Goal: Information Seeking & Learning: Find specific fact

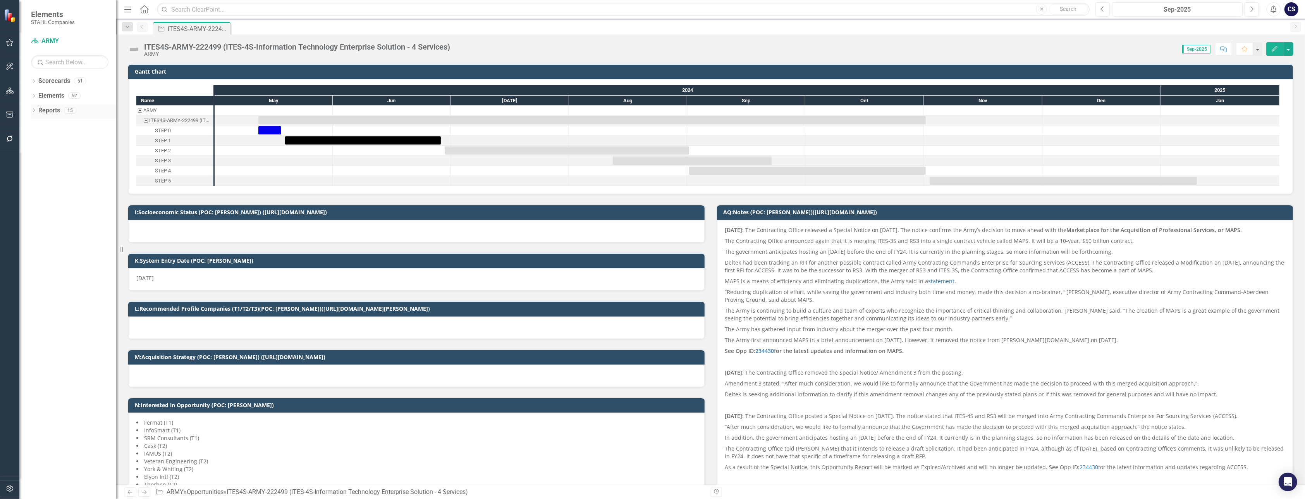
click at [50, 108] on link "Reports" at bounding box center [49, 110] width 22 height 9
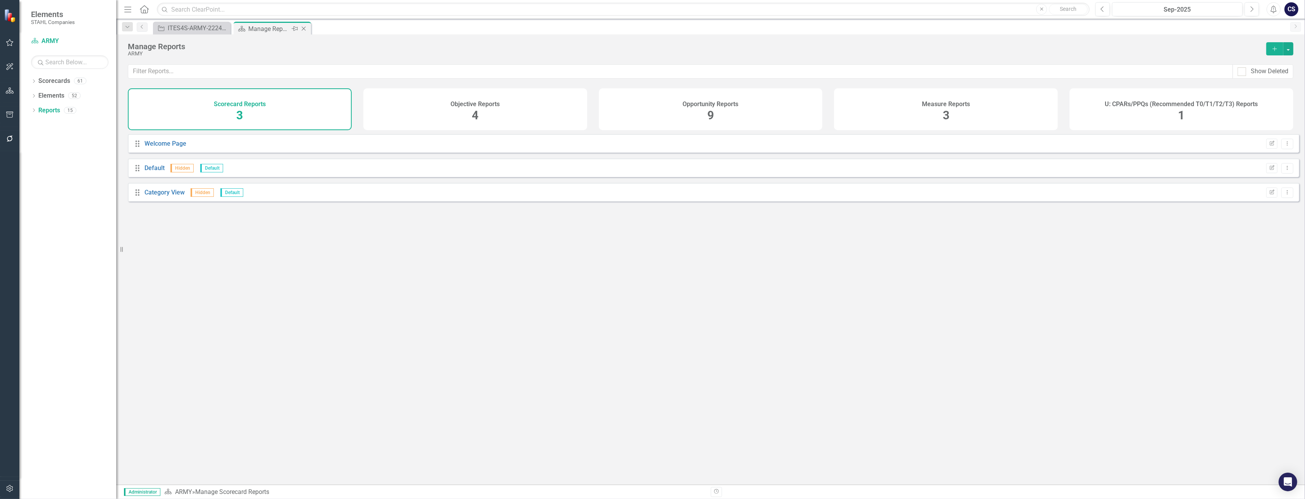
click at [258, 29] on div "Manage Reports" at bounding box center [268, 29] width 41 height 10
click at [173, 7] on input "text" at bounding box center [623, 10] width 933 height 14
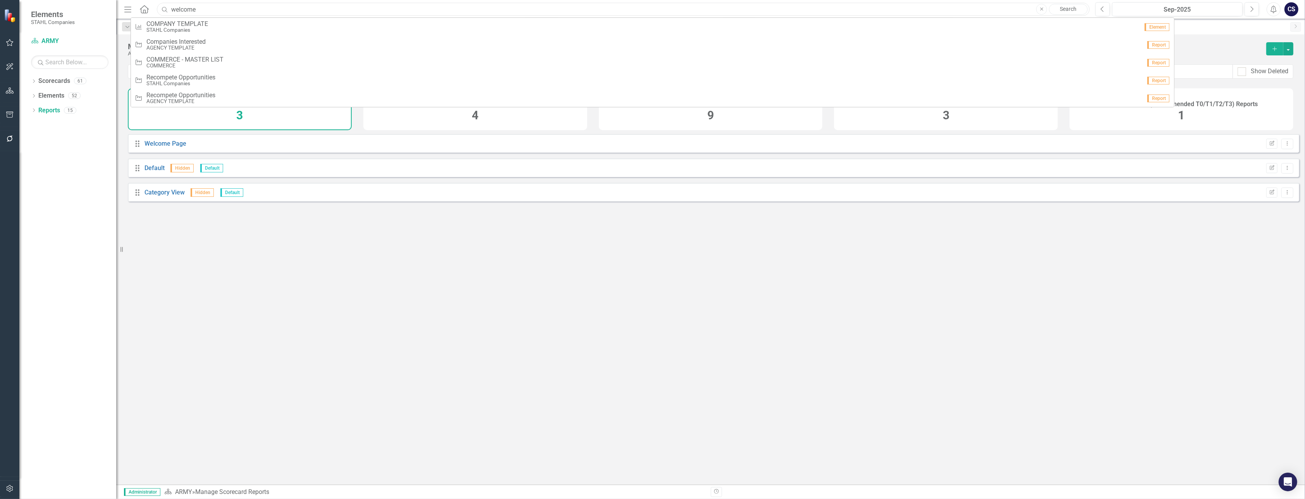
type input "welcome"
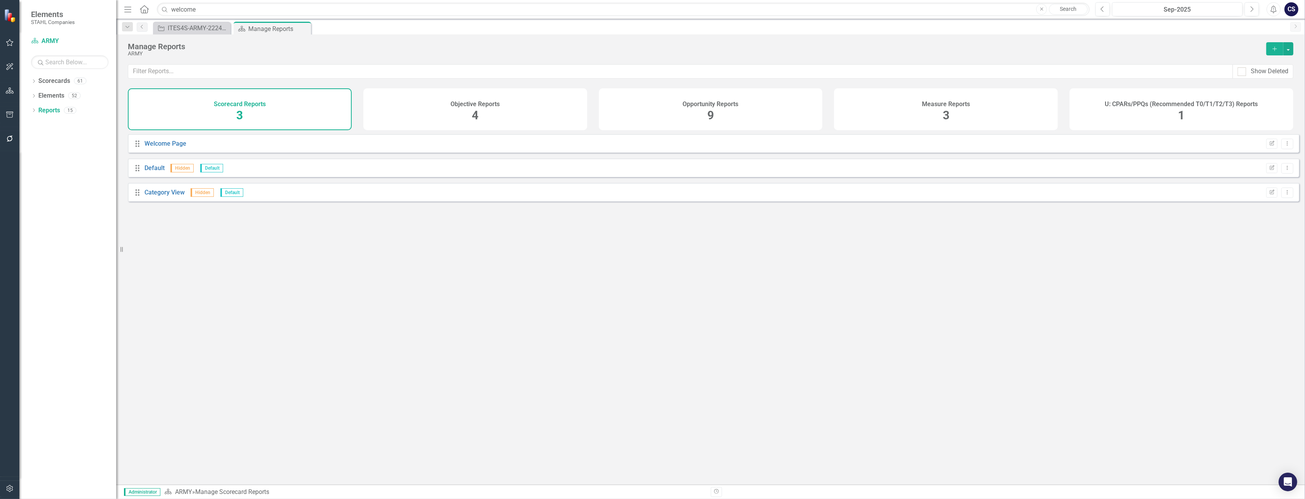
click at [419, 304] on div "Drag Welcome Page Edit Report Dropdown Menu Drag Default Hidden Default Edit Re…" at bounding box center [710, 306] width 1189 height 345
click at [52, 40] on link "Scorecard ARMY" at bounding box center [69, 41] width 77 height 9
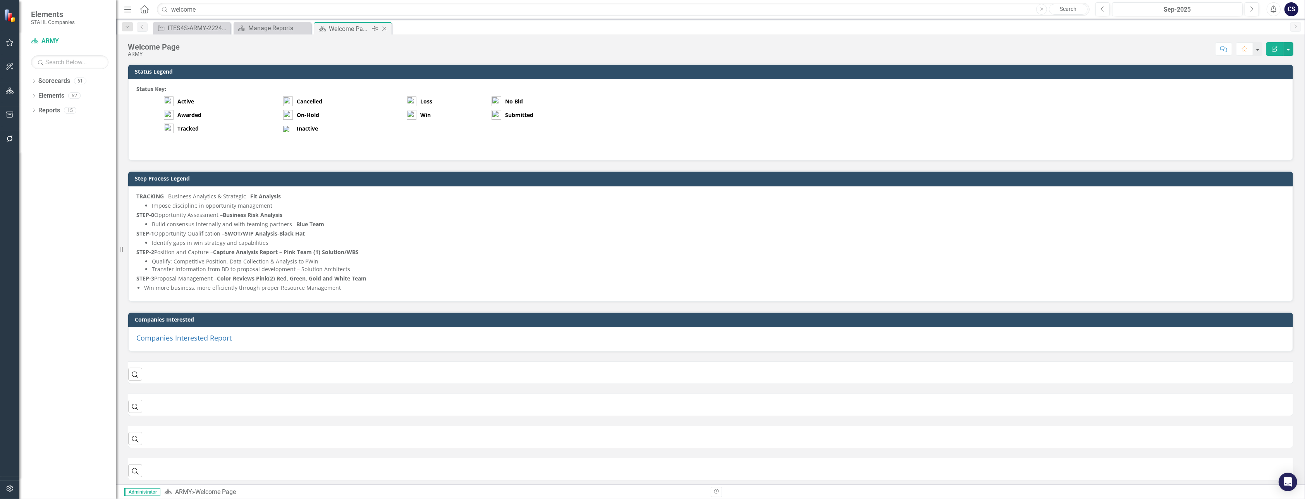
click at [349, 29] on div "Welcome Page" at bounding box center [349, 29] width 41 height 10
click at [52, 108] on link "Reports" at bounding box center [49, 110] width 22 height 9
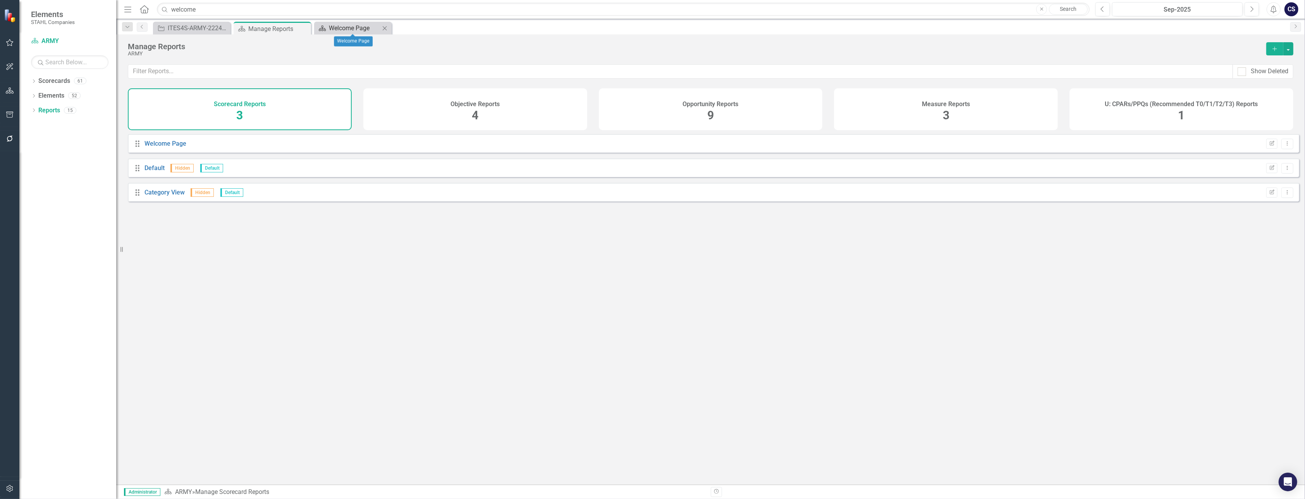
click at [348, 28] on div "Welcome Page" at bounding box center [354, 28] width 51 height 10
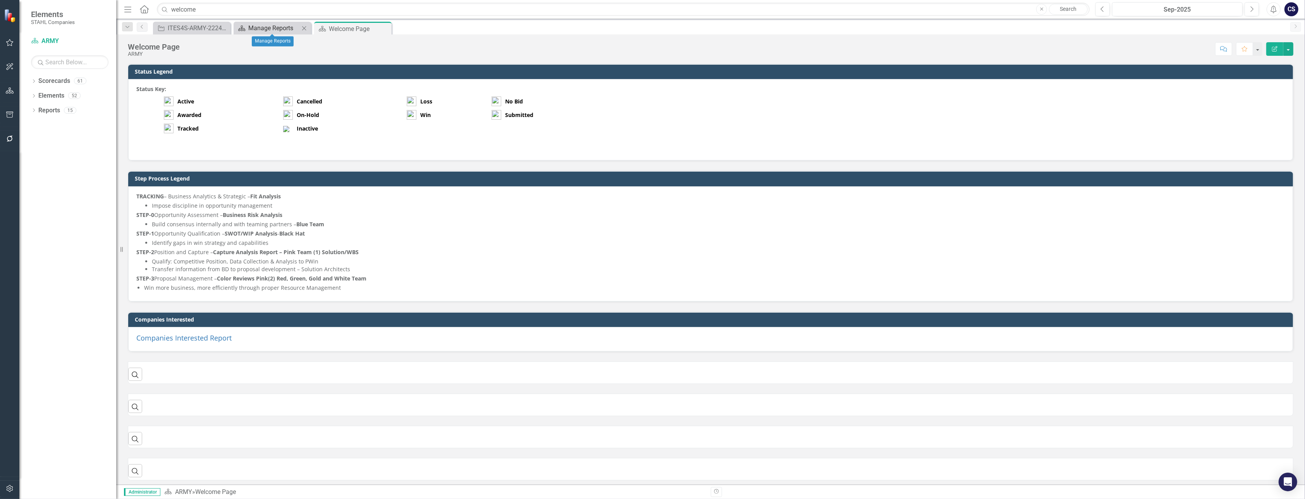
click at [277, 27] on div "Manage Reports" at bounding box center [273, 28] width 51 height 10
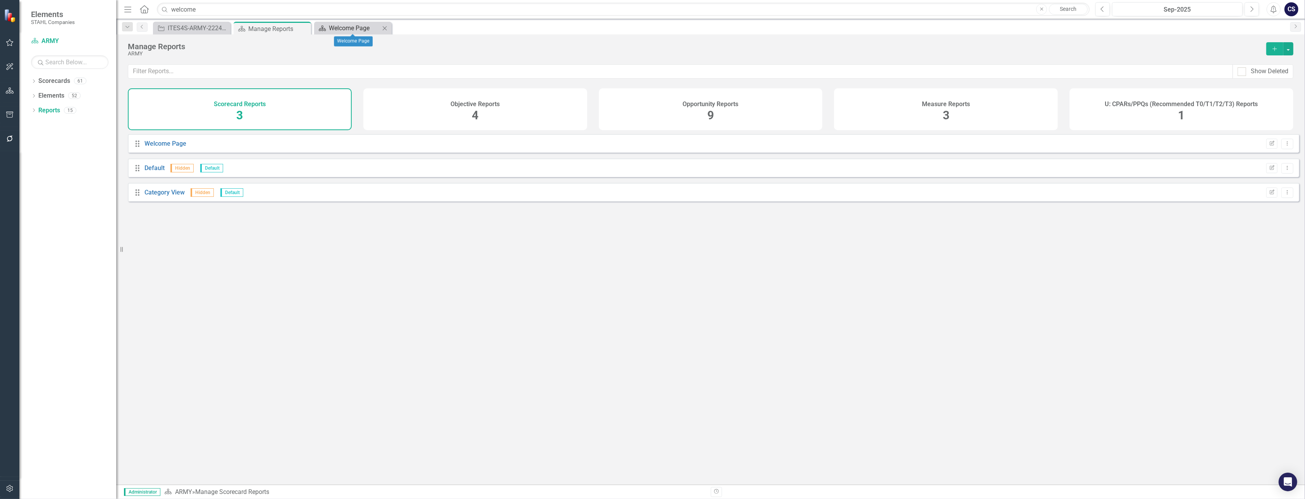
click at [337, 27] on div "Welcome Page" at bounding box center [354, 28] width 51 height 10
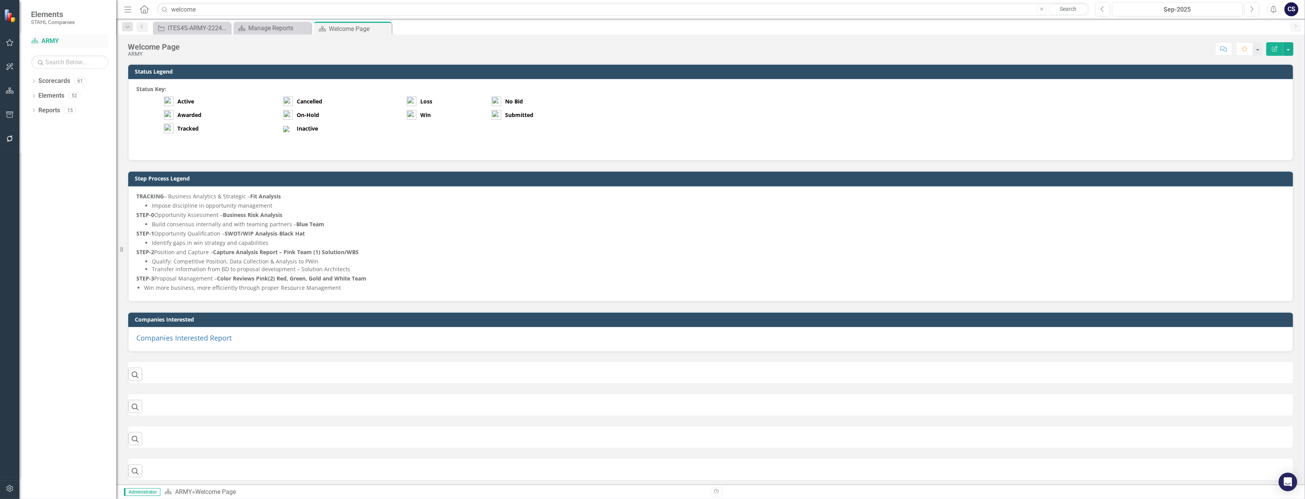
click at [60, 37] on link "Scorecard ARMY" at bounding box center [69, 41] width 77 height 9
click at [343, 26] on div "Welcome Page" at bounding box center [349, 29] width 41 height 10
click at [144, 43] on div "Welcome Page" at bounding box center [154, 47] width 52 height 9
drag, startPoint x: 200, startPoint y: 12, endPoint x: 167, endPoint y: 7, distance: 33.8
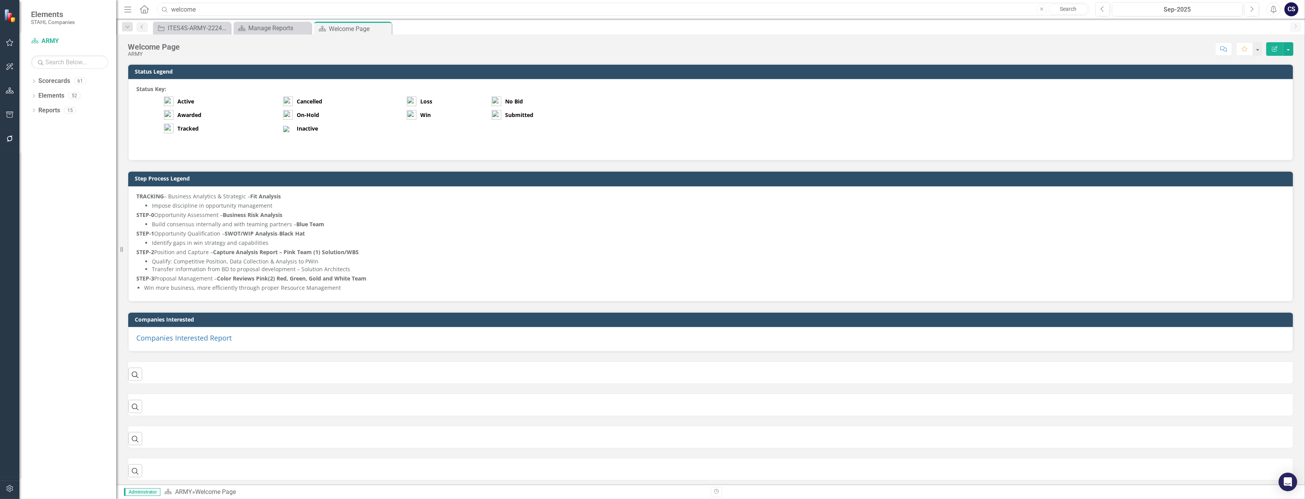
click at [167, 7] on div "Search welcome Close Search" at bounding box center [621, 10] width 933 height 14
click at [340, 26] on div "Welcome Page" at bounding box center [349, 29] width 41 height 10
click at [223, 29] on icon "Close" at bounding box center [224, 28] width 8 height 6
click at [262, 29] on div "Welcome Page" at bounding box center [268, 29] width 41 height 10
click at [182, 491] on link "ARMY" at bounding box center [183, 491] width 17 height 7
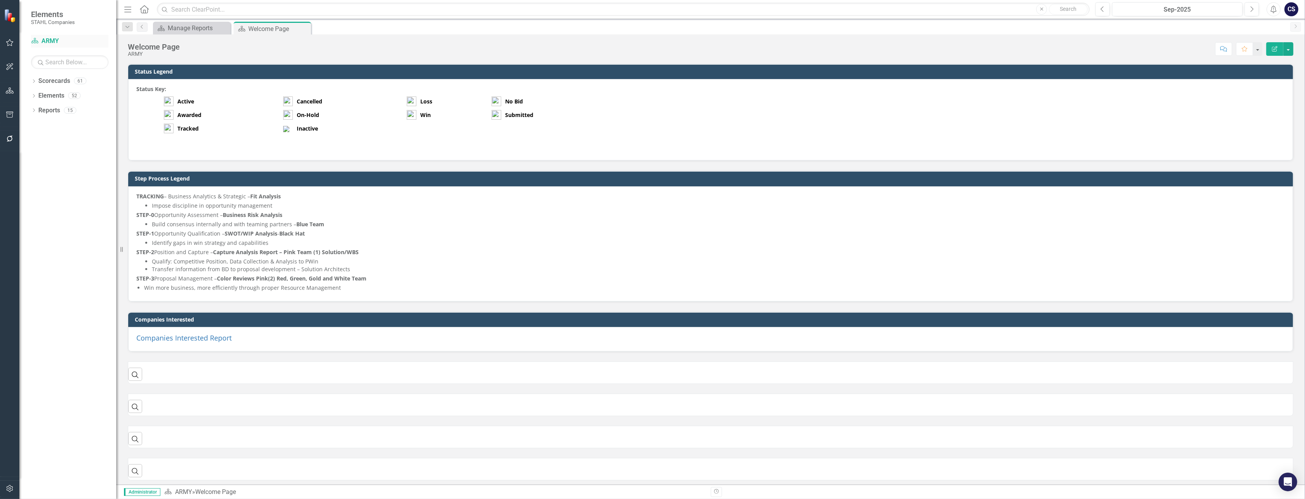
click at [55, 39] on link "Scorecard ARMY" at bounding box center [69, 41] width 77 height 9
drag, startPoint x: 55, startPoint y: 39, endPoint x: 47, endPoint y: 41, distance: 8.6
click at [47, 41] on link "Scorecard ARMY" at bounding box center [69, 41] width 77 height 9
click at [8, 40] on icon "button" at bounding box center [10, 43] width 8 height 6
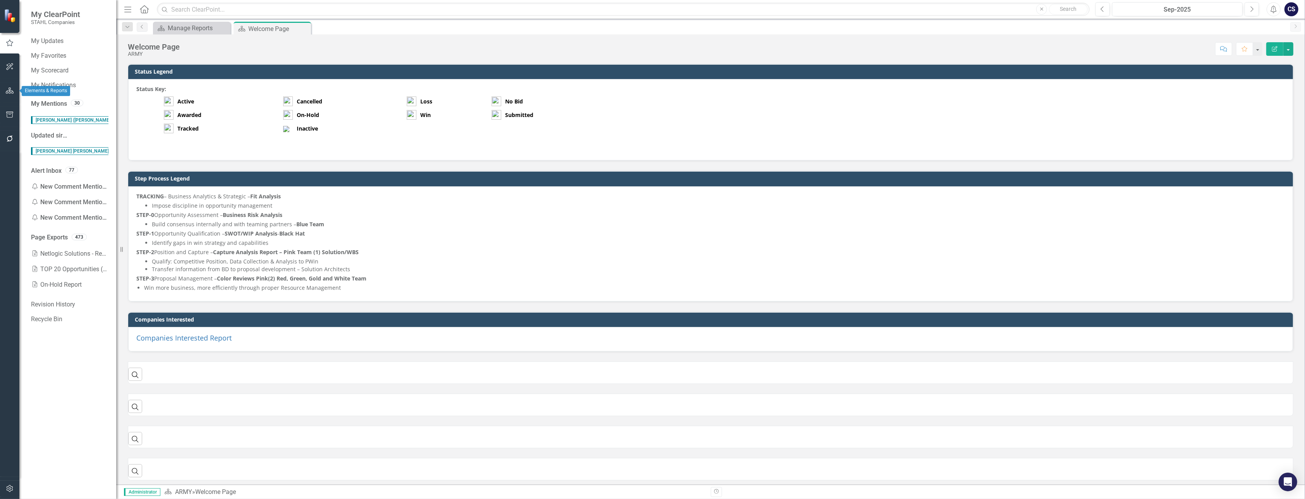
click at [8, 93] on icon "button" at bounding box center [10, 91] width 8 height 6
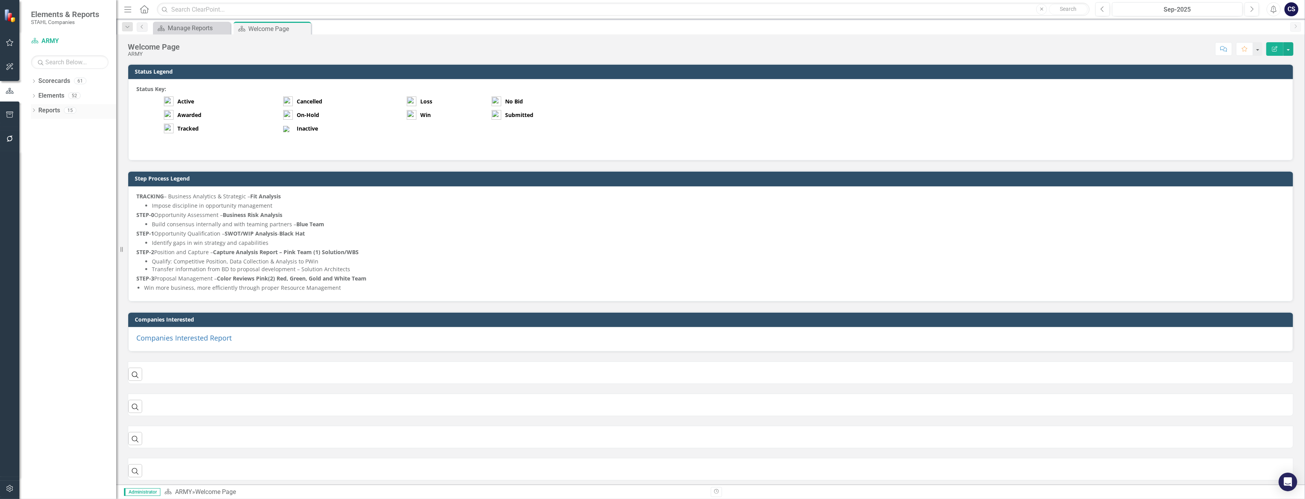
click at [47, 109] on link "Reports" at bounding box center [49, 110] width 22 height 9
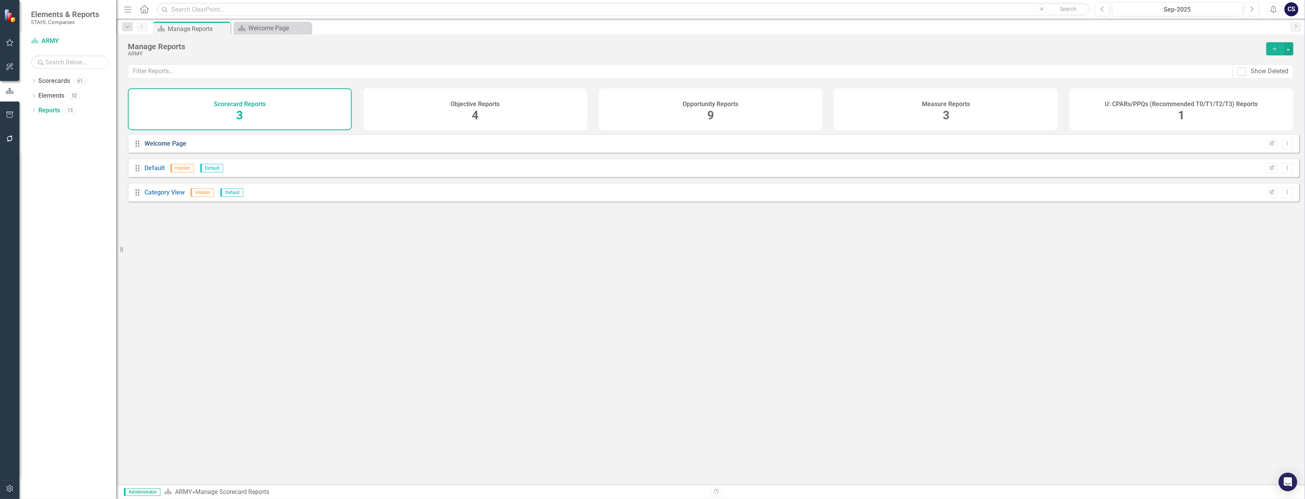
click at [176, 147] on link "Welcome Page" at bounding box center [166, 143] width 42 height 7
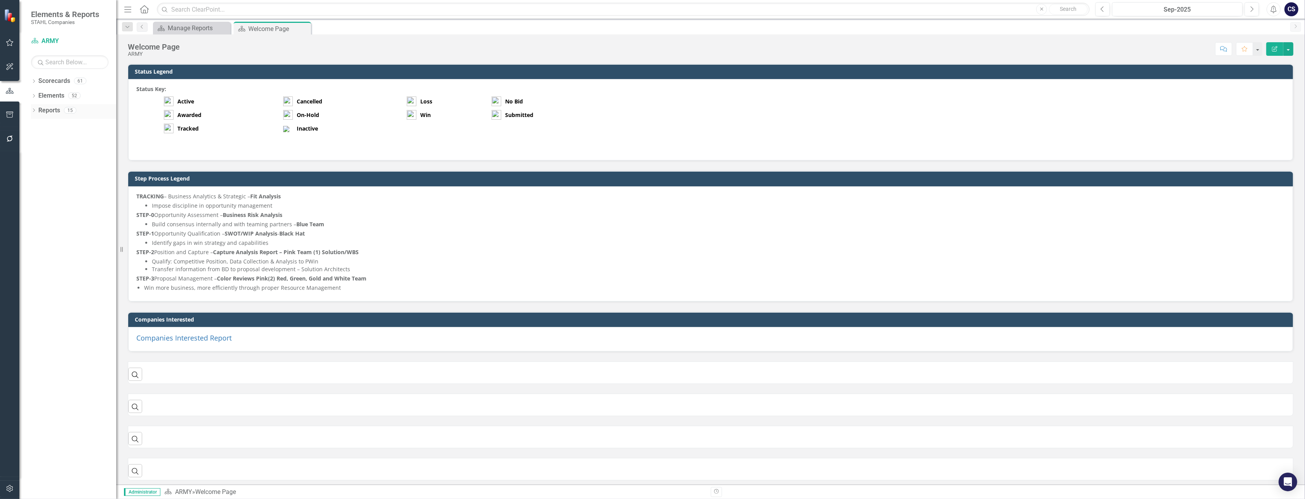
click at [46, 109] on link "Reports" at bounding box center [49, 110] width 22 height 9
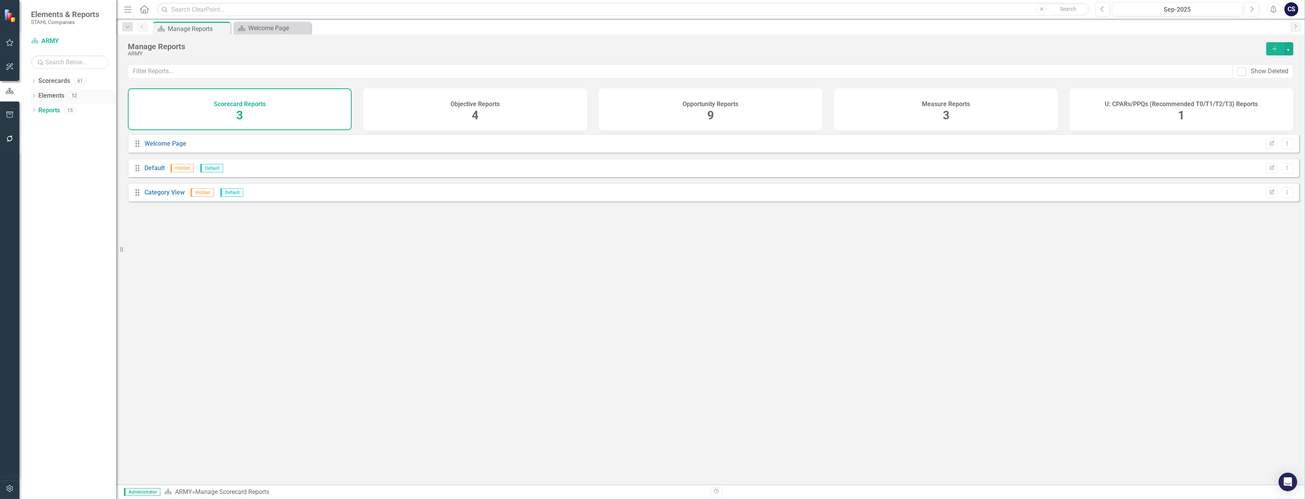
click at [49, 92] on link "Elements" at bounding box center [51, 95] width 26 height 9
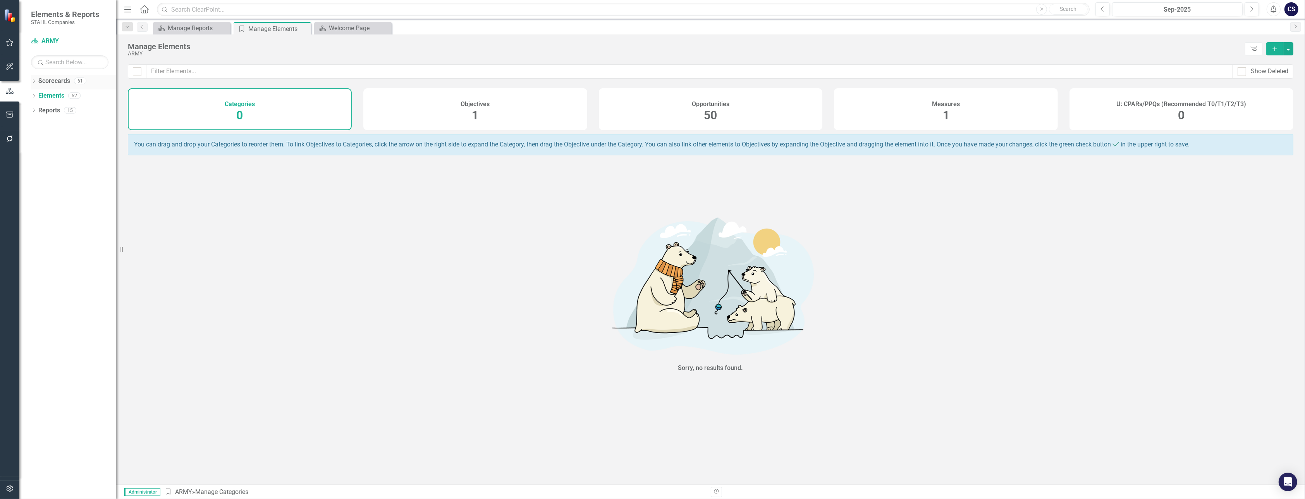
click at [59, 81] on link "Scorecards" at bounding box center [54, 81] width 32 height 9
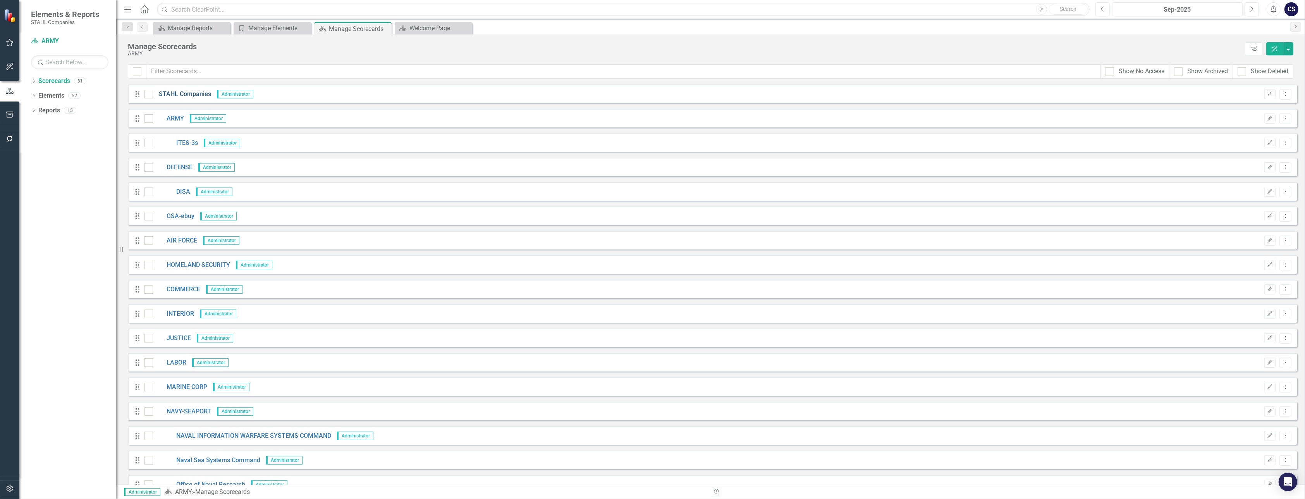
click at [198, 94] on link "STAHL Companies" at bounding box center [182, 94] width 58 height 9
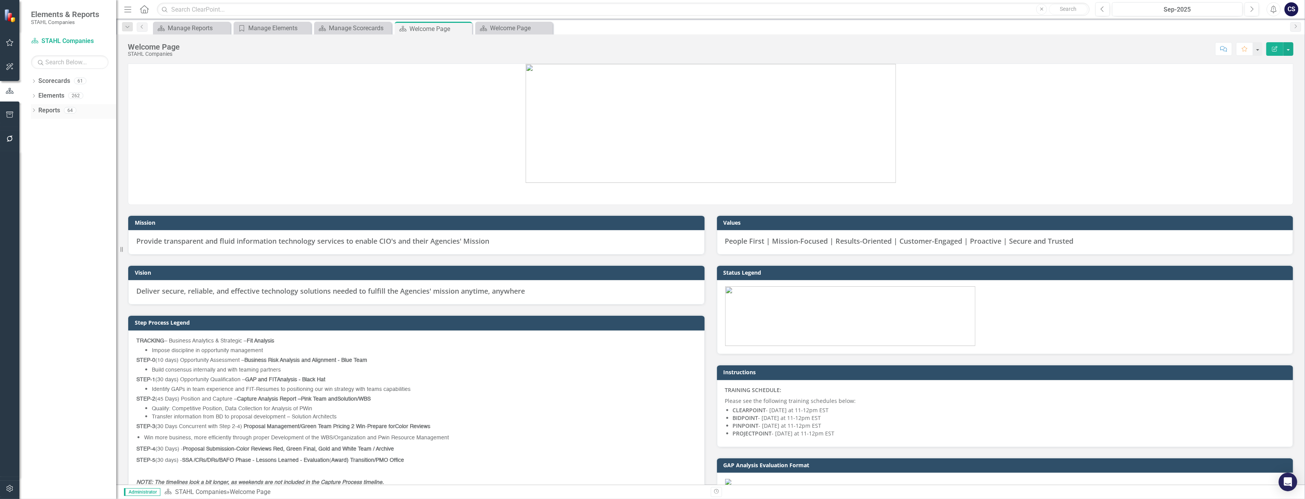
click at [53, 110] on link "Reports" at bounding box center [49, 110] width 22 height 9
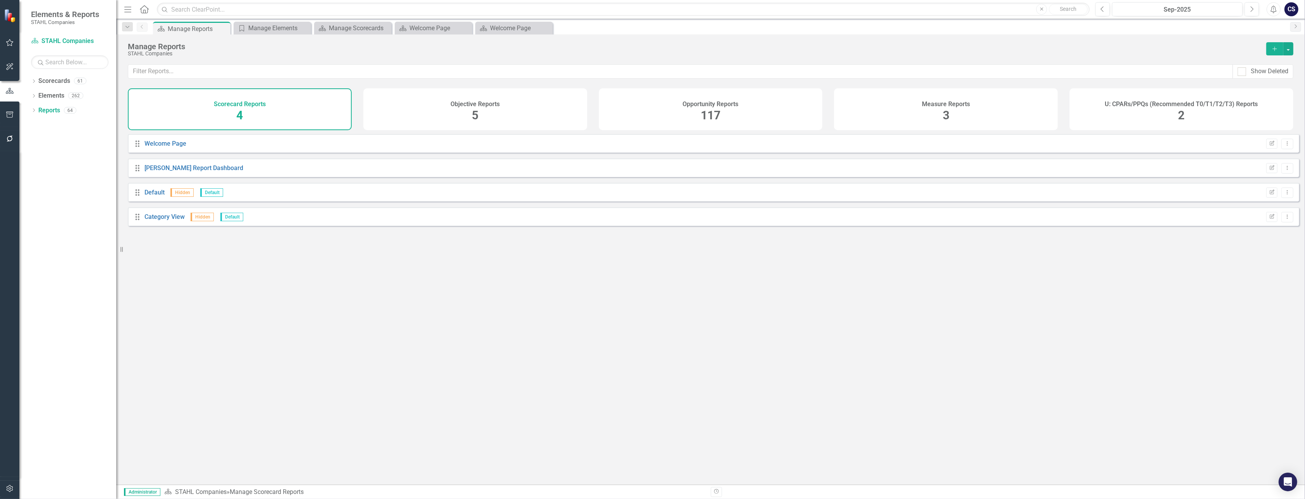
click at [726, 117] on div "Opportunity Reports 117" at bounding box center [711, 109] width 224 height 42
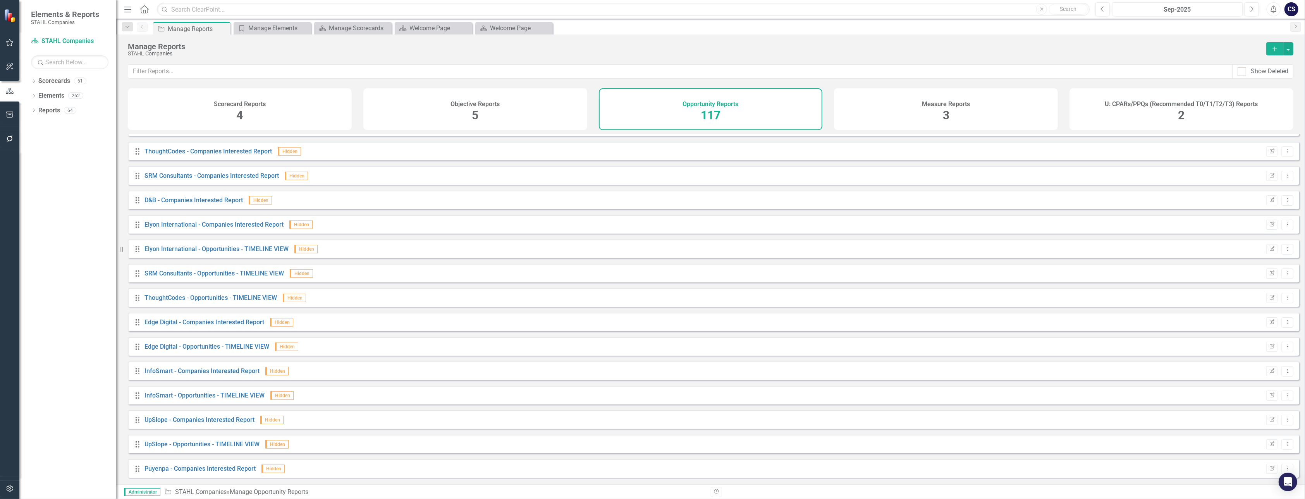
scroll to position [1107, 0]
click at [190, 259] on link "SRM Consultants - Opportunities - TIMELINE VIEW" at bounding box center [214, 256] width 139 height 7
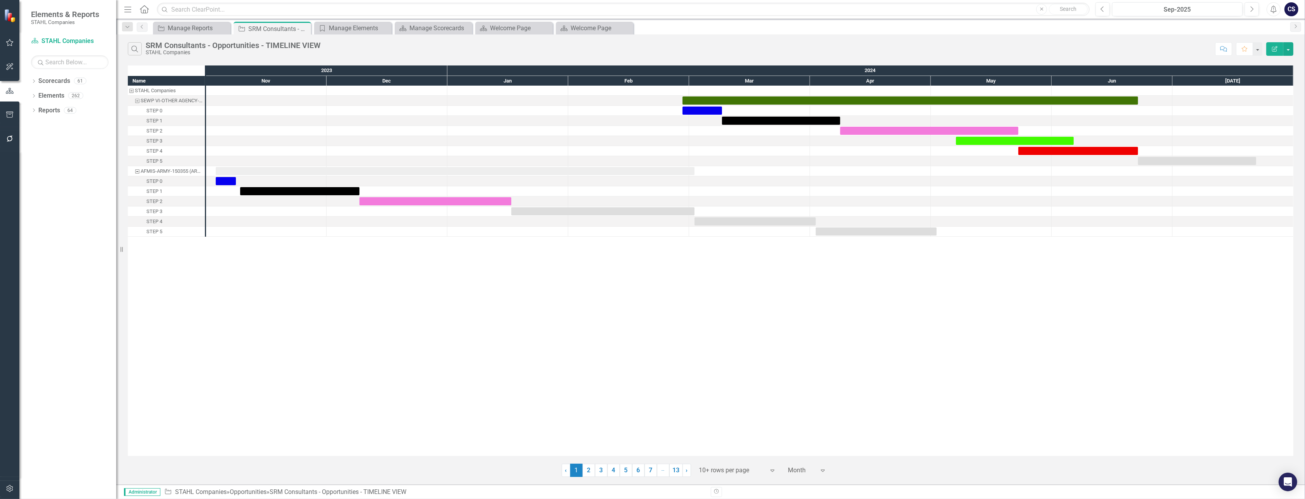
click at [713, 472] on div at bounding box center [732, 470] width 66 height 10
click at [716, 460] on div "Display All Rows" at bounding box center [739, 456] width 73 height 9
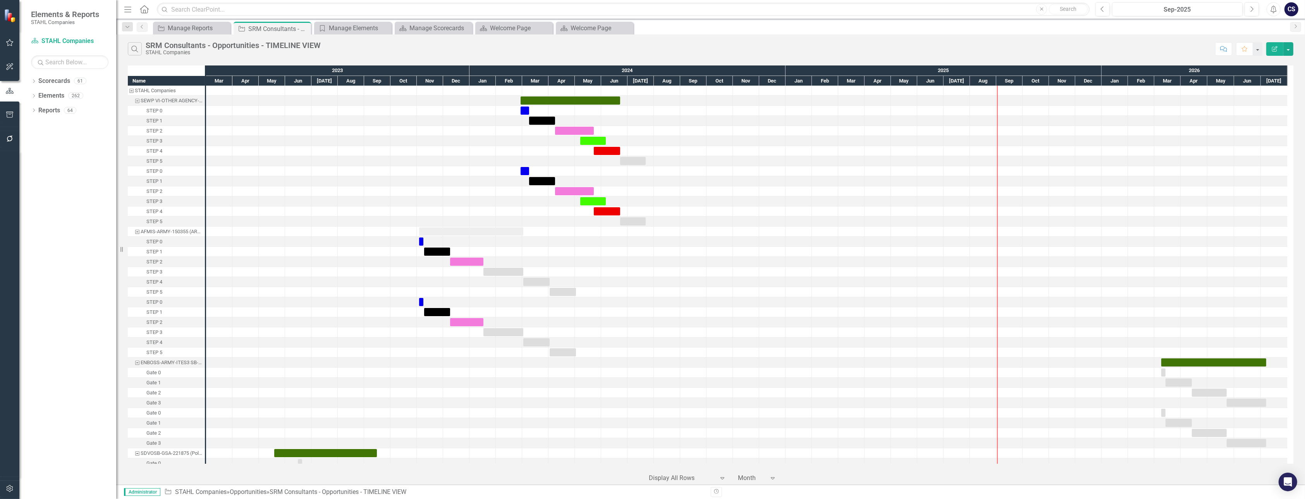
scroll to position [1, 0]
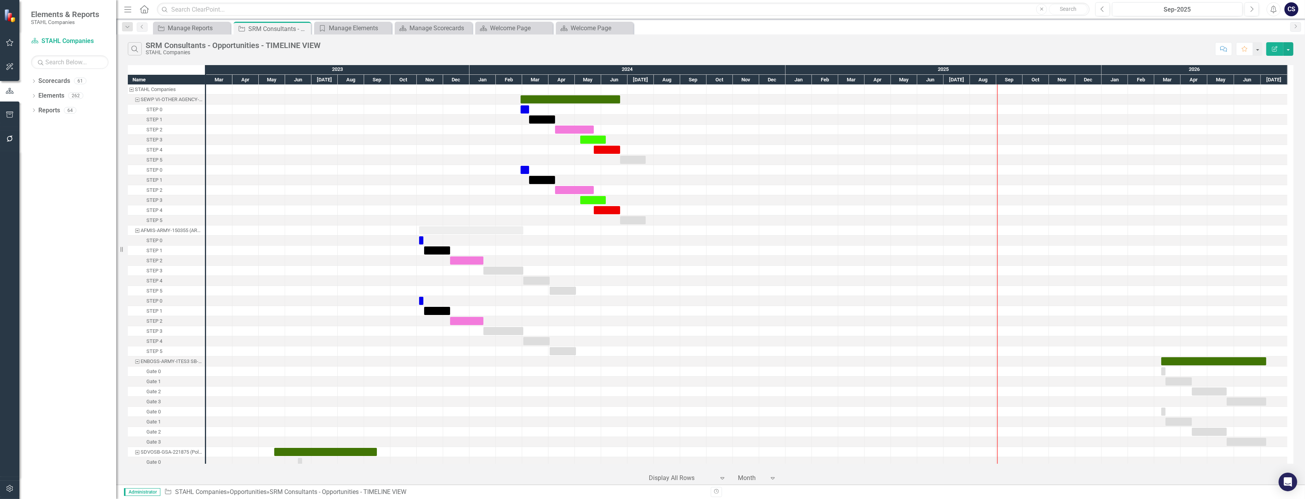
drag, startPoint x: 1292, startPoint y: 92, endPoint x: 1289, endPoint y: 331, distance: 239.1
click at [1290, 337] on div "Name STAHL Companies SEWP VI-OTHER AGENCY-201788 (Solutions for Enterprise Wide…" at bounding box center [711, 264] width 1166 height 398
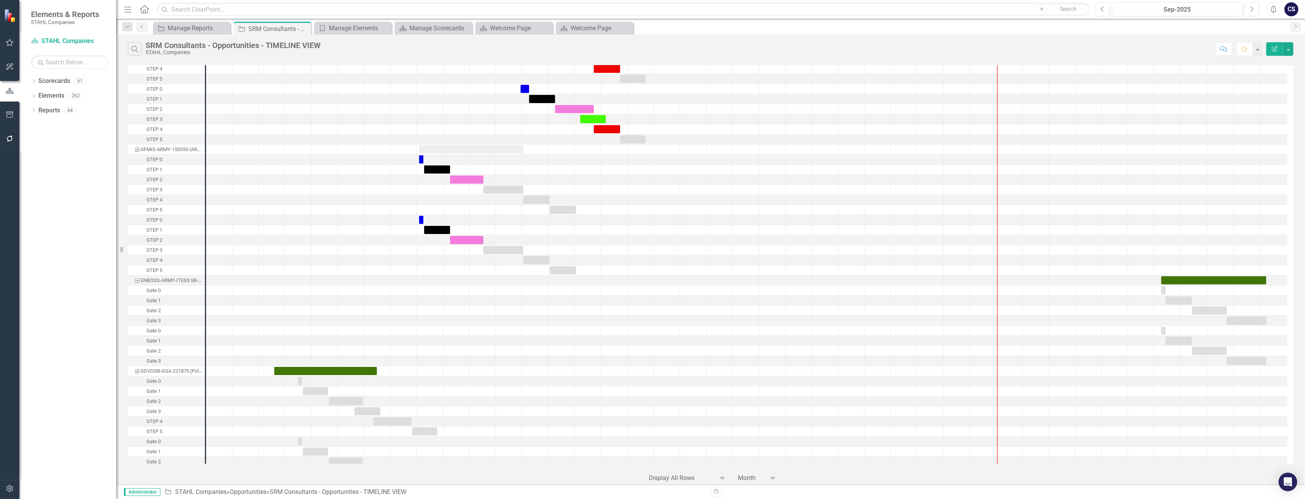
scroll to position [0, 0]
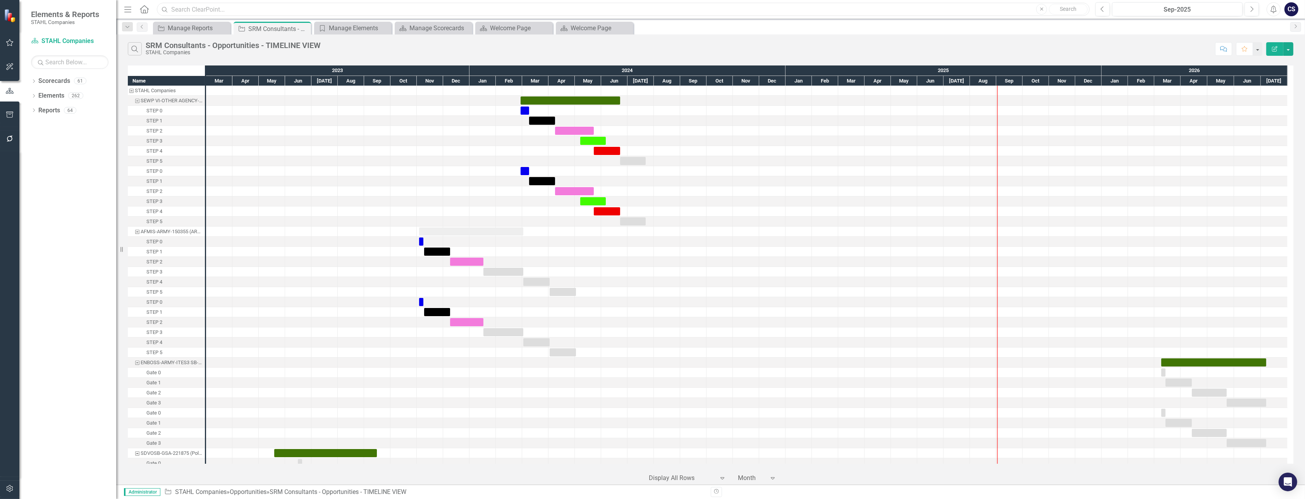
click at [202, 14] on input "text" at bounding box center [623, 10] width 933 height 14
type input "AFMIS"
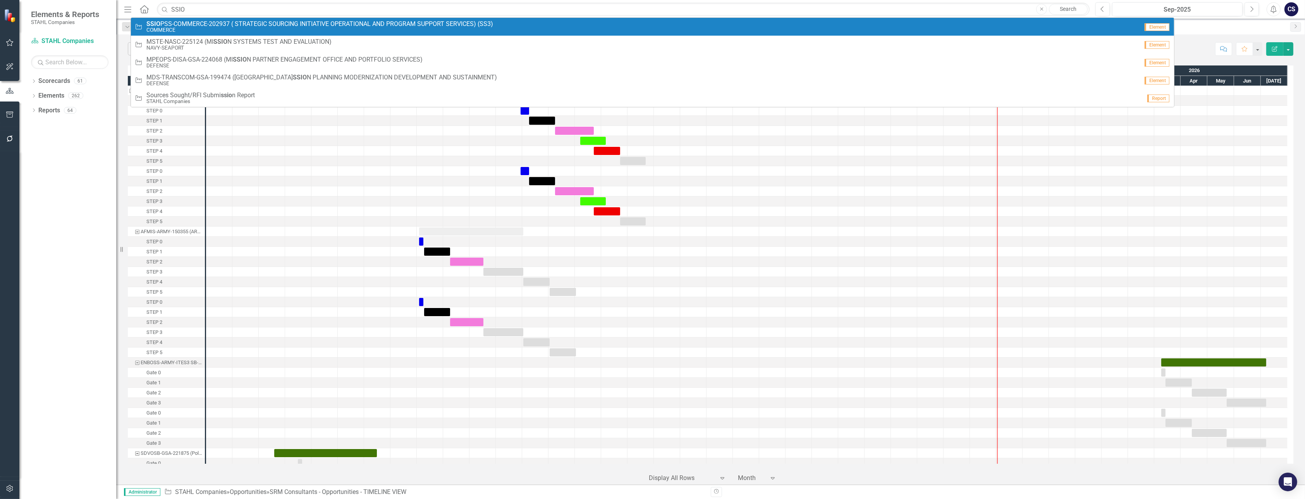
click at [199, 25] on span "SSIO PSS-COMMERCE-202937 ( STRATEGIC SOURCING INITIATIVE OPERATIONAL AND PROGRA…" at bounding box center [319, 24] width 347 height 7
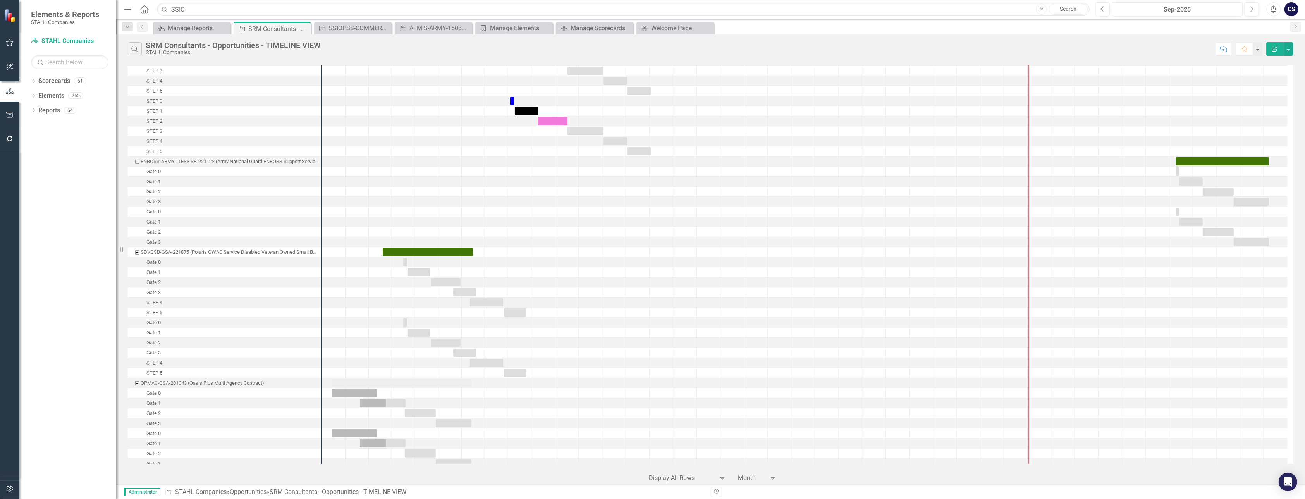
scroll to position [207, 0]
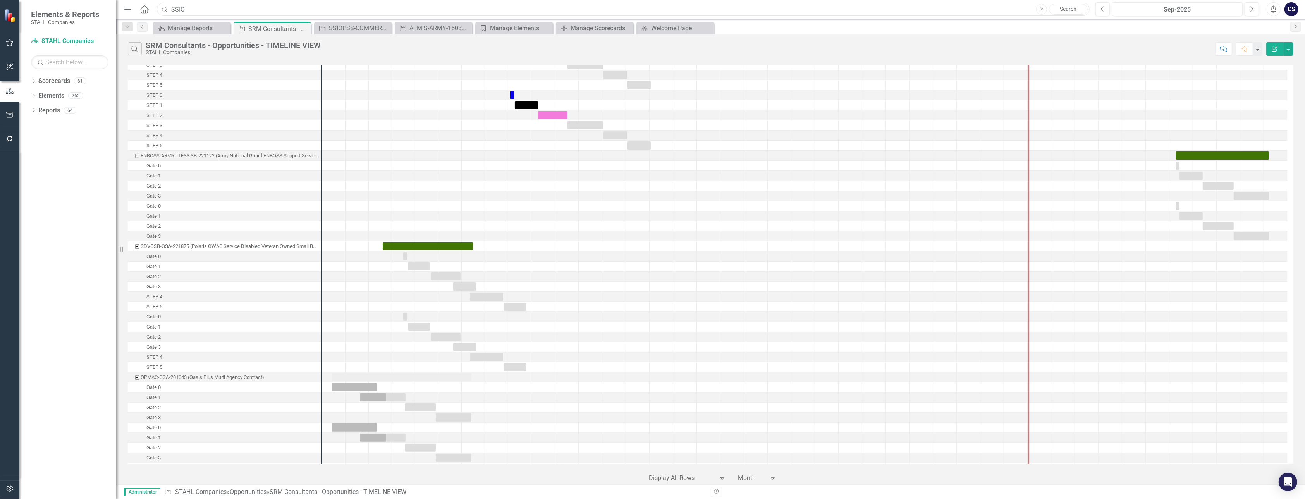
click at [199, 10] on input "SSIO" at bounding box center [623, 10] width 933 height 14
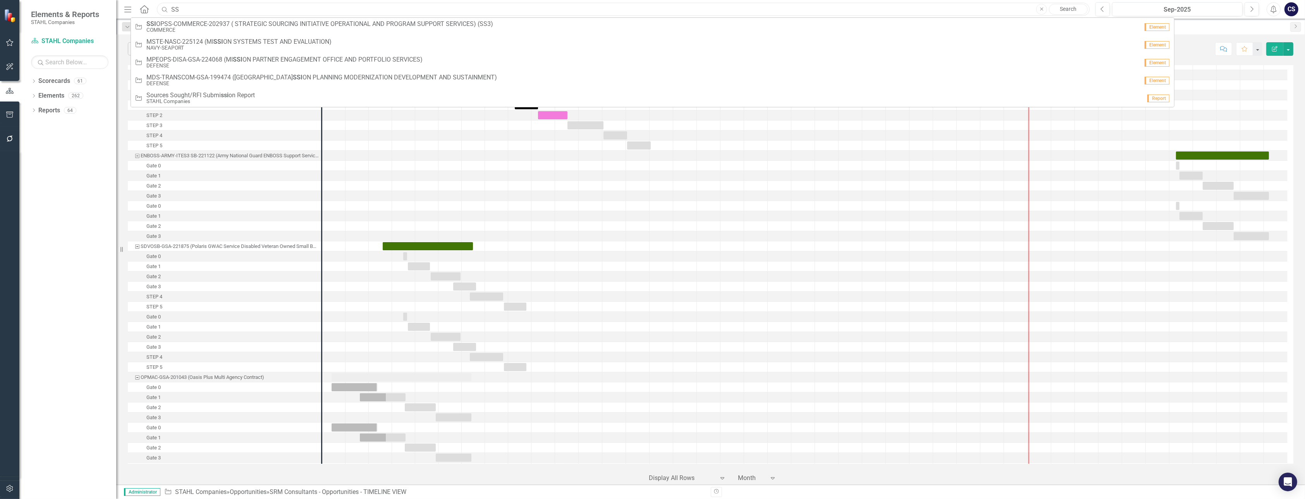
type input "S"
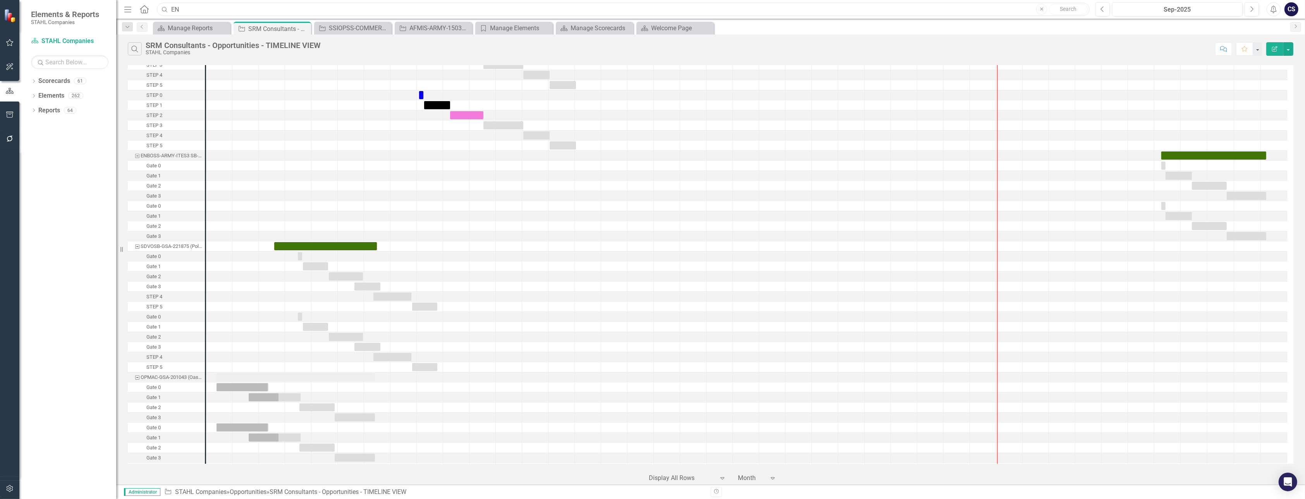
scroll to position [0, 0]
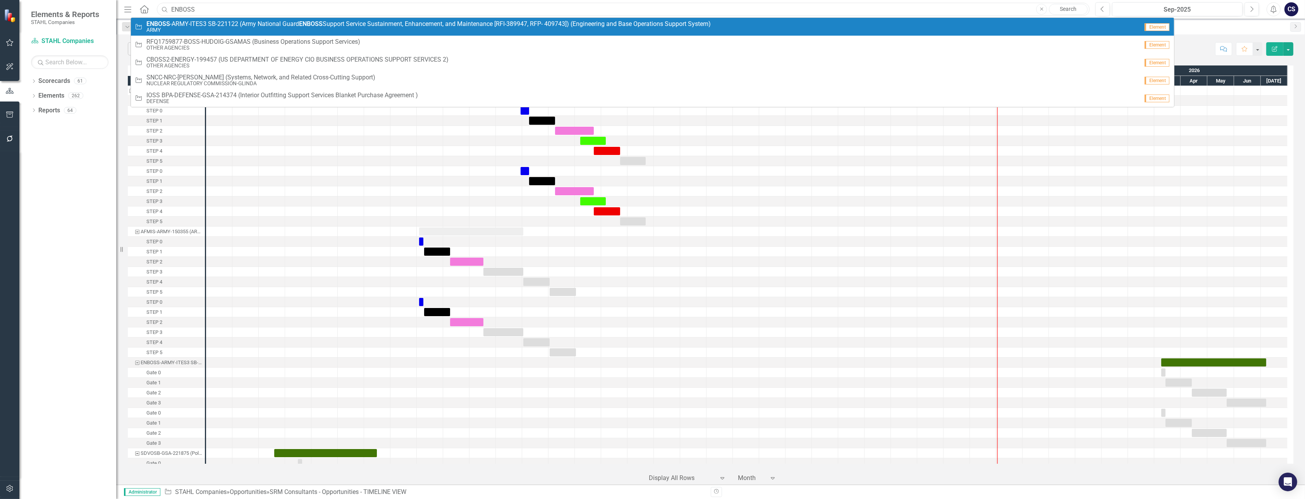
type input "ENBOSS"
click at [199, 21] on span "ENBOSS -ARMY-ITES3 SB-221122 (Army National Guard ENBOSS Support Service Sustai…" at bounding box center [428, 24] width 565 height 7
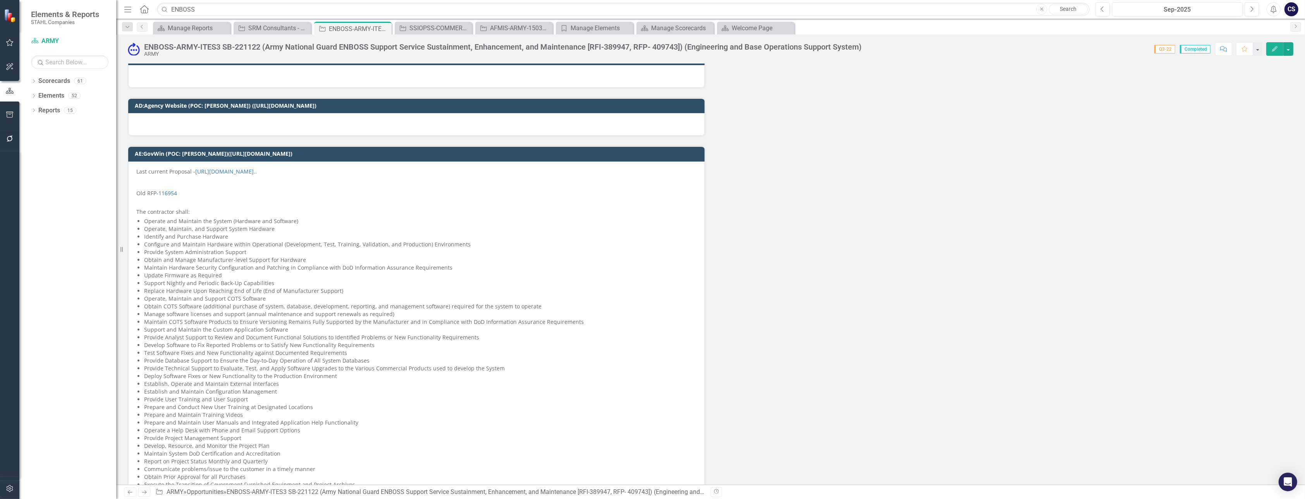
scroll to position [1384, 0]
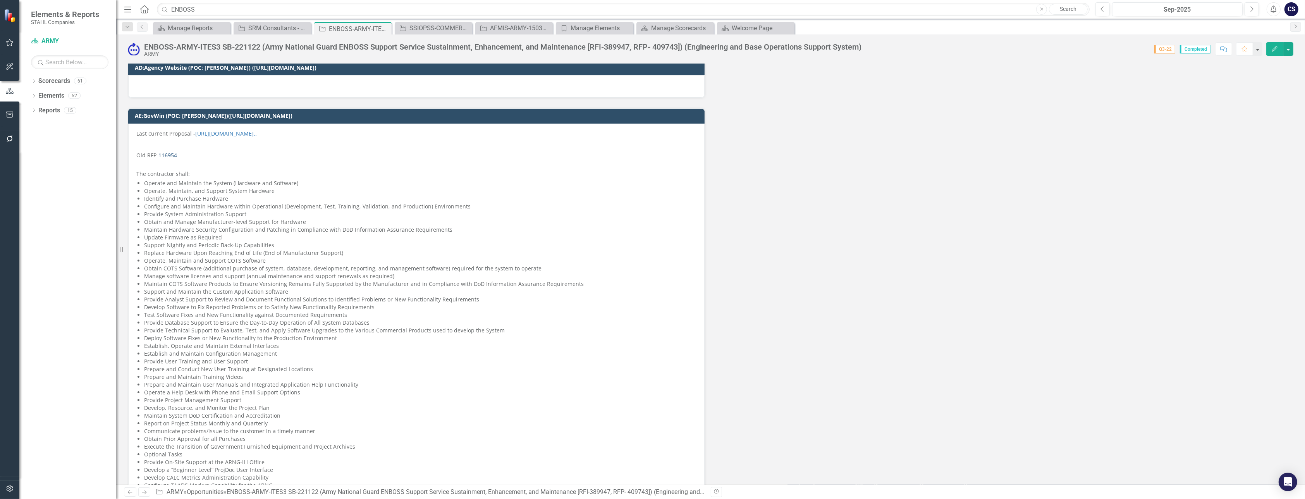
click at [170, 151] on link "116954" at bounding box center [167, 154] width 19 height 7
click at [166, 151] on link "116954" at bounding box center [167, 154] width 19 height 7
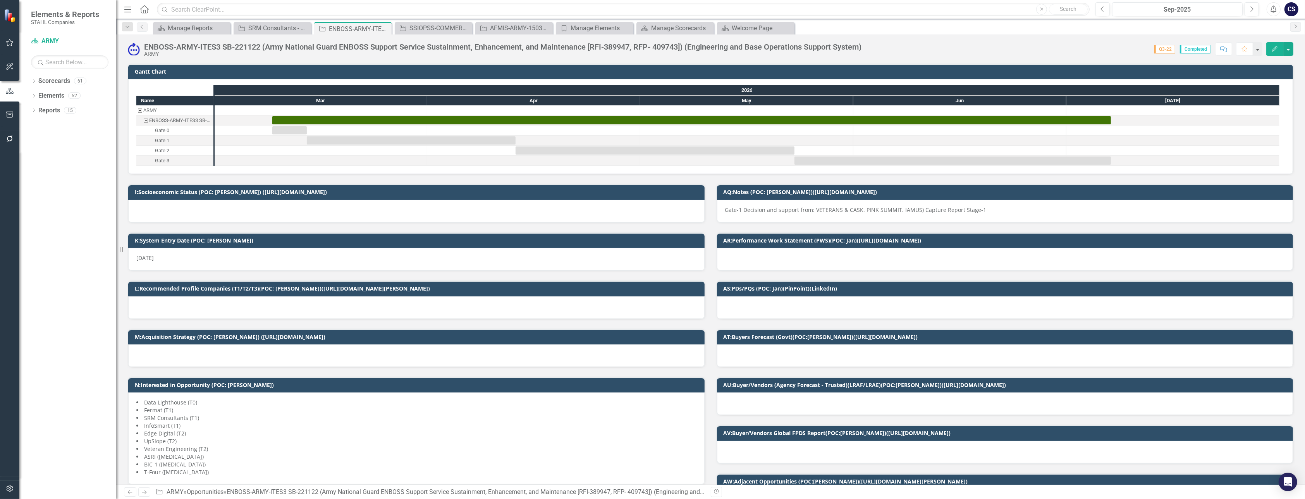
click at [134, 48] on img at bounding box center [134, 49] width 12 height 12
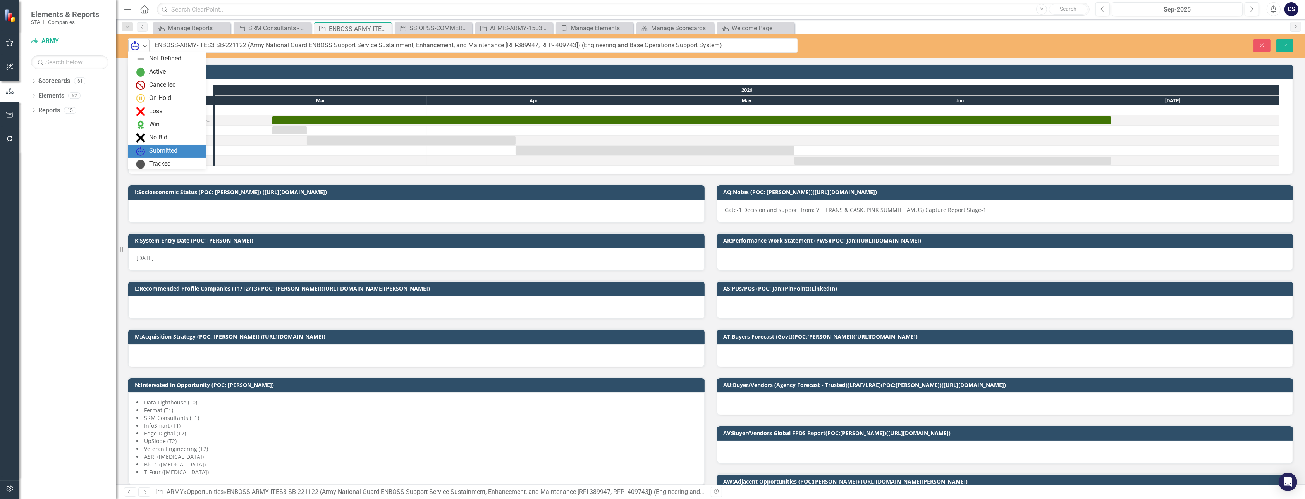
click at [146, 44] on icon "Expand" at bounding box center [145, 46] width 8 height 6
click at [157, 93] on div "Loss" at bounding box center [155, 96] width 13 height 9
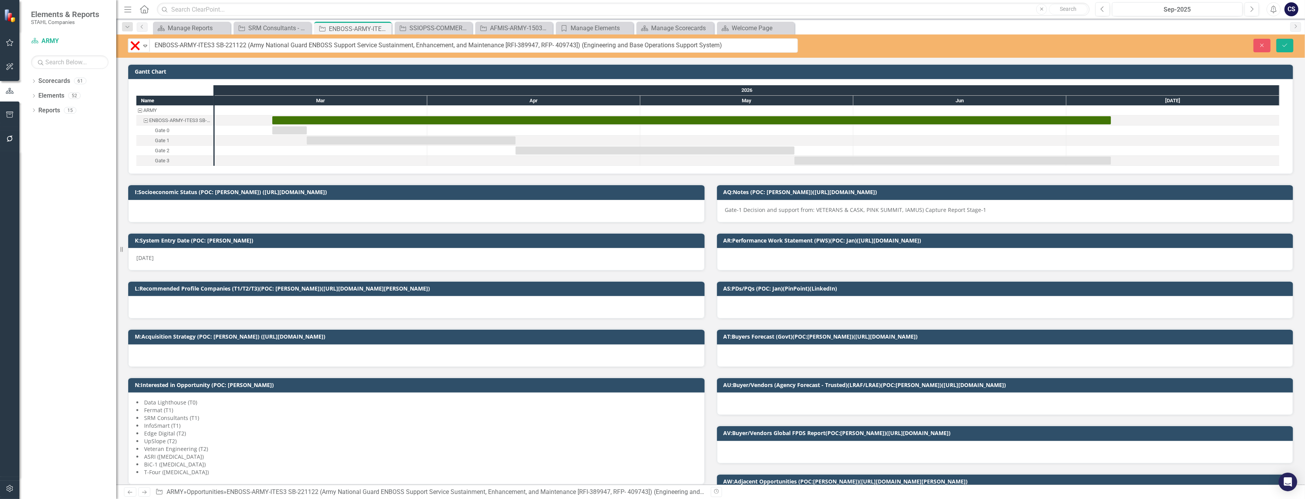
click at [981, 210] on div "Gate-1 Decision and support from: VETERANS & CASK, PINK SUMMIT, IAMUS) Capture …" at bounding box center [1005, 211] width 577 height 22
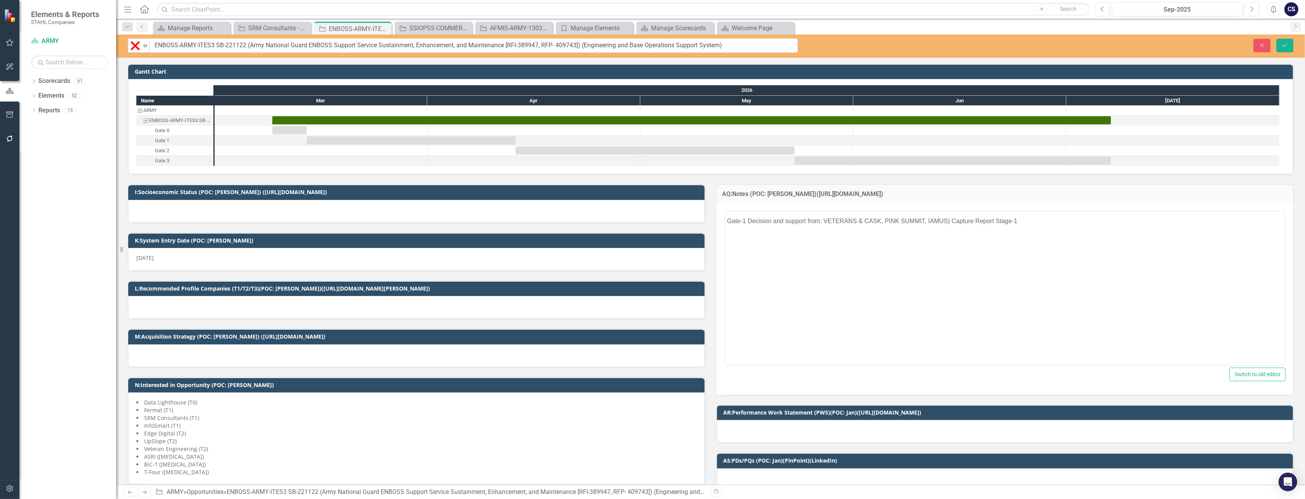
scroll to position [0, 0]
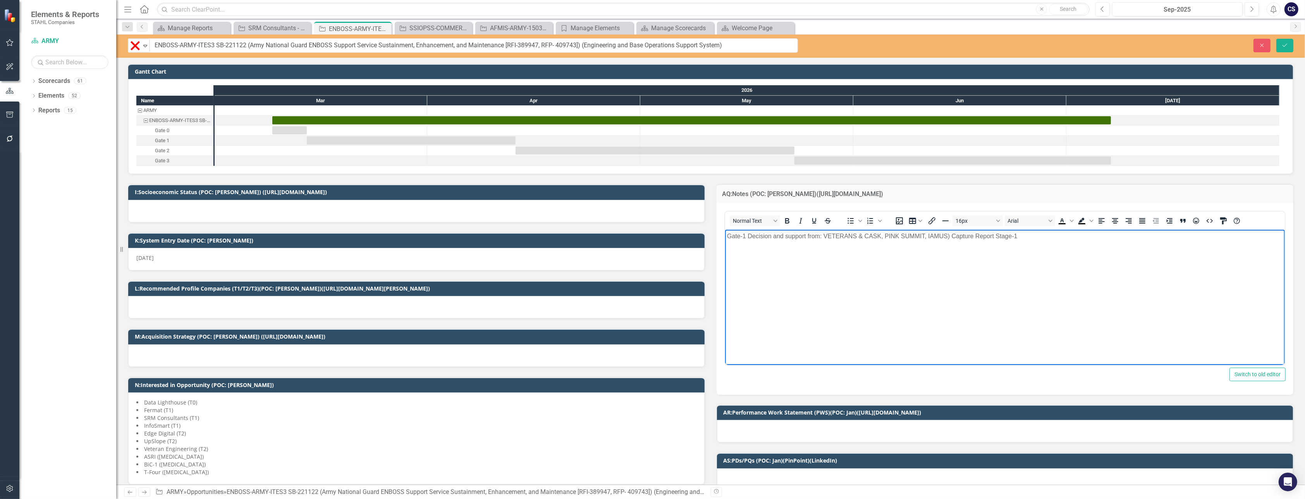
click at [728, 234] on p "Gate-1 Decision and support from: VETERANS & CASK, PINK SUMMIT, IAMUS) Capture …" at bounding box center [1005, 235] width 556 height 9
click at [374, 29] on icon "Pin" at bounding box center [375, 29] width 6 height 8
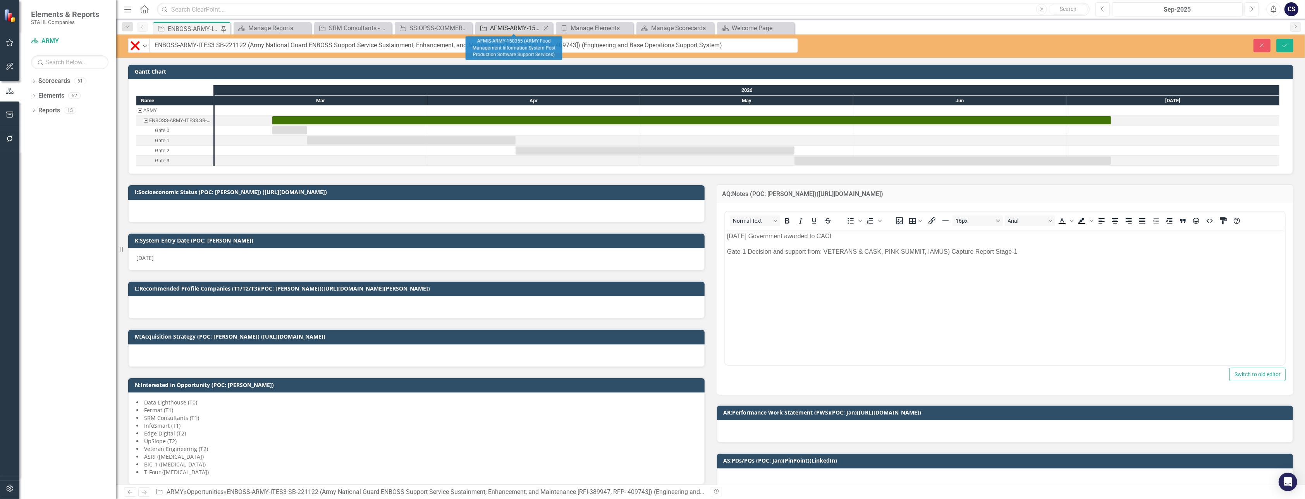
click at [518, 28] on div "AFMIS-ARMY-150355 (ARMY Food Management Information System Post Production Soft…" at bounding box center [515, 28] width 51 height 10
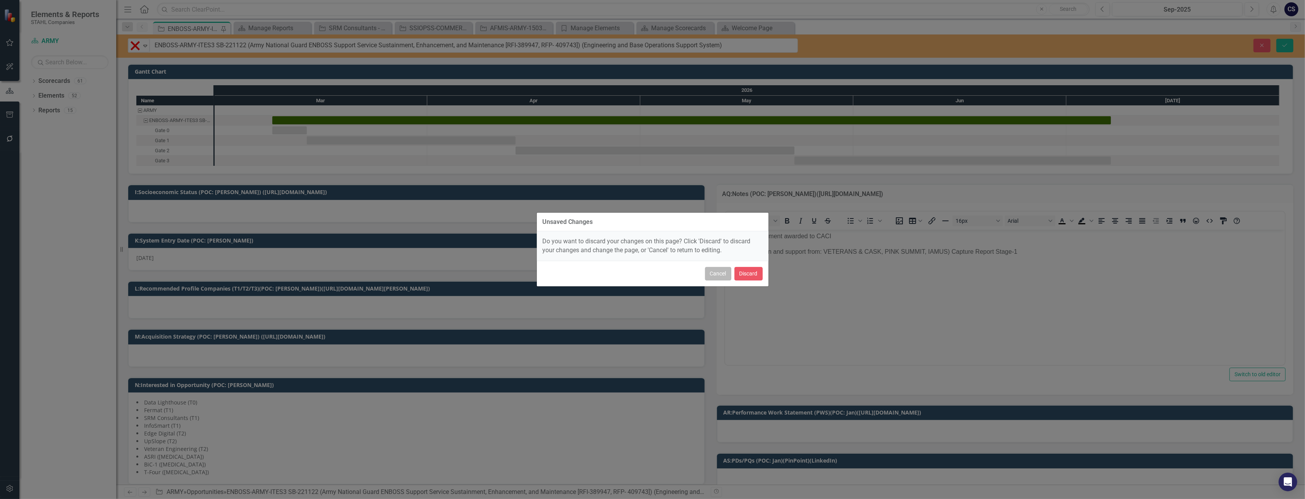
click at [716, 272] on button "Cancel" at bounding box center [718, 274] width 26 height 14
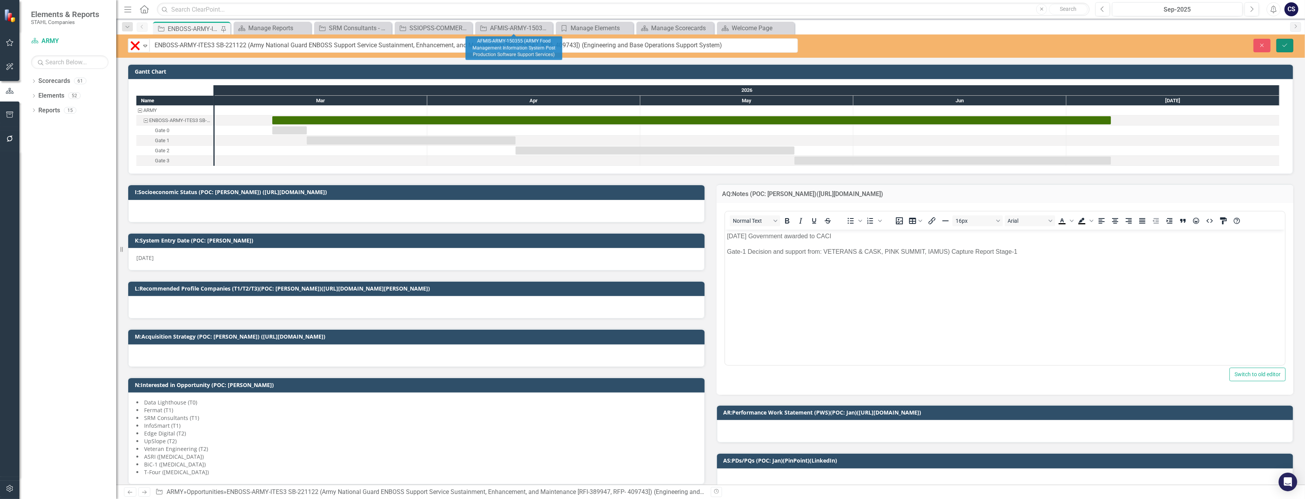
click at [1284, 46] on icon "Save" at bounding box center [1285, 45] width 7 height 5
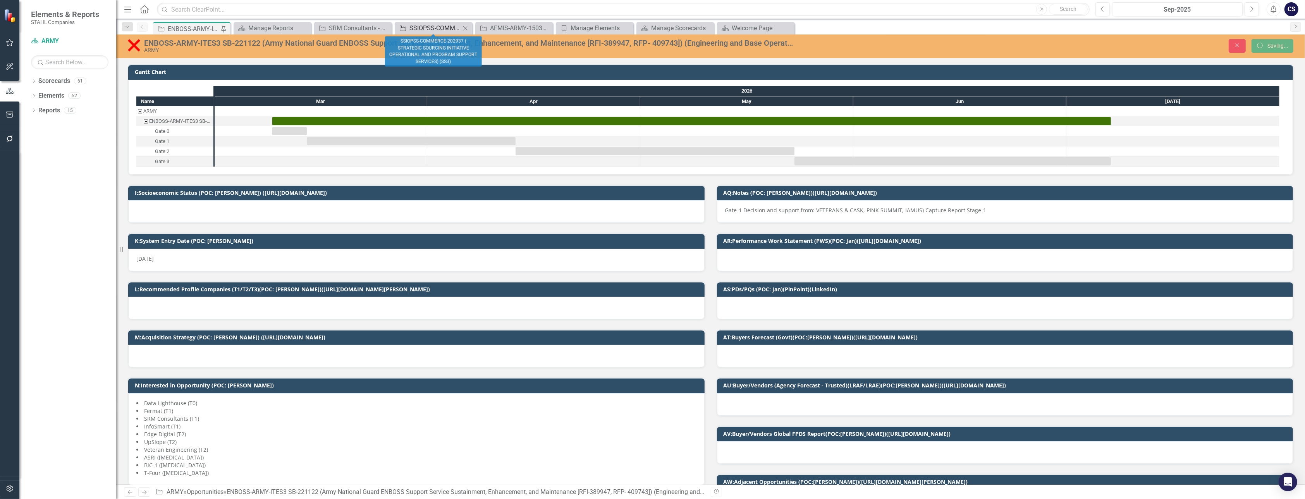
checkbox input "true"
click at [425, 28] on div "SSIOPSS-COMMERCE-202937 ( STRATEGIC SOURCING INITIATIVE OPERATIONAL AND PROGRAM…" at bounding box center [435, 28] width 51 height 10
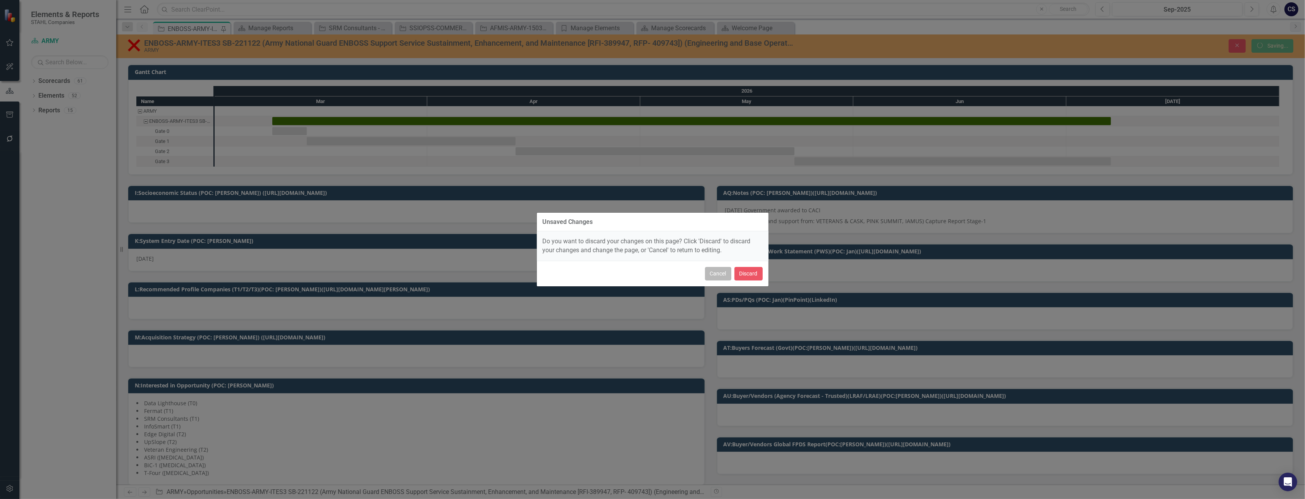
click at [719, 272] on button "Cancel" at bounding box center [718, 274] width 26 height 14
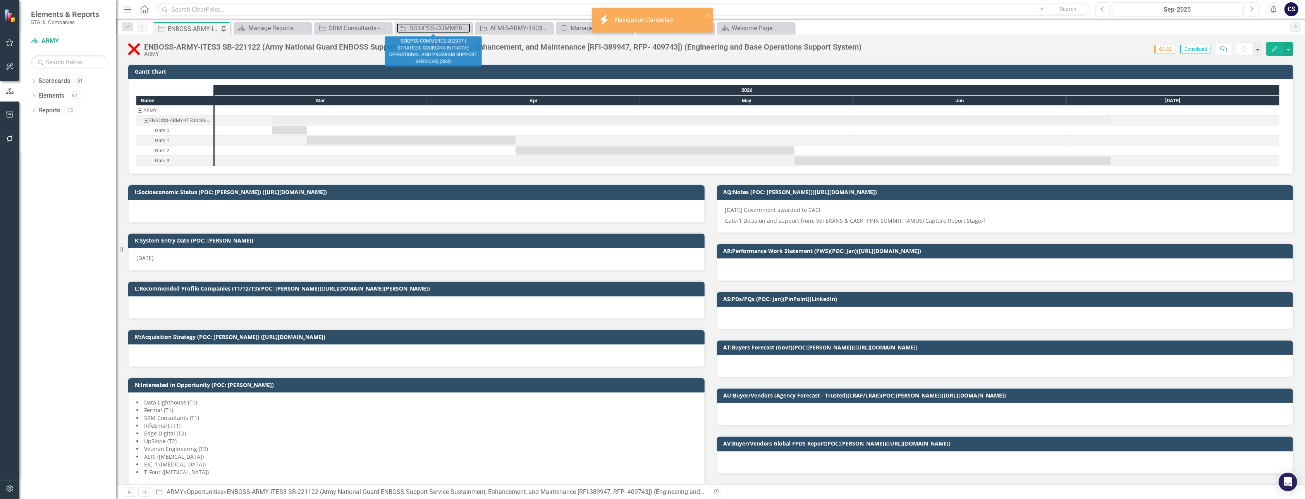
checkbox input "true"
click at [435, 26] on div "SSIOPSS-COMMERCE-202937 ( STRATEGIC SOURCING INITIATIVE OPERATIONAL AND PROGRAM…" at bounding box center [435, 28] width 51 height 10
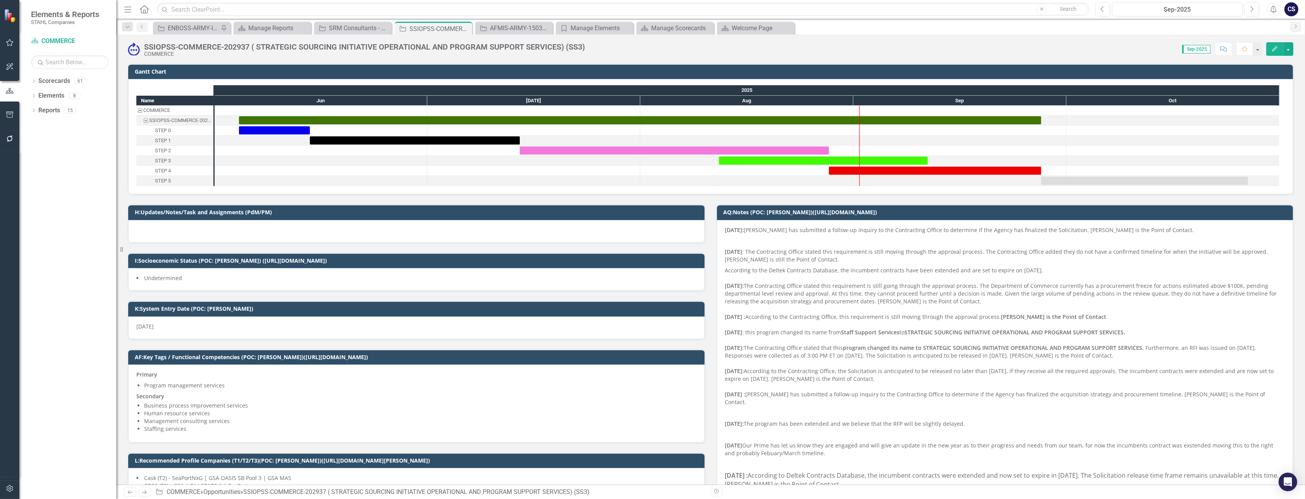
checkbox input "true"
click at [467, 29] on icon "Close" at bounding box center [465, 29] width 8 height 6
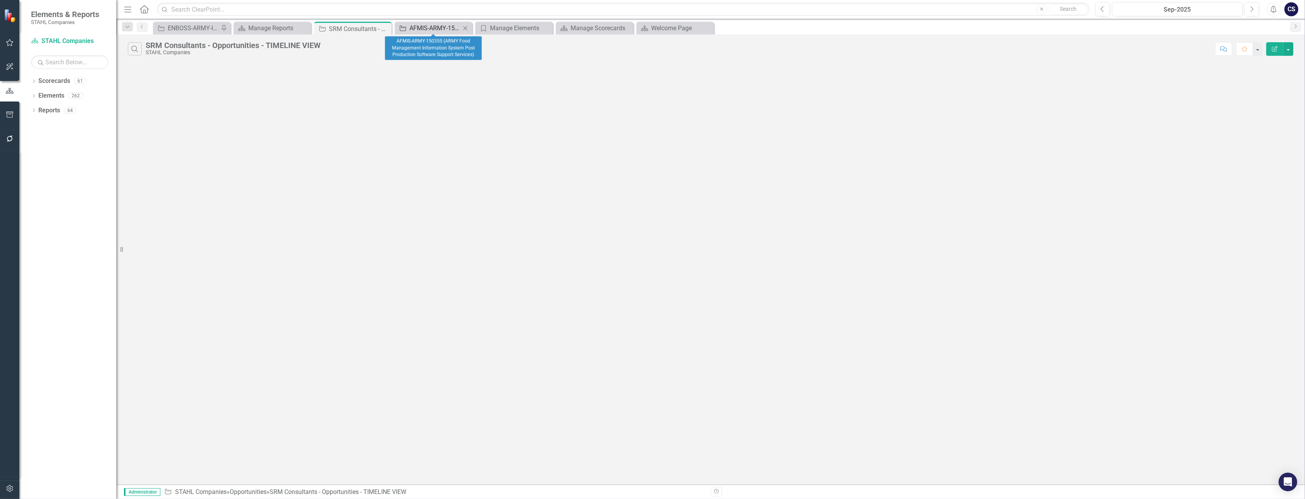
click at [439, 28] on div "AFMIS-ARMY-150355 (ARMY Food Management Information System Post Production Soft…" at bounding box center [435, 28] width 51 height 10
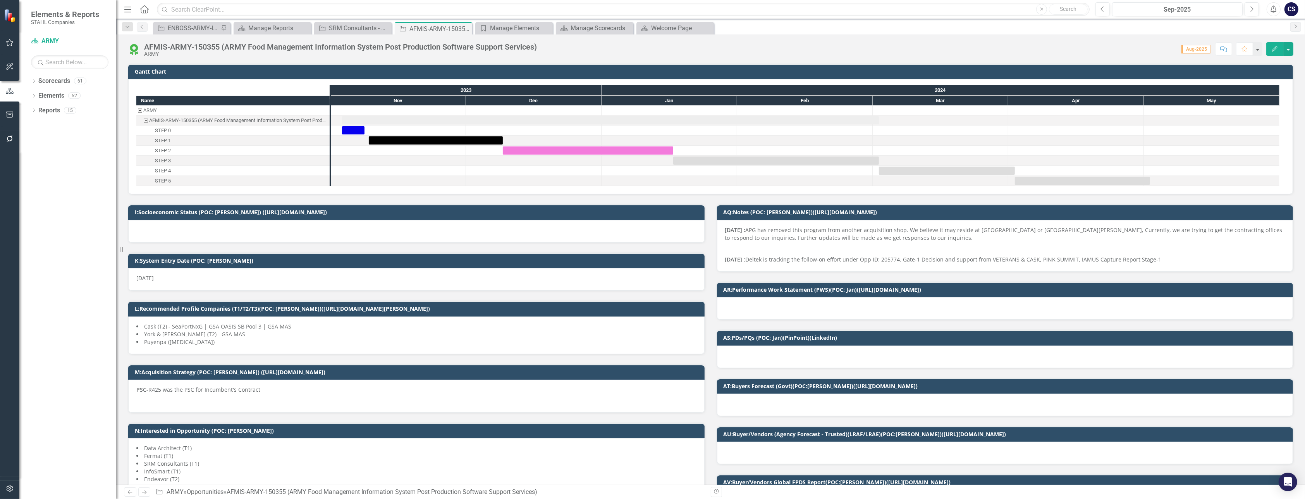
click at [721, 228] on div "02/18/2024 : APG has removed this program from another acquisition shop. We bel…" at bounding box center [1005, 246] width 577 height 52
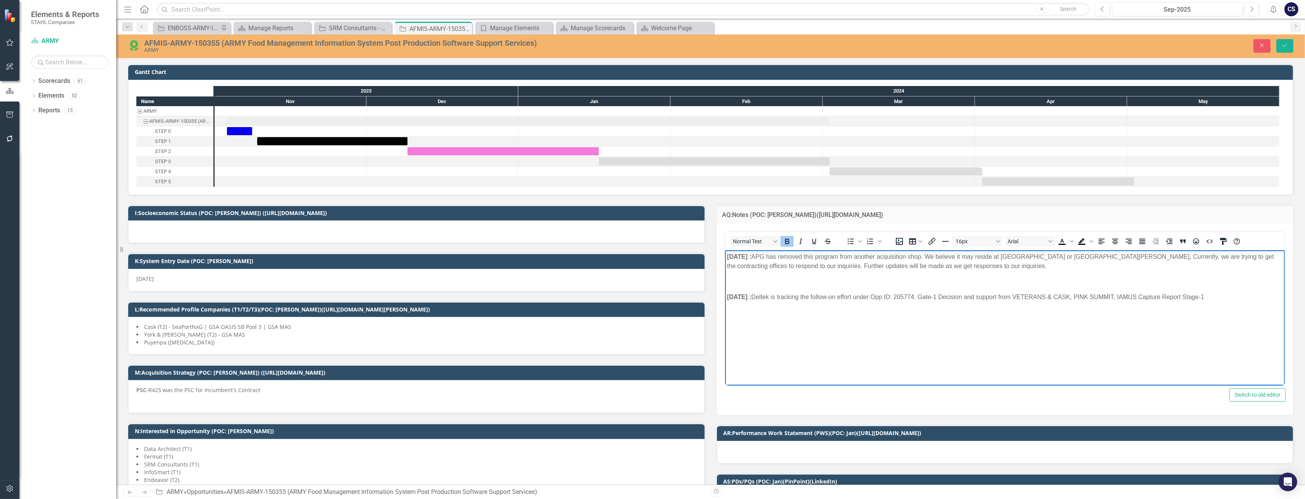
click at [727, 256] on strong "02/18/2024 :" at bounding box center [739, 256] width 24 height 7
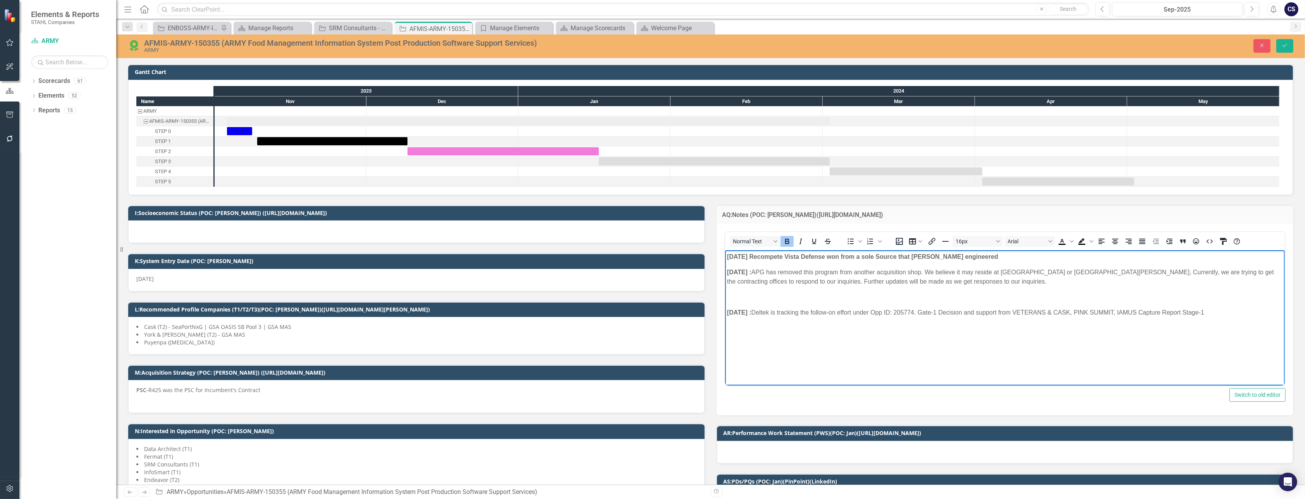
click at [977, 257] on p "09/11/2025 Recompete Vista Defense won from a sole Source that STAHL engineered" at bounding box center [1005, 256] width 556 height 9
drag, startPoint x: 1034, startPoint y: 257, endPoint x: 760, endPoint y: 256, distance: 273.5
click at [760, 256] on p "09/11/2025 Recompete Vista Defense won from a sole Source that STAHL positioned…" at bounding box center [1005, 256] width 556 height 9
click at [785, 240] on icon "Bold" at bounding box center [787, 241] width 4 height 5
click at [809, 287] on body "09/11/2025 Recompete Vista Defense won from a sole Source that STAHL positioned…" at bounding box center [1005, 308] width 560 height 116
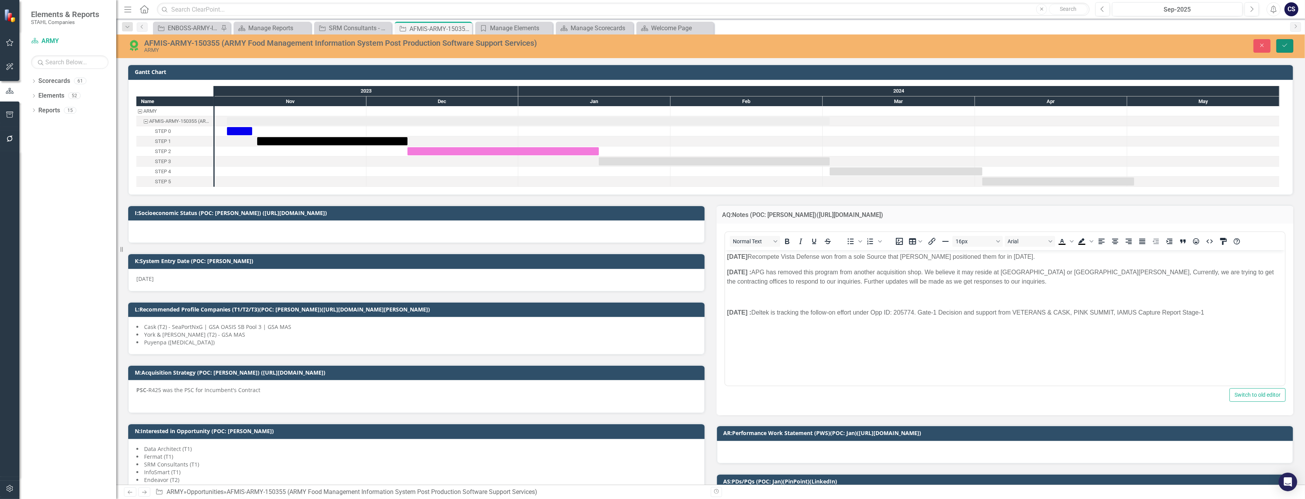
click at [1284, 42] on button "Save" at bounding box center [1285, 46] width 17 height 14
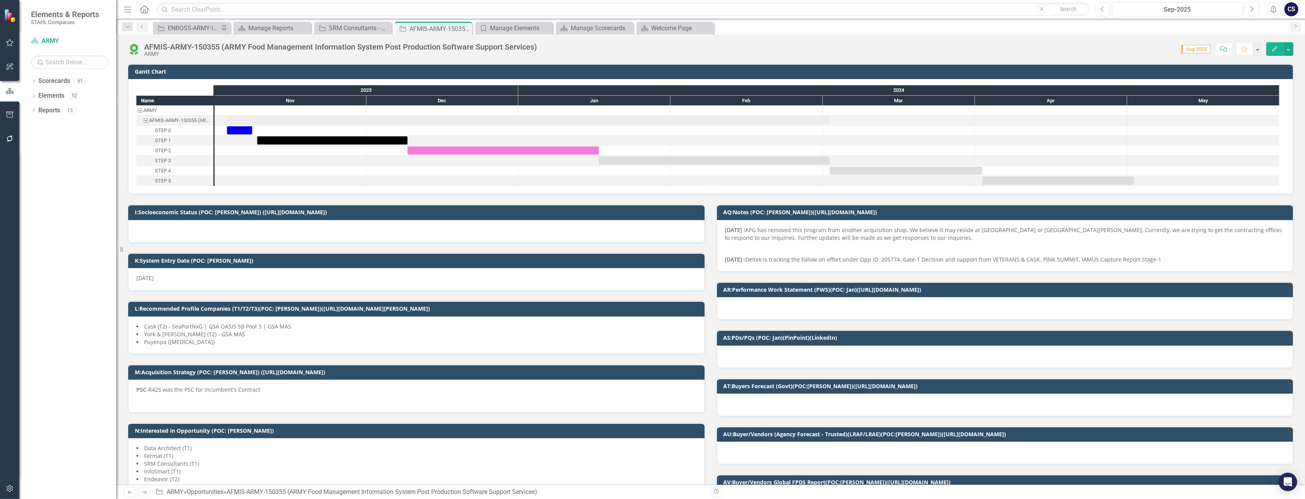
checkbox input "false"
checkbox input "true"
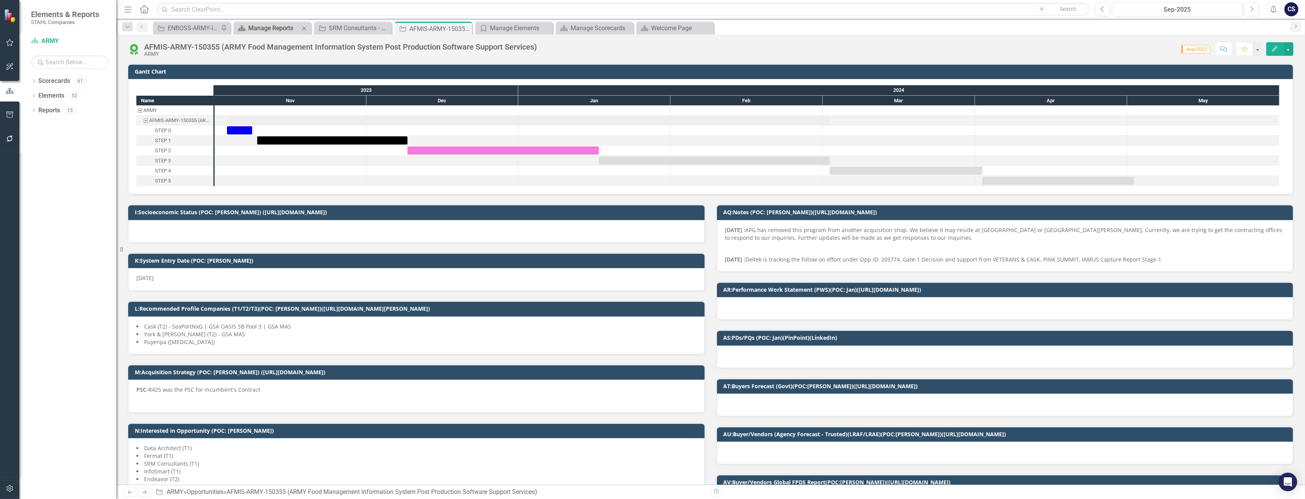
checkbox input "true"
checkbox input "false"
checkbox input "true"
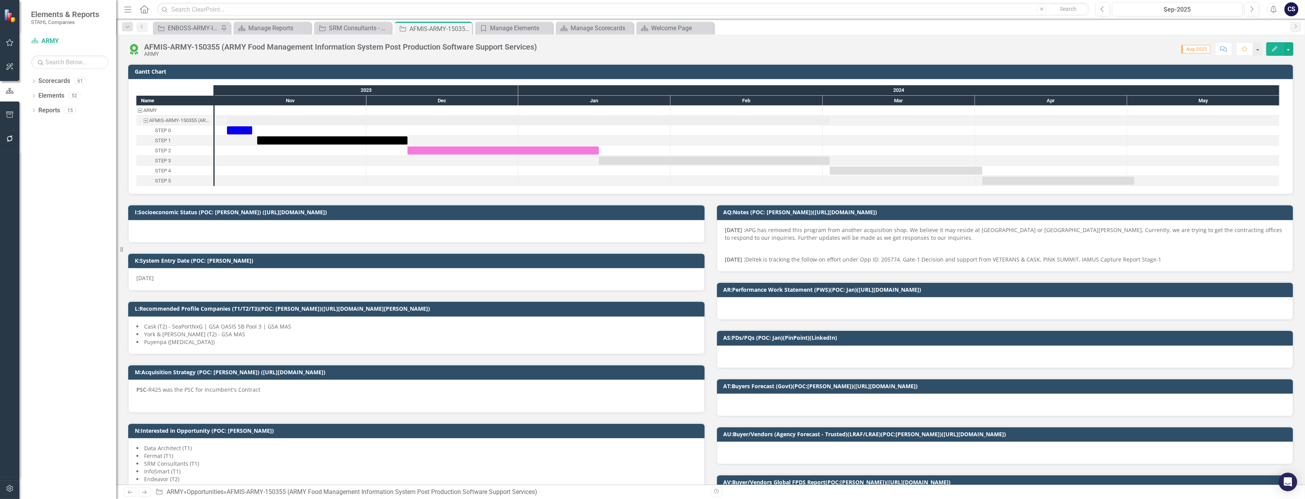
checkbox input "true"
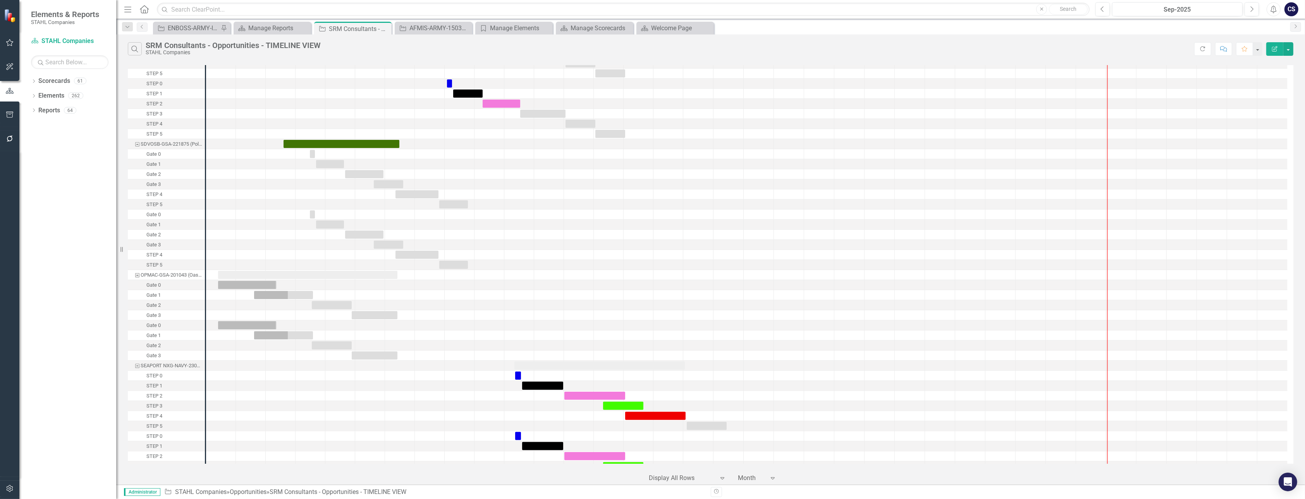
scroll to position [225, 0]
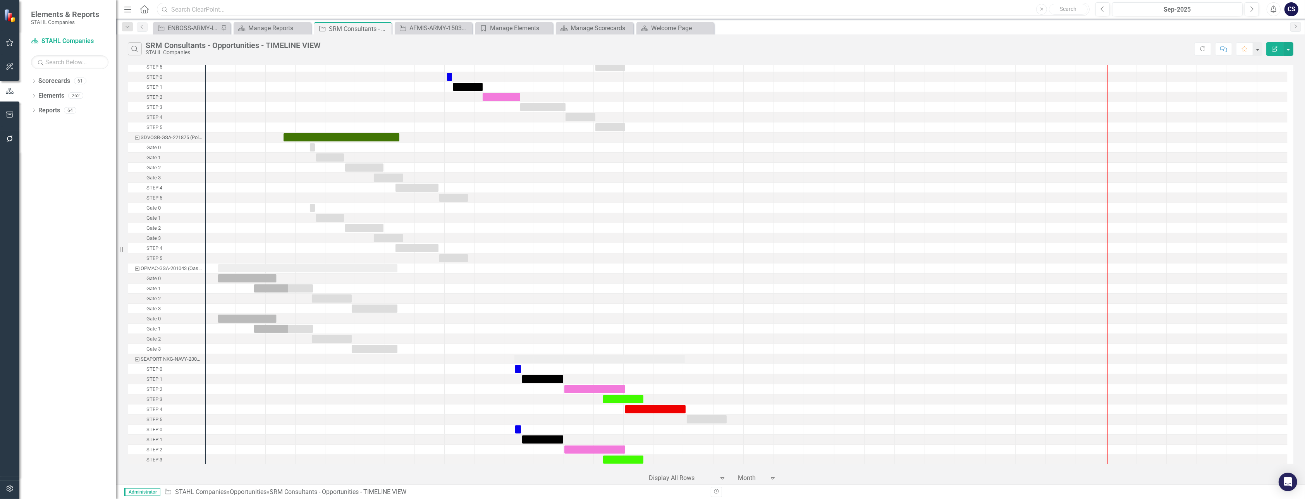
click at [191, 11] on input "text" at bounding box center [623, 10] width 933 height 14
click at [195, 7] on input "text" at bounding box center [623, 10] width 933 height 14
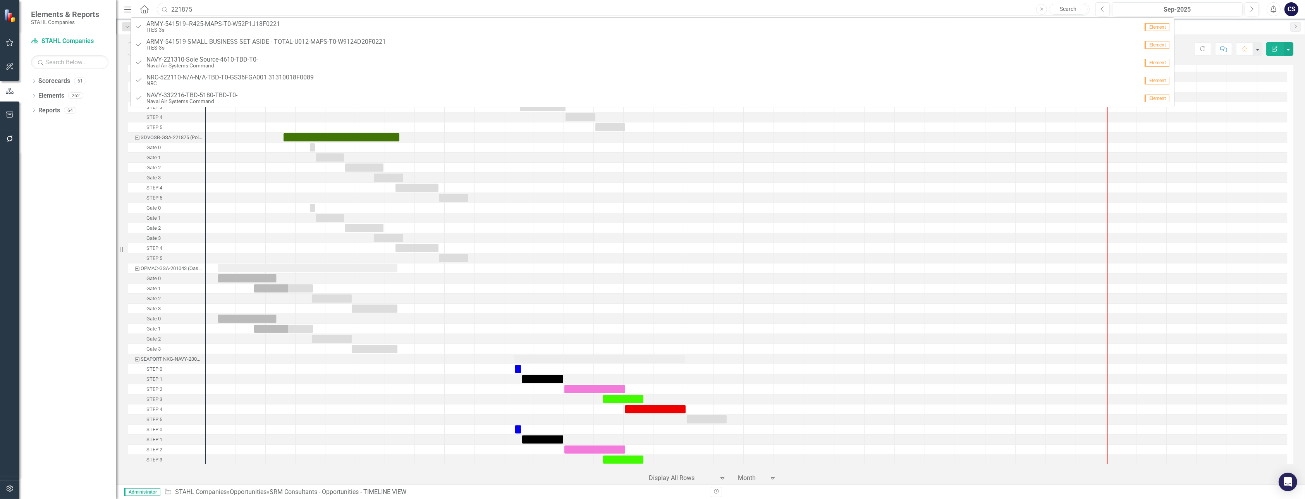
scroll to position [0, 0]
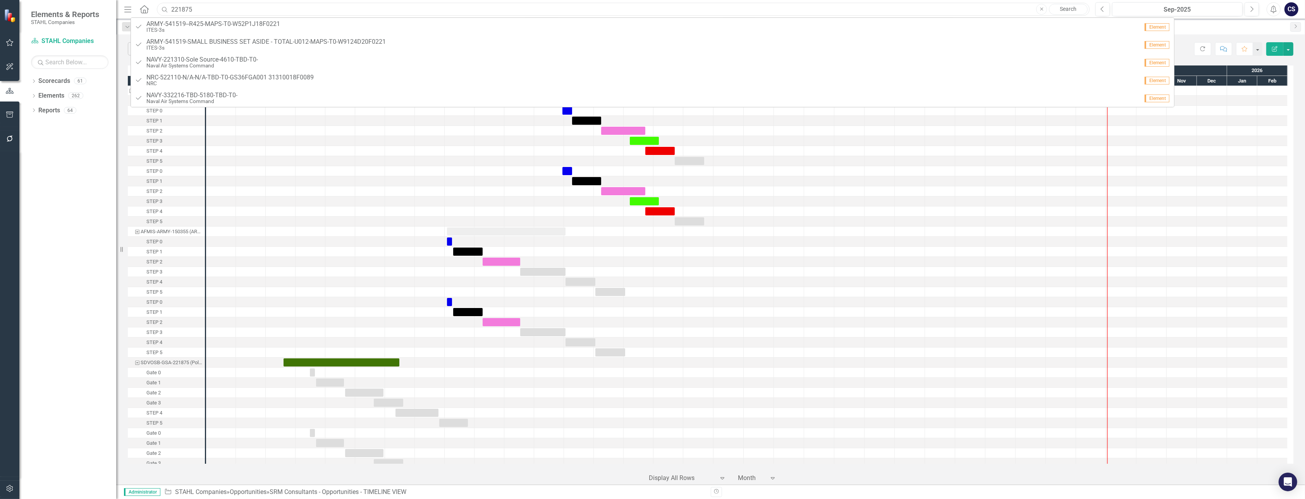
type input "221875"
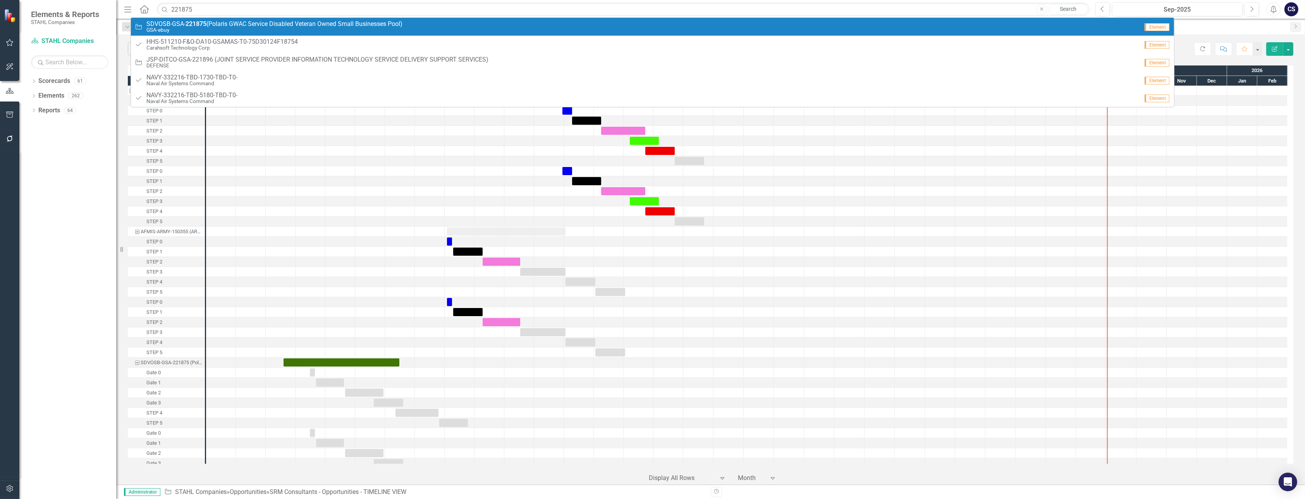
click at [198, 24] on strong "221875" at bounding box center [196, 23] width 21 height 7
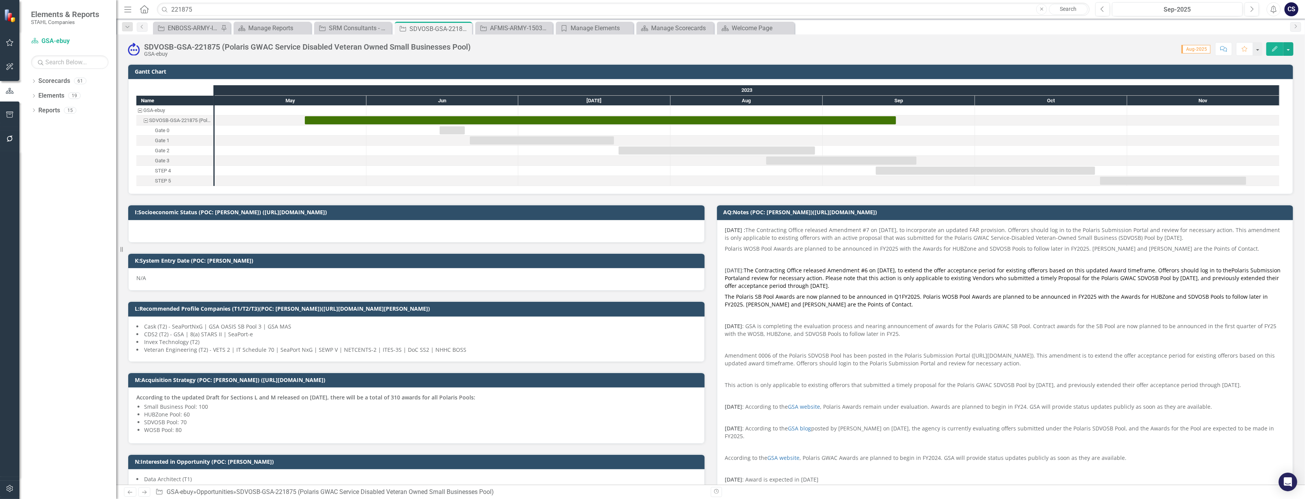
click at [134, 48] on img at bounding box center [134, 49] width 12 height 12
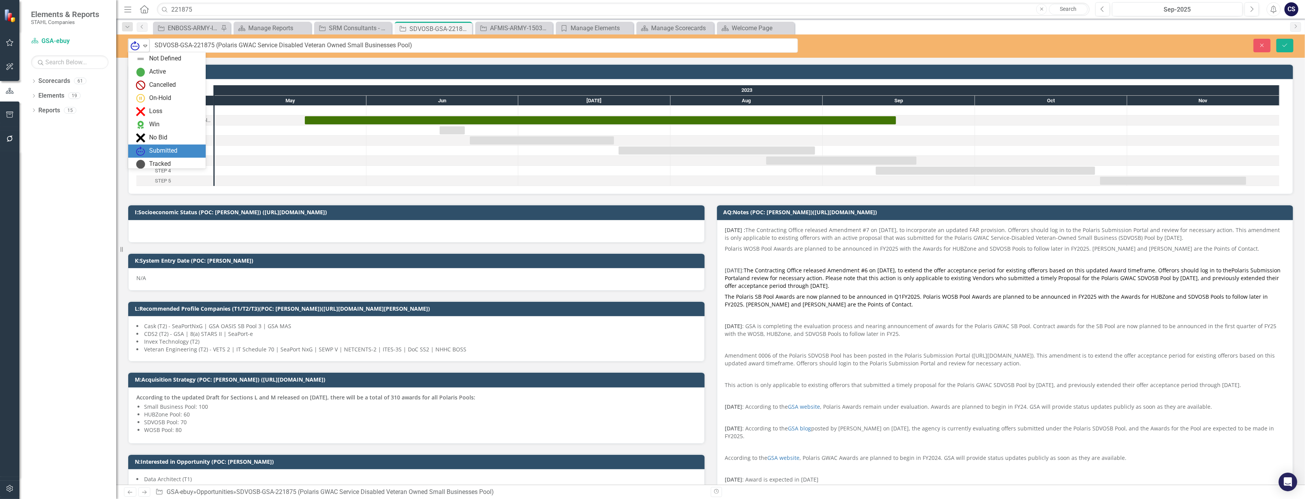
click at [144, 43] on icon "Expand" at bounding box center [145, 46] width 8 height 6
click at [151, 108] on div "Win" at bounding box center [154, 109] width 10 height 9
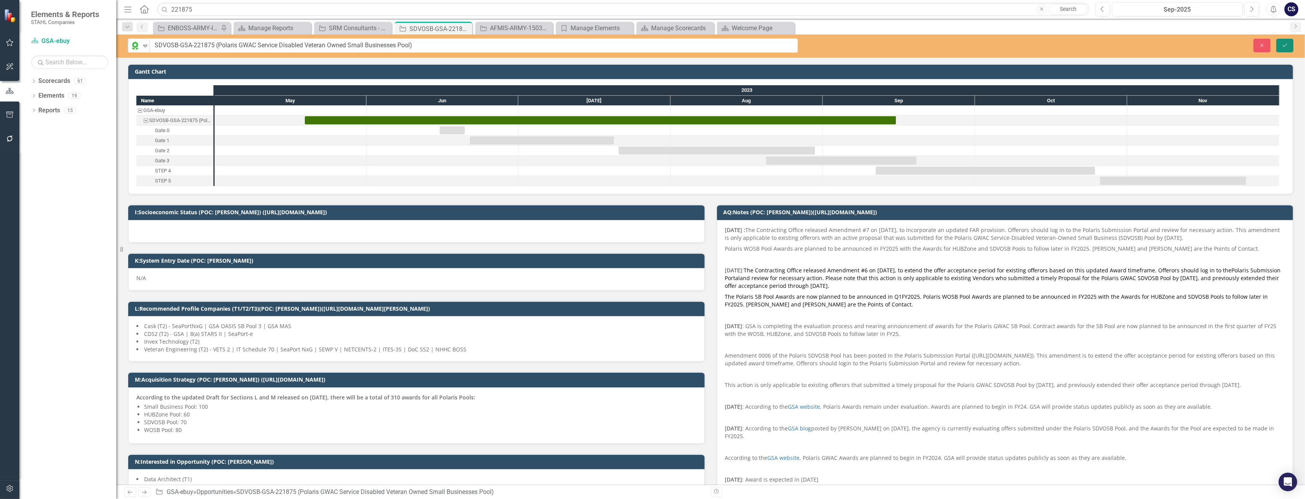
click at [1286, 46] on icon "Save" at bounding box center [1285, 45] width 7 height 5
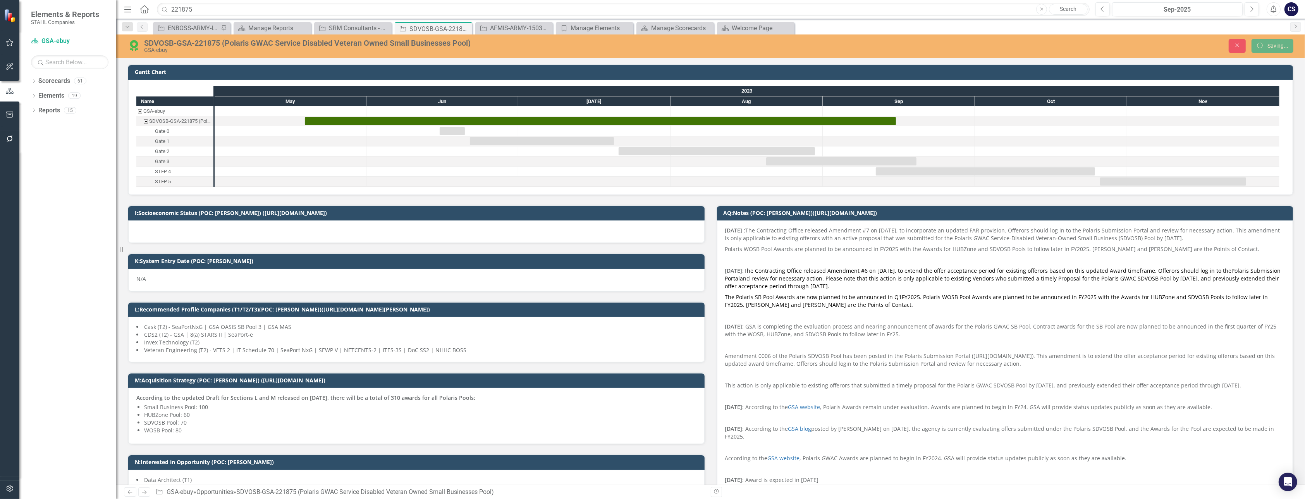
checkbox input "false"
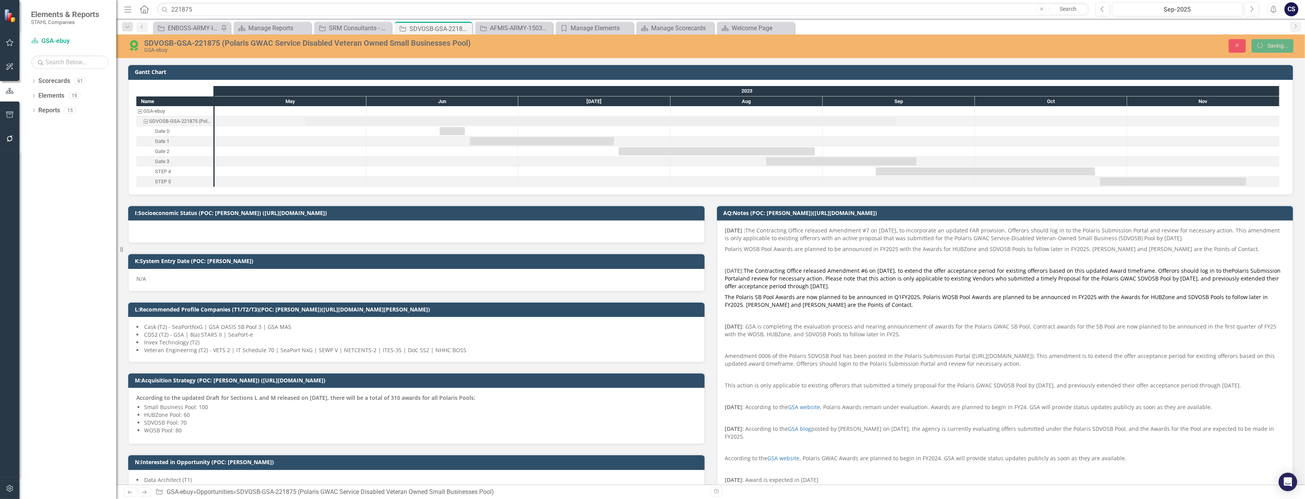
checkbox input "true"
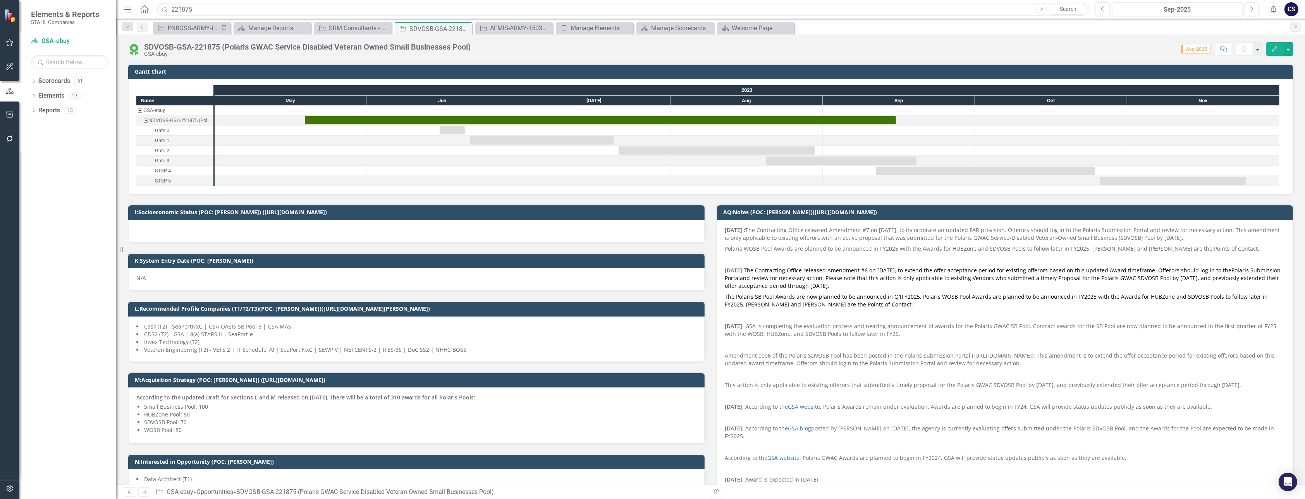
checkbox input "false"
checkbox input "true"
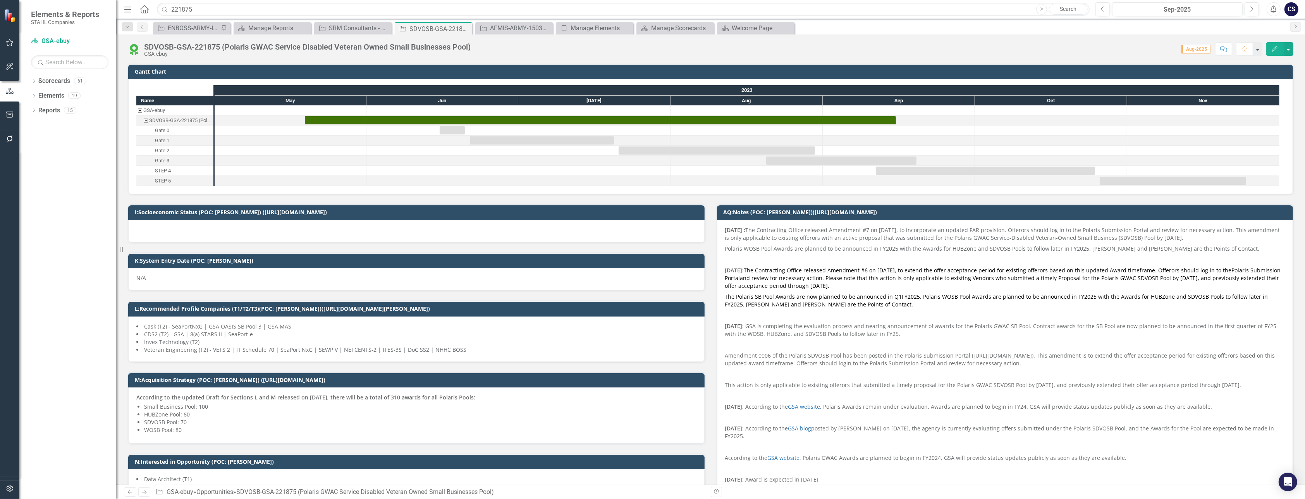
checkbox input "true"
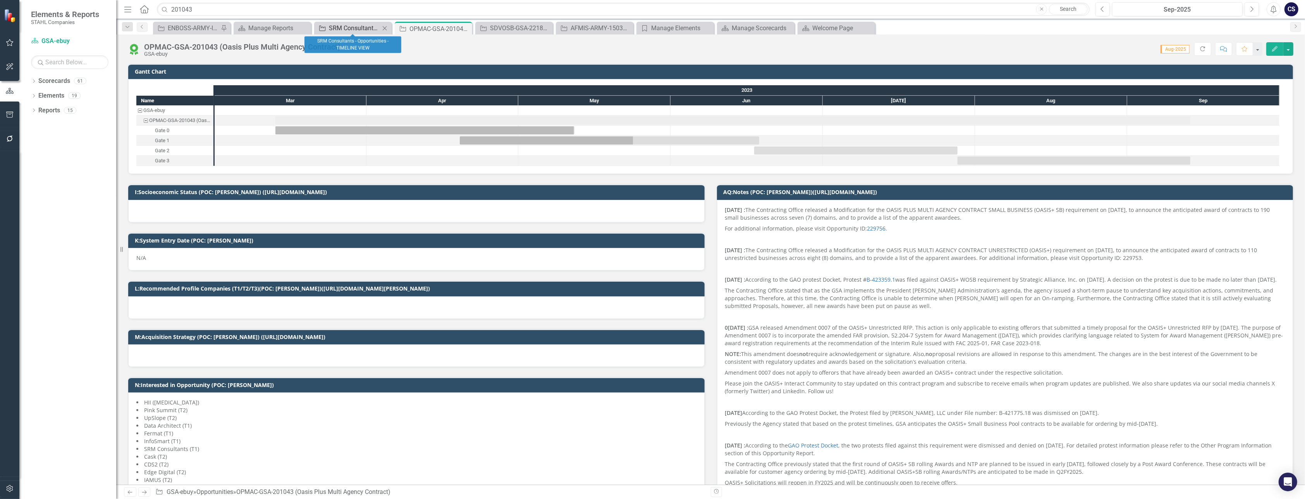
click at [351, 26] on div "SRM Consultants - Opportunities - TIMELINE VIEW" at bounding box center [354, 28] width 51 height 10
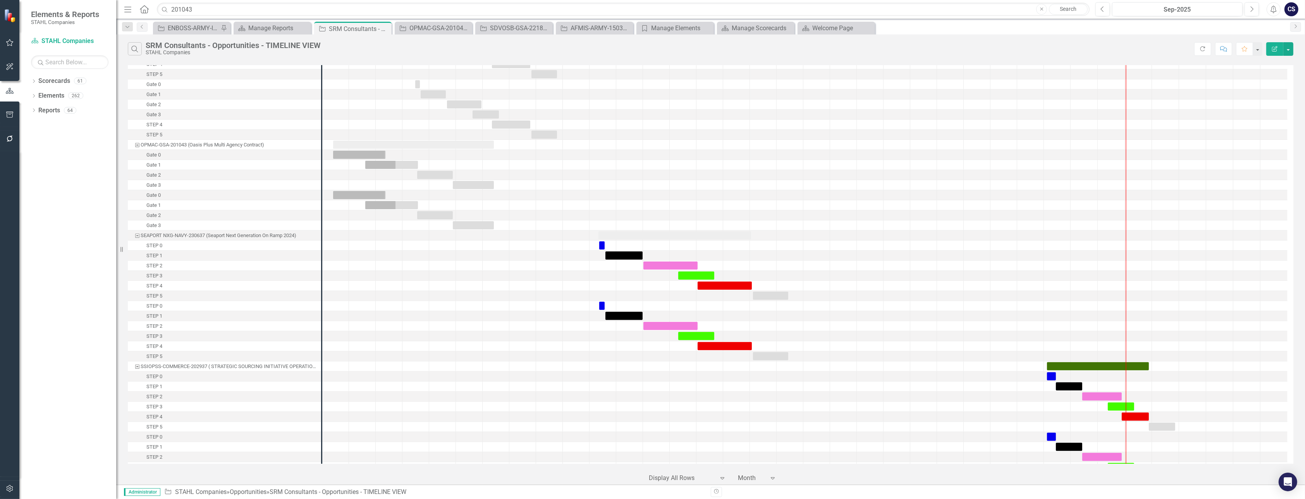
scroll to position [697, 0]
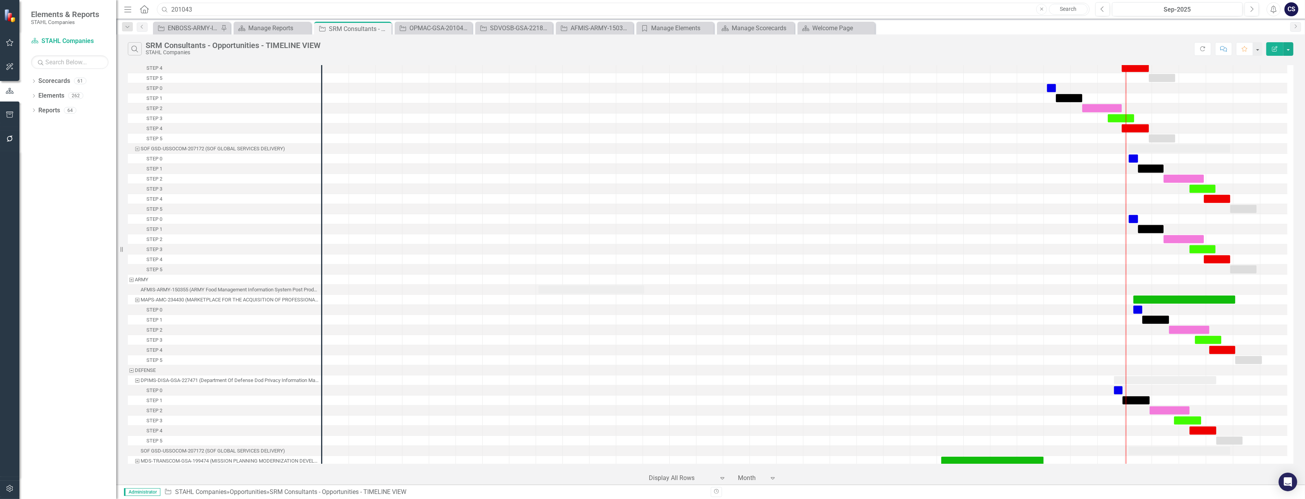
click at [200, 8] on input "201043" at bounding box center [623, 10] width 933 height 14
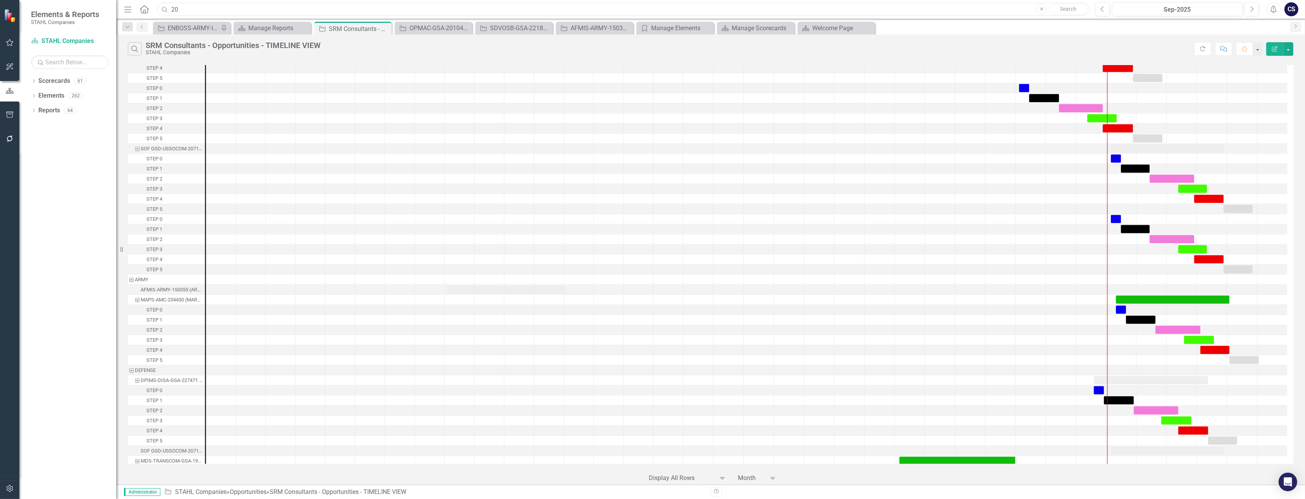
scroll to position [0, 0]
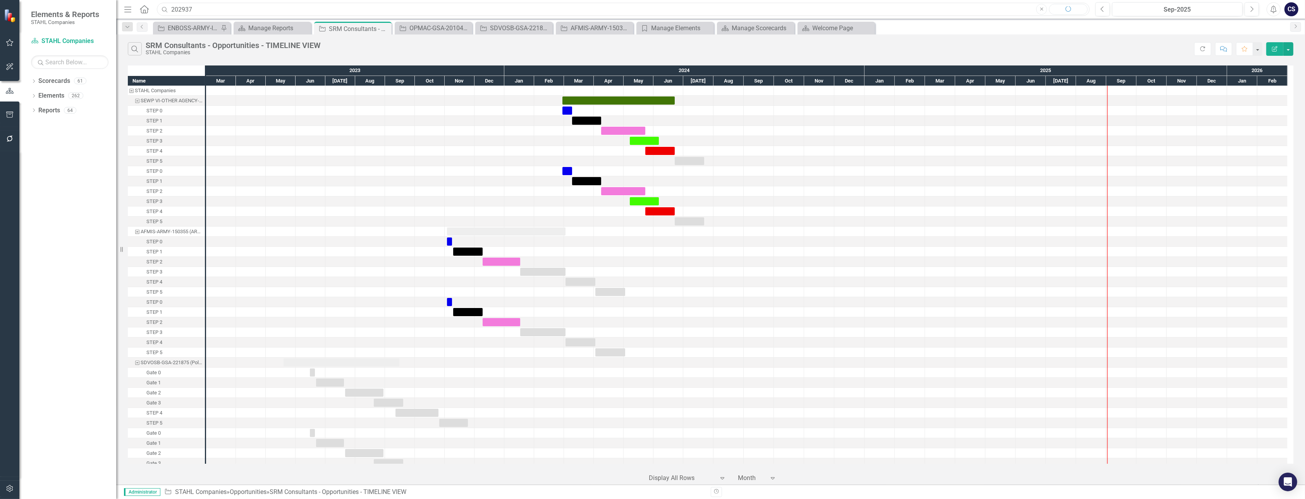
type input "202937"
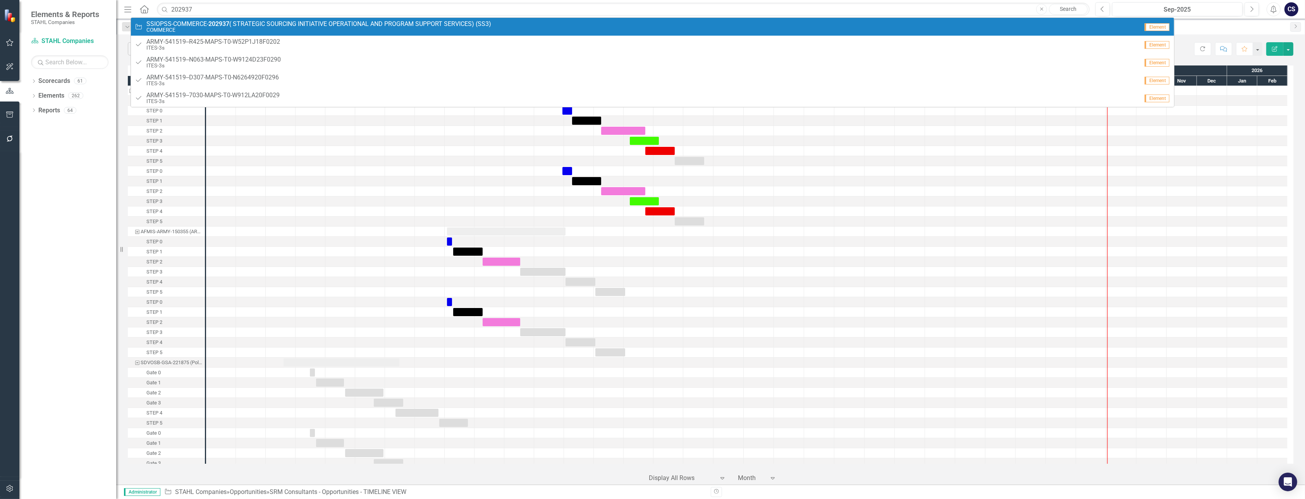
click at [199, 23] on span "SSIOPSS-COMMERCE- 202937 ( STRATEGIC SOURCING INITIATIVE OPERATIONAL AND PROGRA…" at bounding box center [318, 24] width 345 height 7
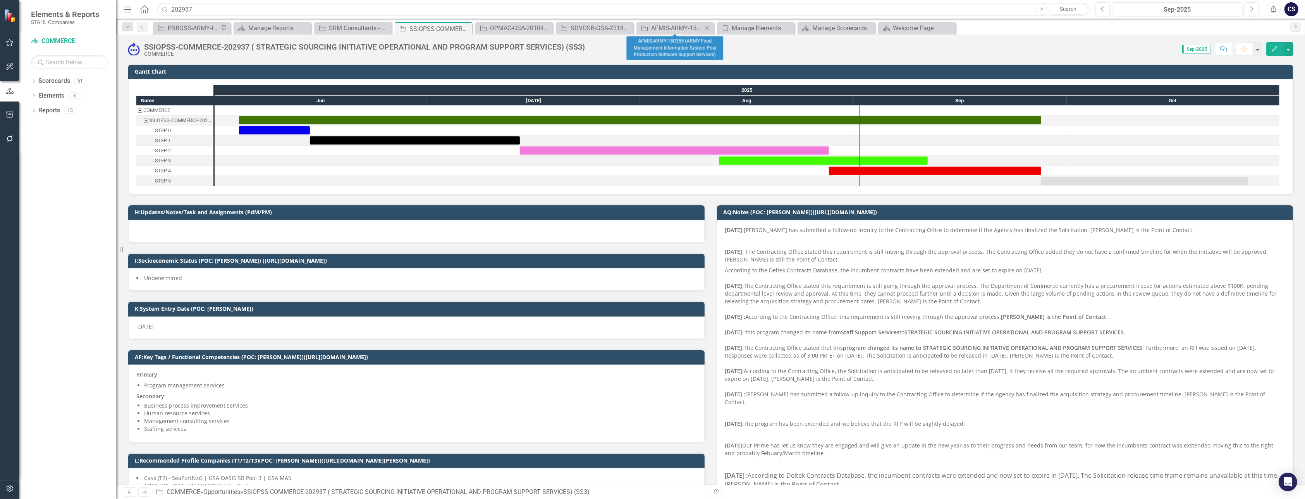
click at [707, 27] on icon "Close" at bounding box center [707, 28] width 8 height 6
click at [628, 27] on icon at bounding box center [627, 28] width 4 height 4
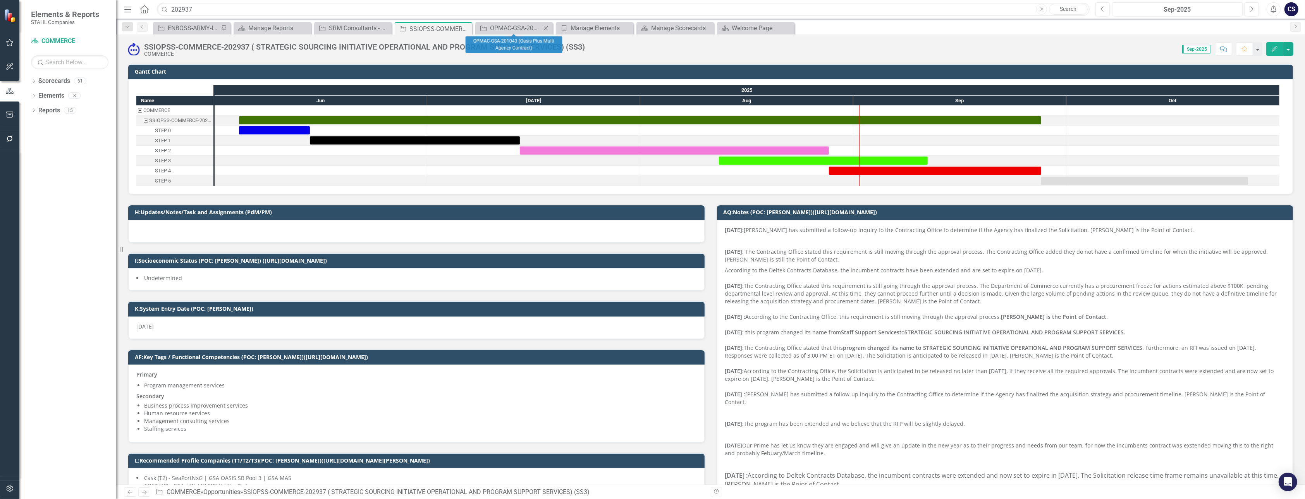
click at [544, 28] on icon "Close" at bounding box center [546, 28] width 8 height 6
click at [430, 31] on div "SSIOPSS-COMMERCE-202937 ( STRATEGIC SOURCING INITIATIVE OPERATIONAL AND PROGRAM…" at bounding box center [430, 29] width 41 height 10
click at [463, 29] on icon "Close" at bounding box center [465, 29] width 8 height 6
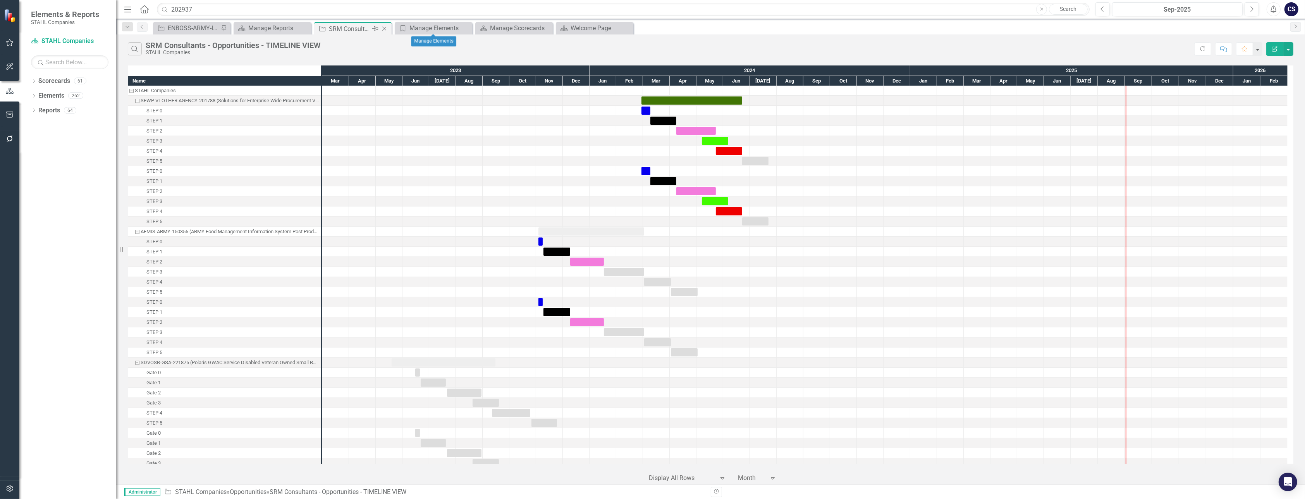
click at [361, 30] on div "SRM Consultants - Opportunities - TIMELINE VIEW" at bounding box center [349, 29] width 41 height 10
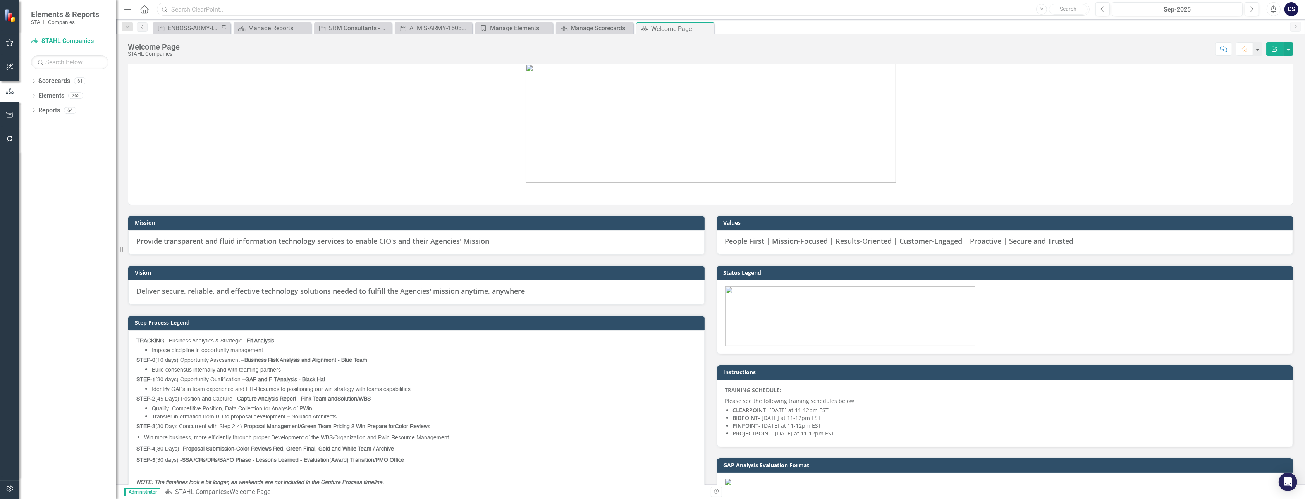
click at [195, 7] on input "text" at bounding box center [623, 10] width 933 height 14
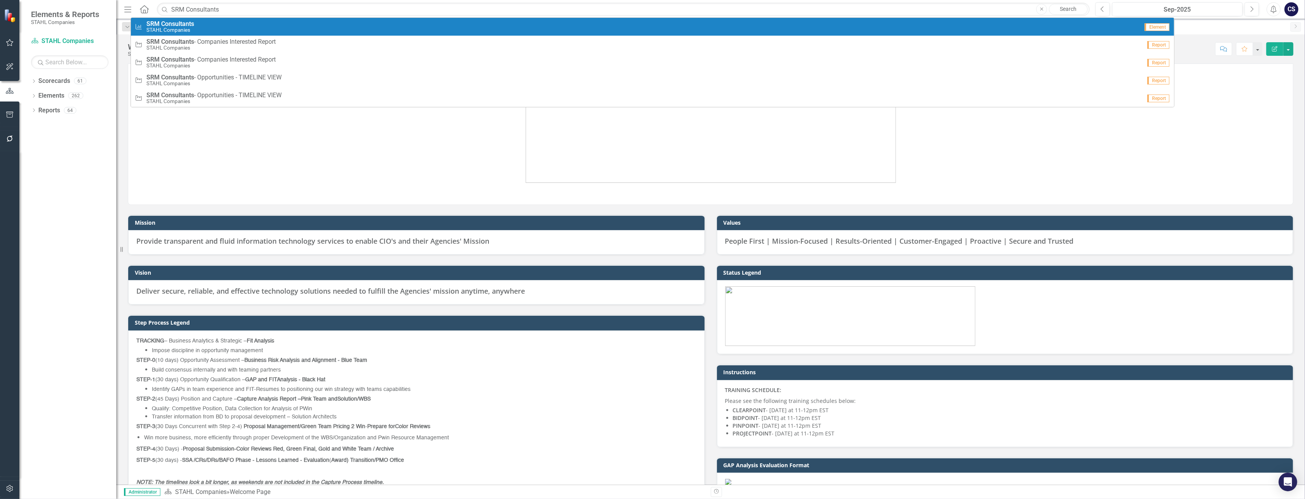
click at [185, 28] on small "STAHL Companies" at bounding box center [170, 30] width 48 height 6
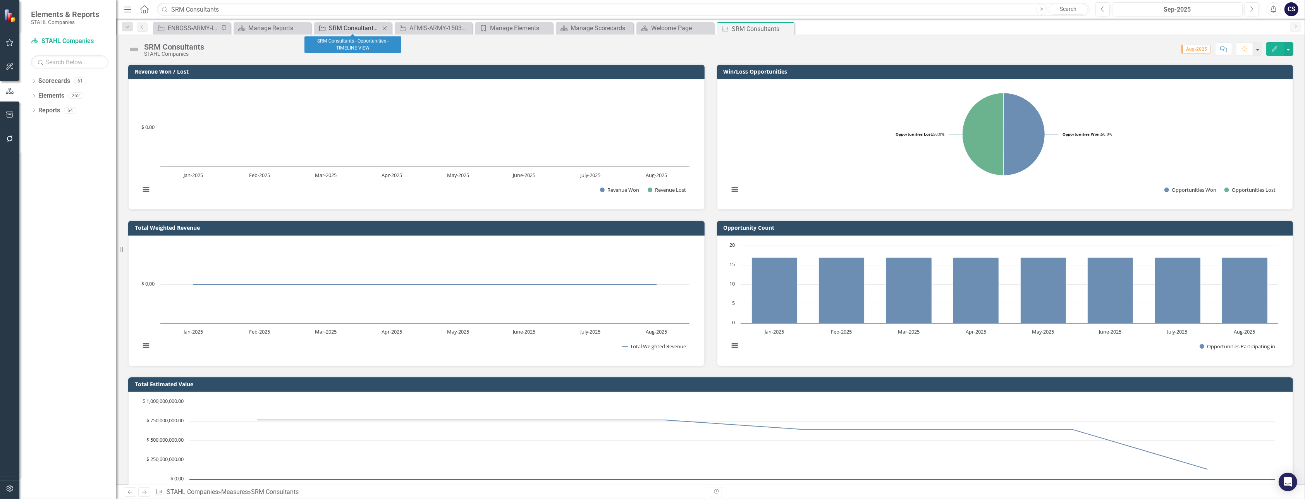
click at [361, 28] on div "SRM Consultants - Opportunities - TIMELINE VIEW" at bounding box center [354, 28] width 51 height 10
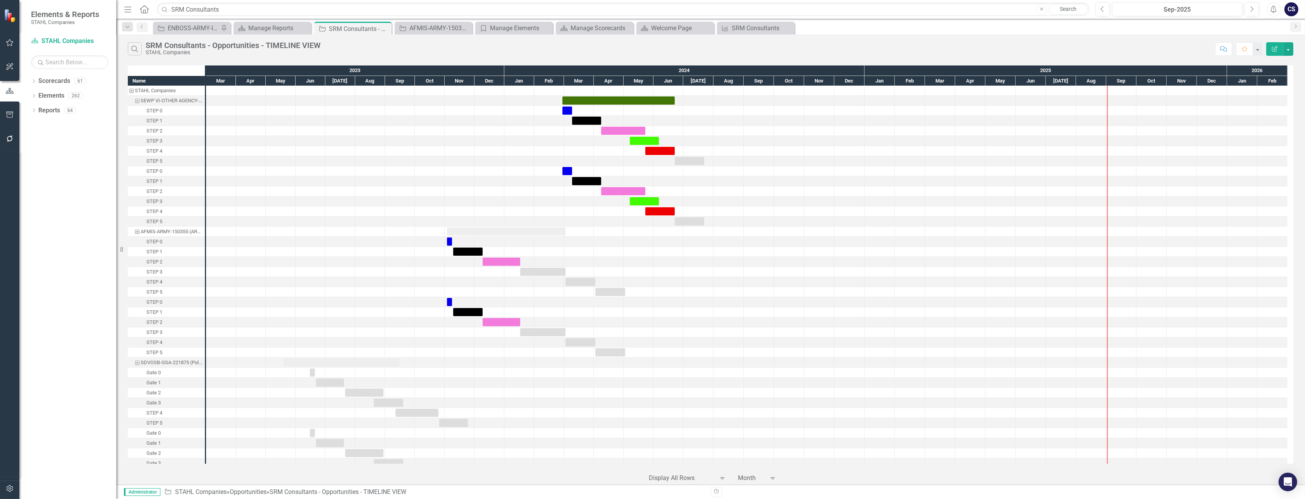
click at [746, 476] on div at bounding box center [751, 478] width 27 height 10
click at [814, 463] on div at bounding box center [819, 463] width 30 height 10
click at [680, 471] on div at bounding box center [687, 466] width 77 height 10
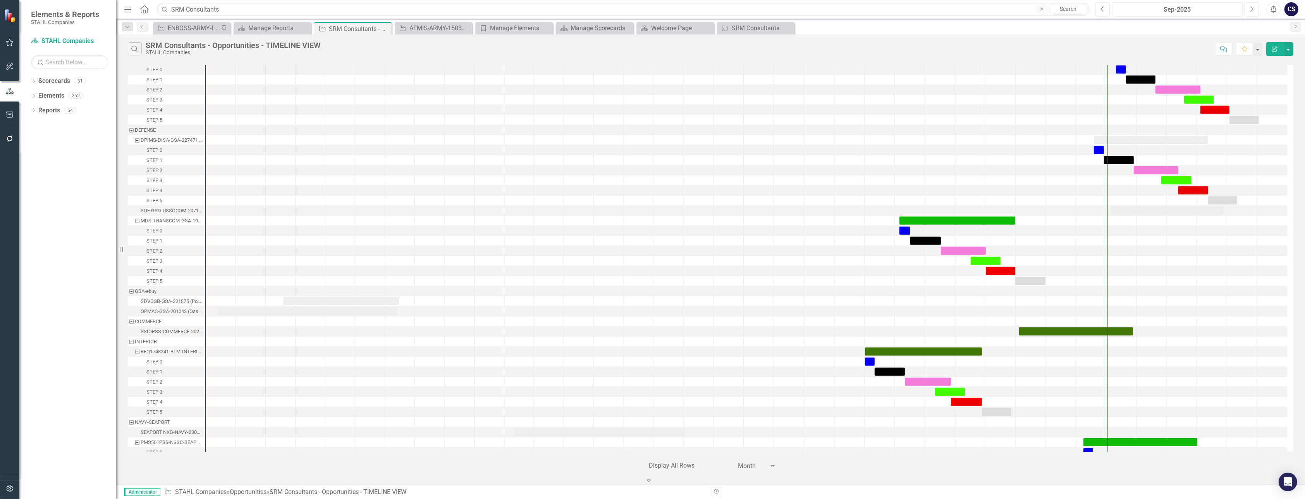
scroll to position [944, 0]
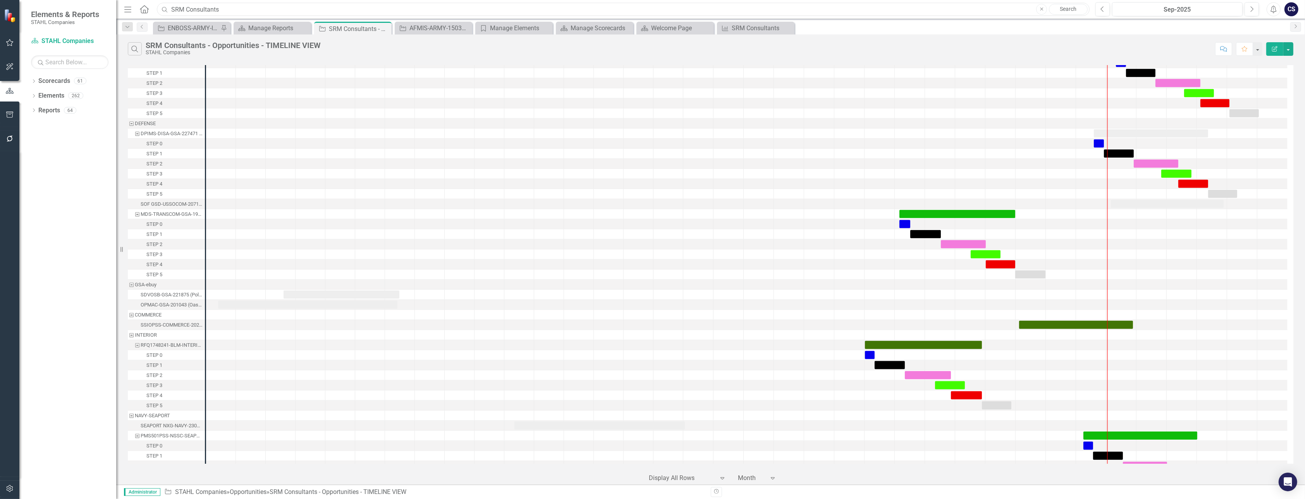
click at [224, 10] on input "SRM Consultants" at bounding box center [623, 10] width 933 height 14
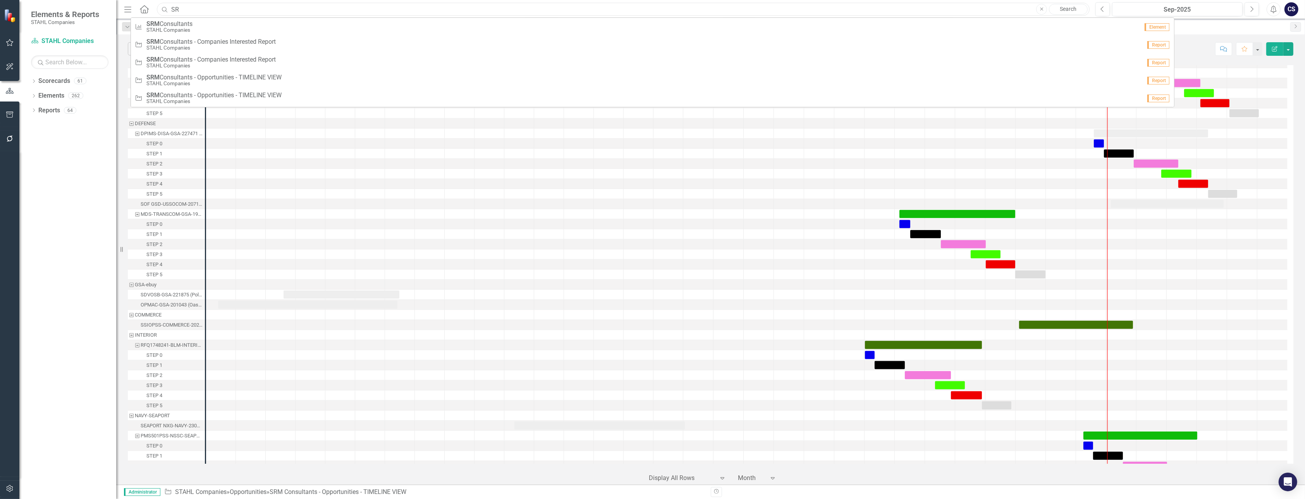
type input "S"
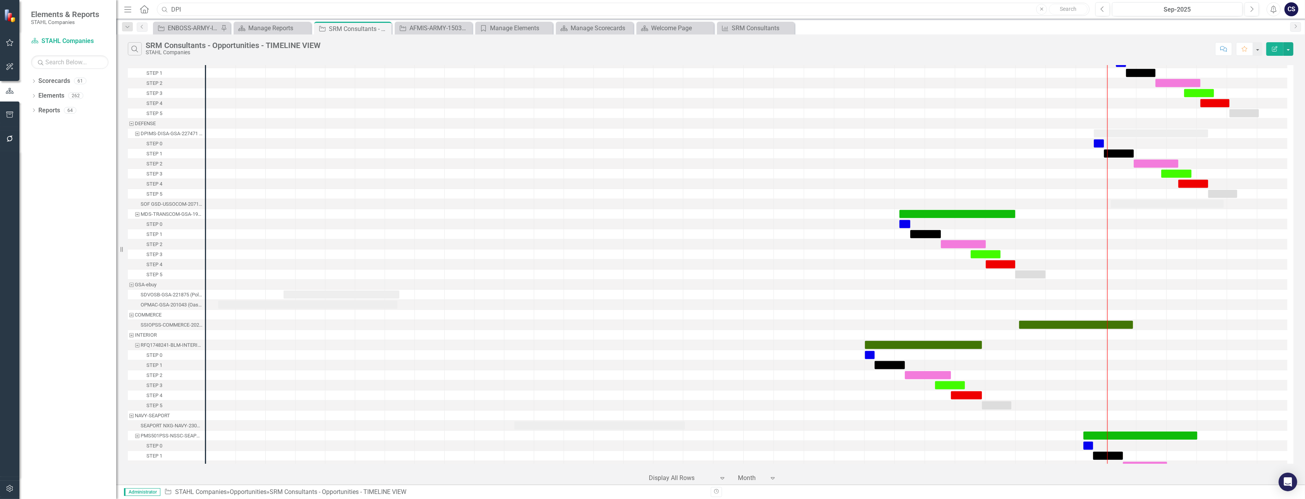
scroll to position [0, 0]
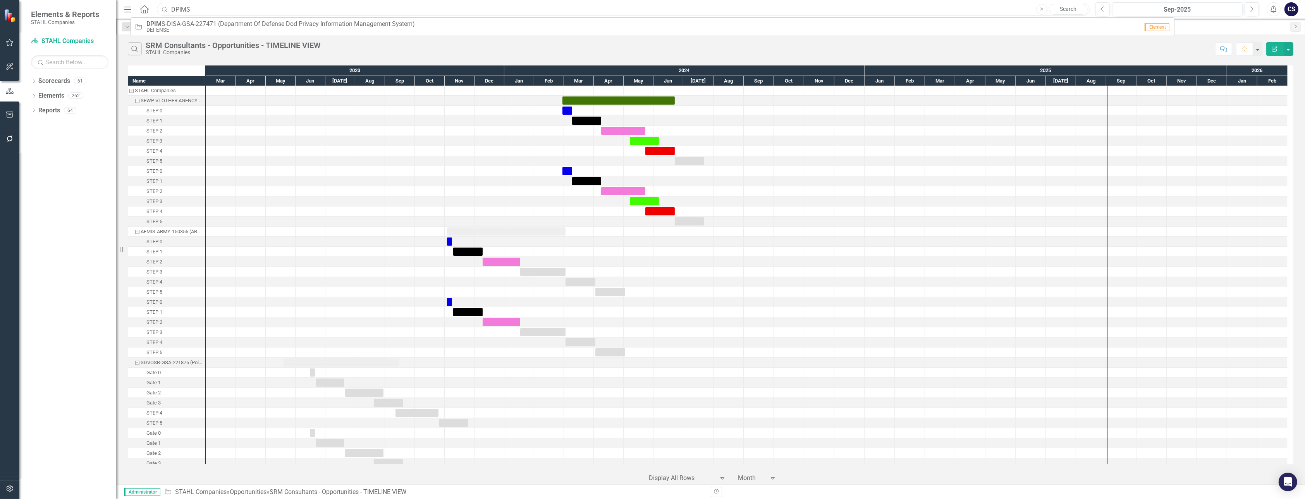
type input "DPIMS"
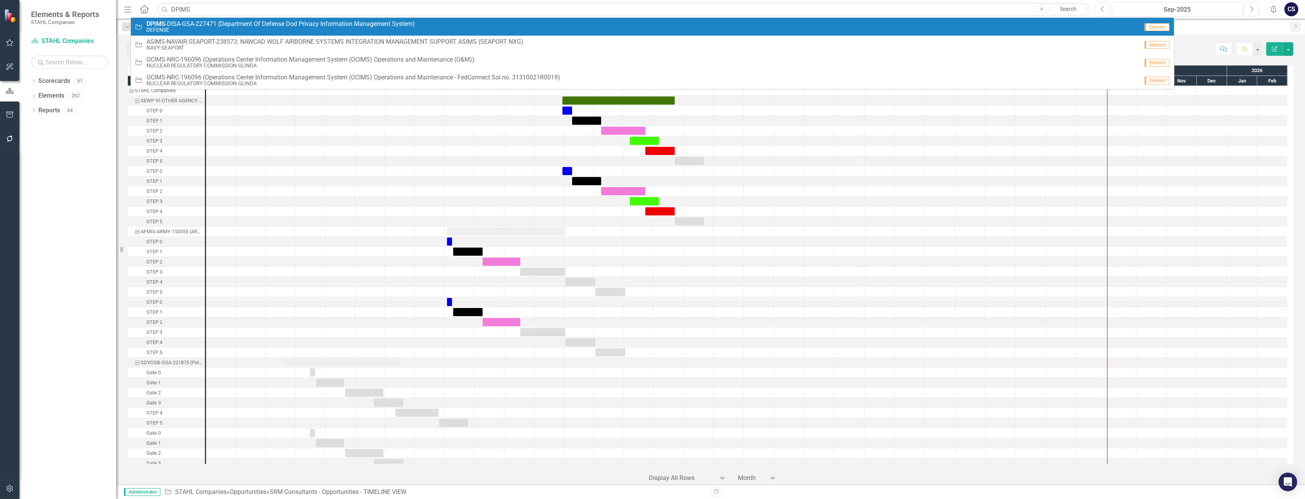
click at [216, 22] on span "DPIMS -DISA-GSA-227471 (Department Of Defense Dod Privacy Information Managemen…" at bounding box center [280, 24] width 269 height 7
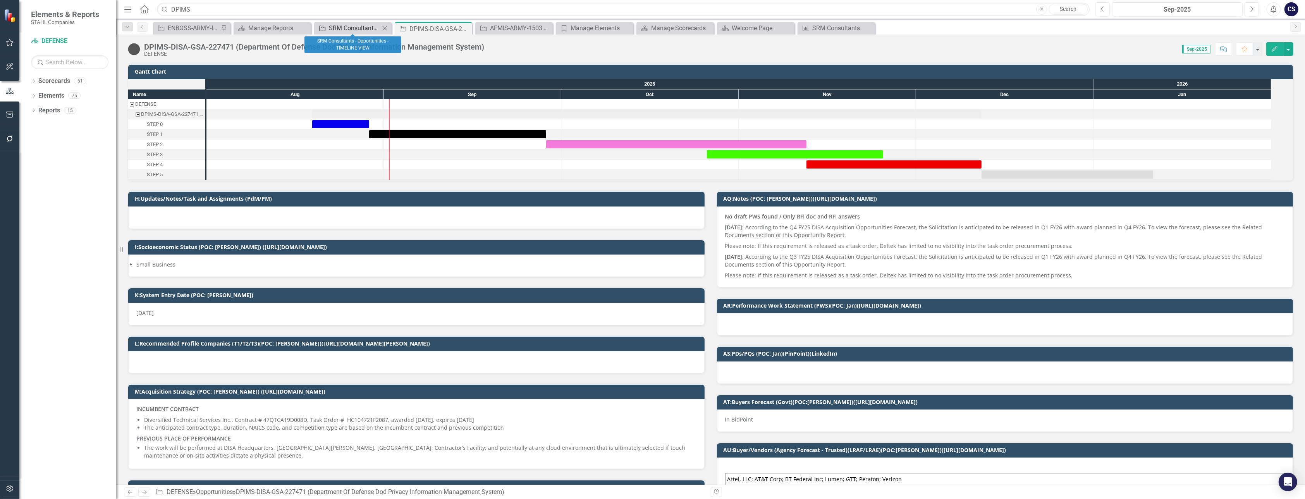
click at [348, 28] on div "SRM Consultants - Opportunities - TIMELINE VIEW" at bounding box center [354, 28] width 51 height 10
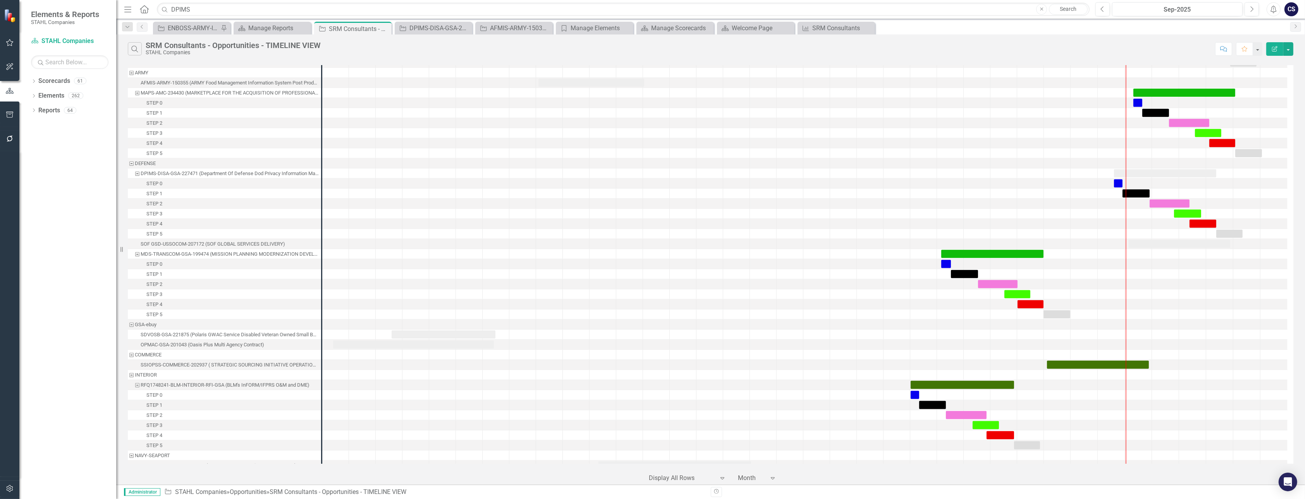
scroll to position [906, 0]
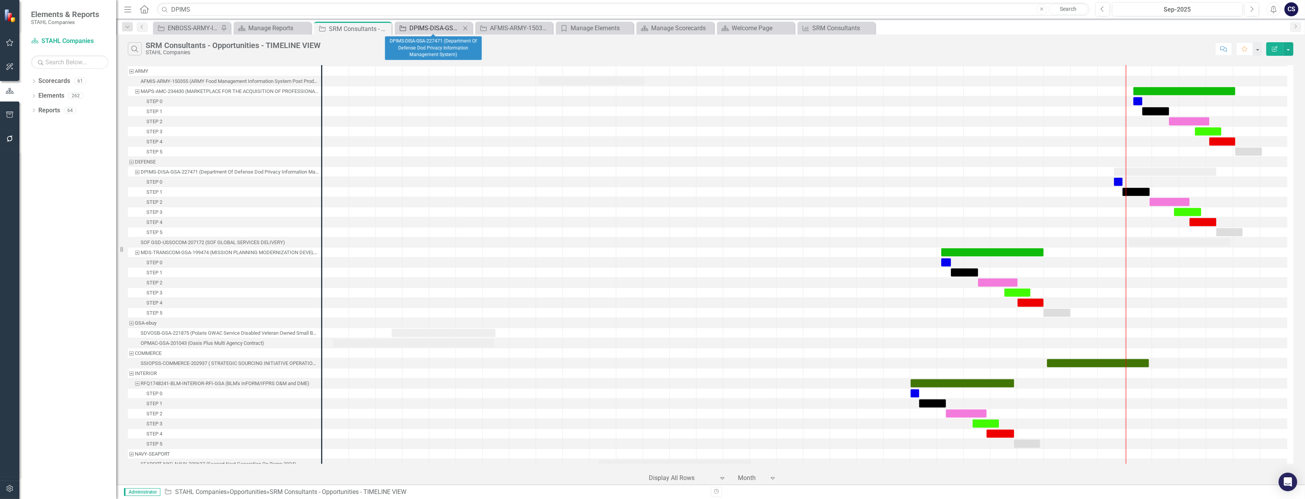
click at [433, 25] on div "DPIMS-DISA-GSA-227471 (Department Of Defense Dod Privacy Information Management…" at bounding box center [435, 28] width 51 height 10
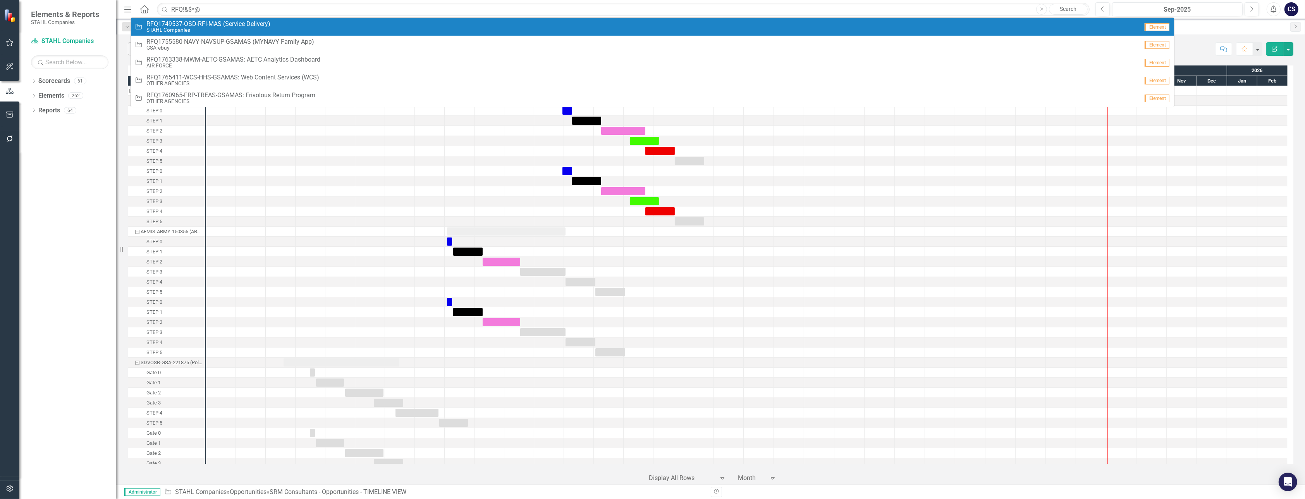
click at [196, 21] on span "RFQ1749537-OSD-RFI-MAS (Service Delivery)" at bounding box center [208, 24] width 124 height 7
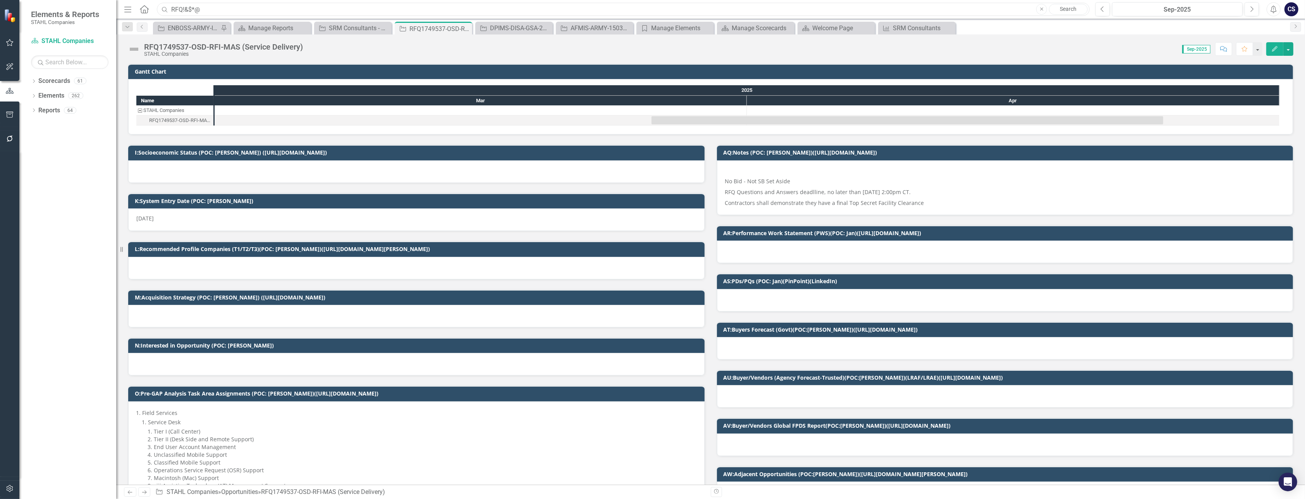
click at [212, 8] on input "RFQ!&$*@" at bounding box center [623, 10] width 933 height 14
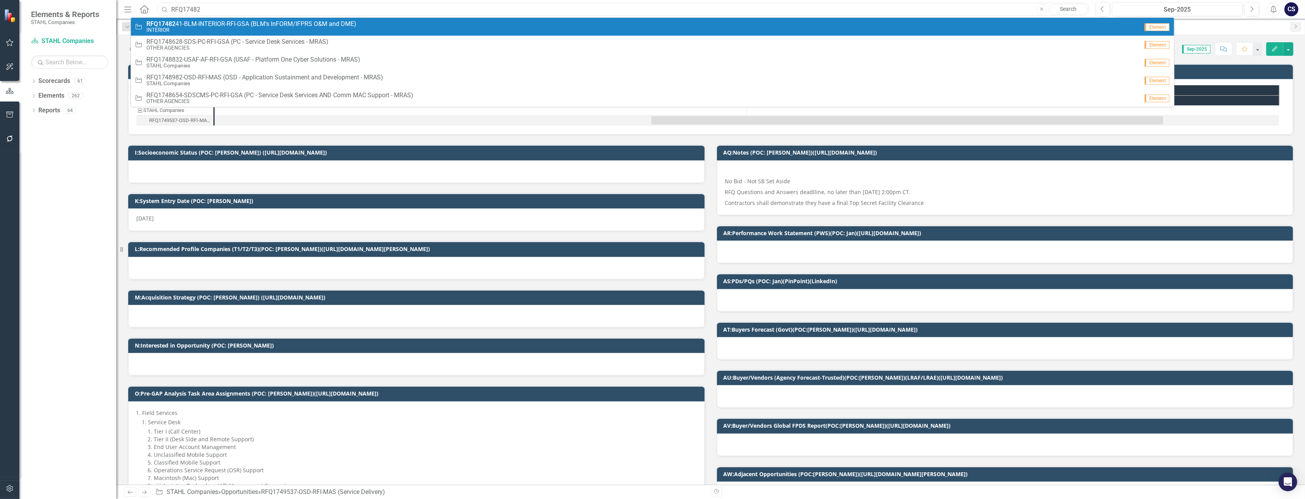
type input "RFQ17482"
click at [213, 24] on span "RFQ17482 41-BLM-INTERIOR-RFI-GSA (BLM's InFORM/IFPRS O&M and DME)" at bounding box center [251, 24] width 210 height 7
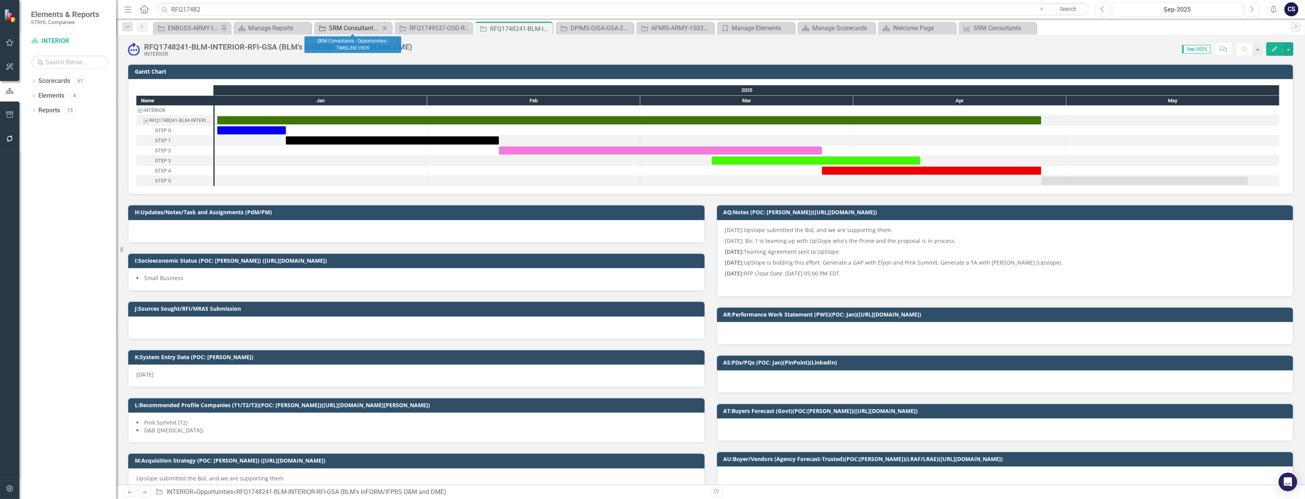
click at [366, 27] on div "SRM Consultants - Opportunities - TIMELINE VIEW" at bounding box center [354, 28] width 51 height 10
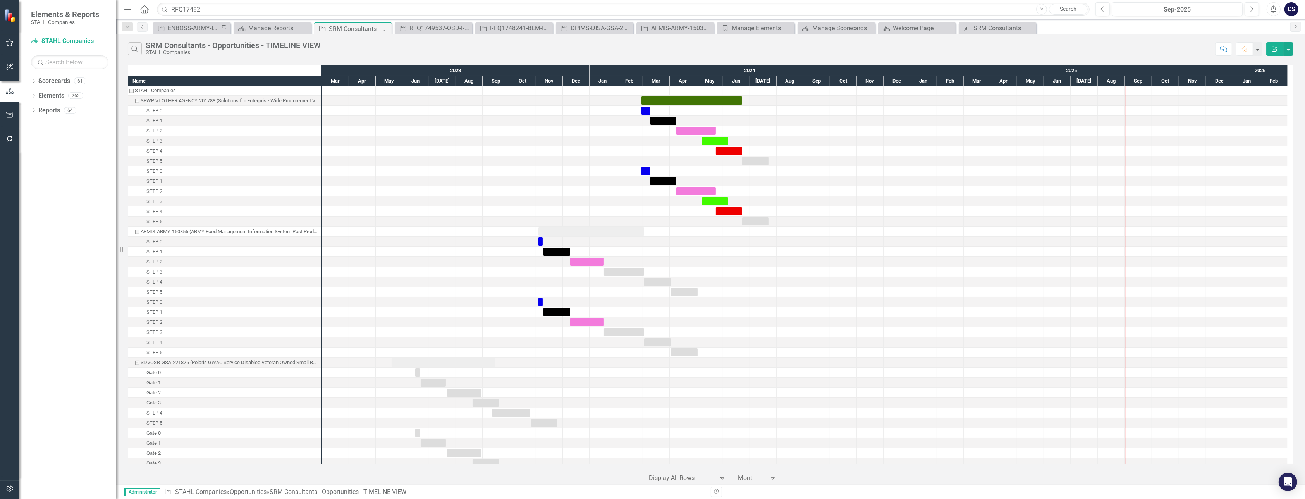
click at [206, 136] on div "STEP 3" at bounding box center [224, 141] width 193 height 10
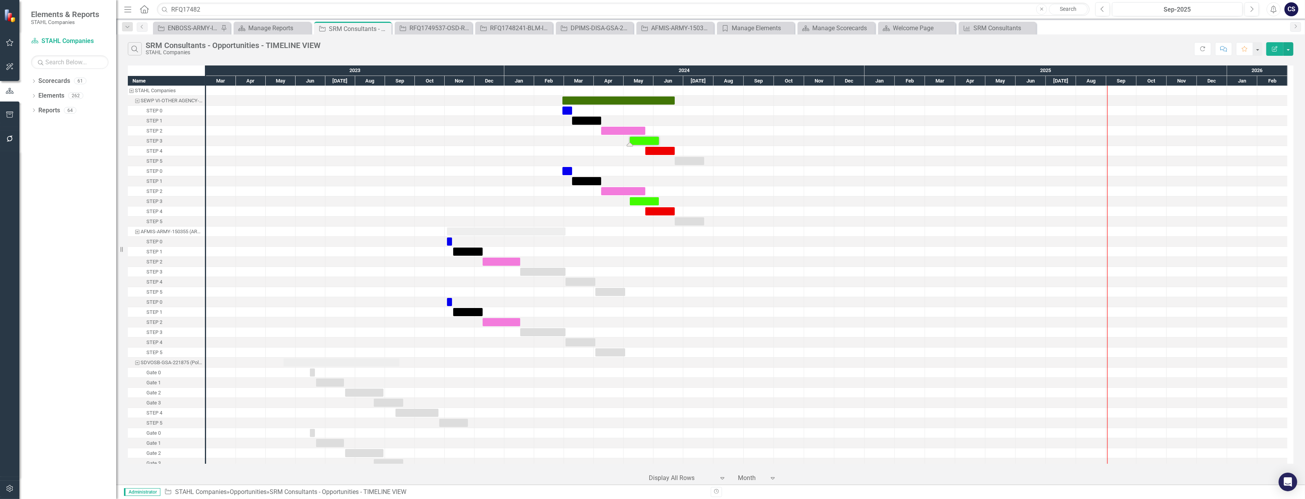
click at [1286, 145] on div "Name [PERSON_NAME] Companies SEWP VI-OTHER AGENCY-201788 (Solutions for Enterpr…" at bounding box center [711, 264] width 1166 height 398
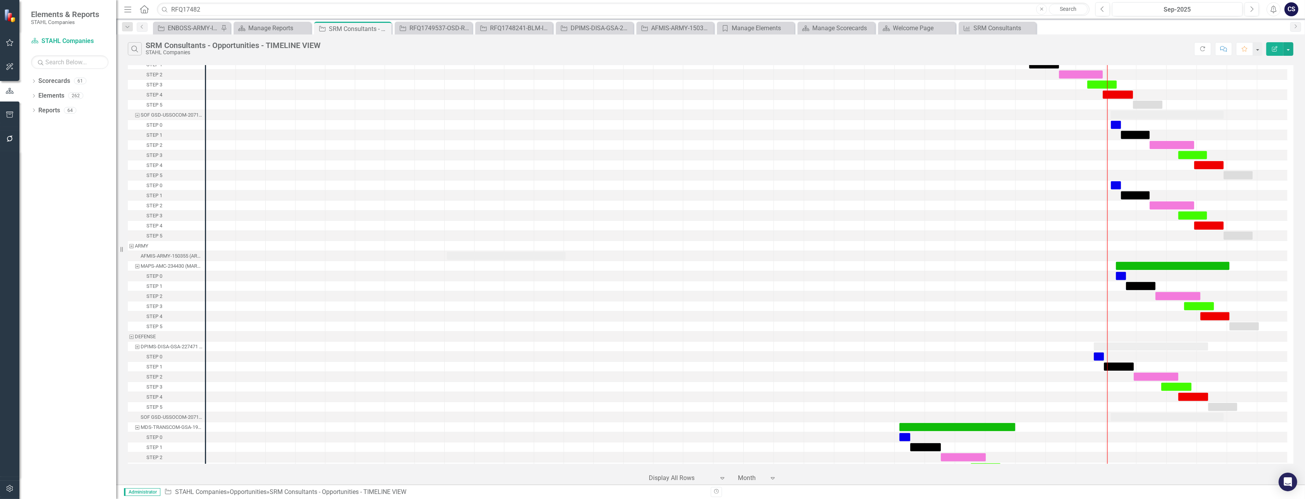
scroll to position [733, 0]
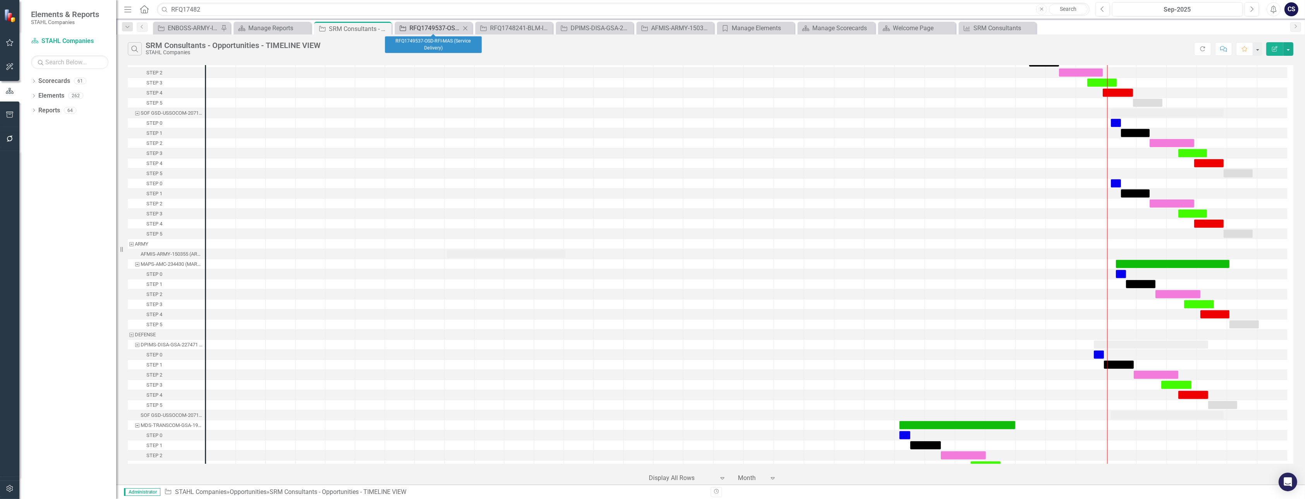
click at [430, 29] on div "RFQ1749537-OSD-RFI-MAS (Service Delivery)" at bounding box center [435, 28] width 51 height 10
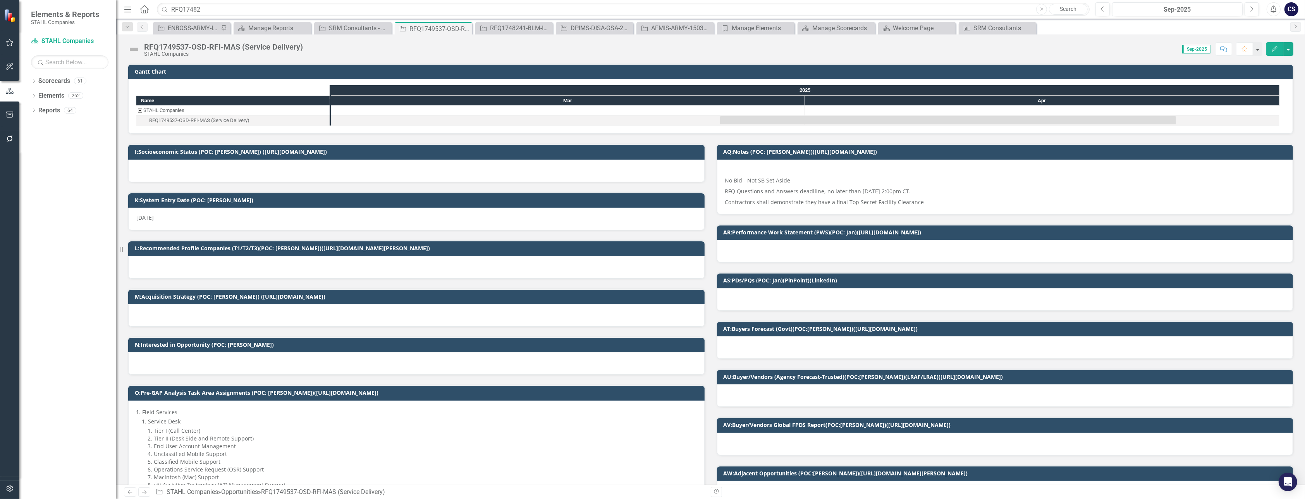
scroll to position [4, 0]
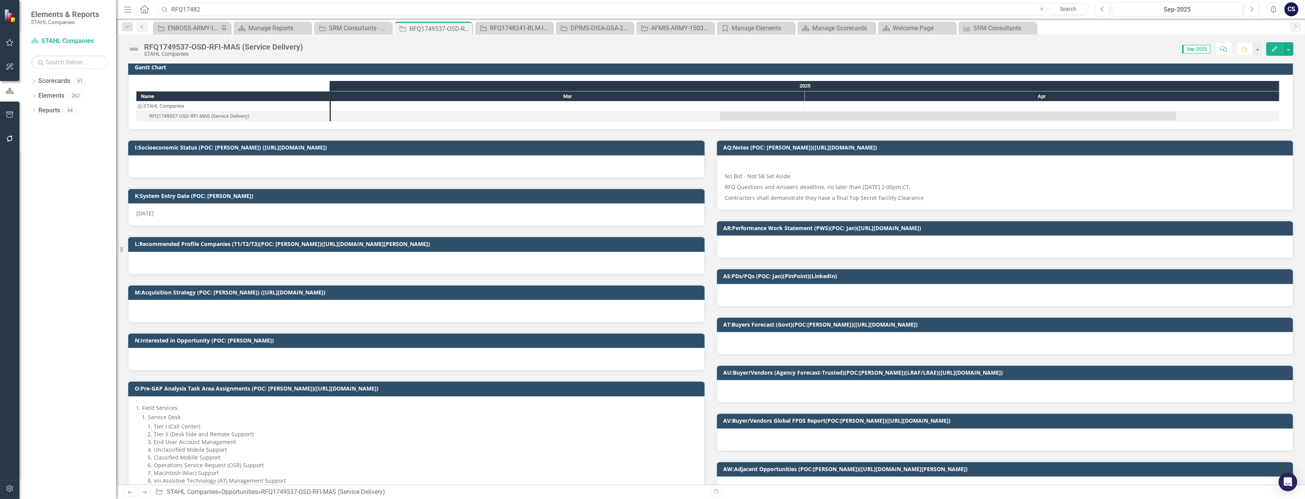
click at [213, 9] on input "RFQ17482" at bounding box center [623, 10] width 933 height 14
type input "R"
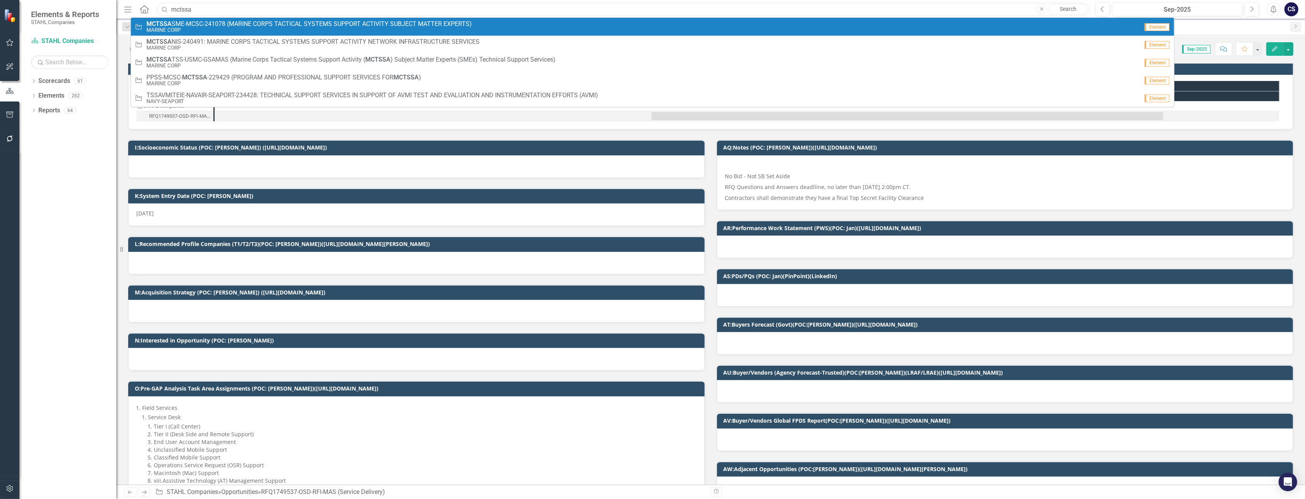
type input "mctssa"
click at [157, 25] on strong "MCTSSA" at bounding box center [158, 23] width 25 height 7
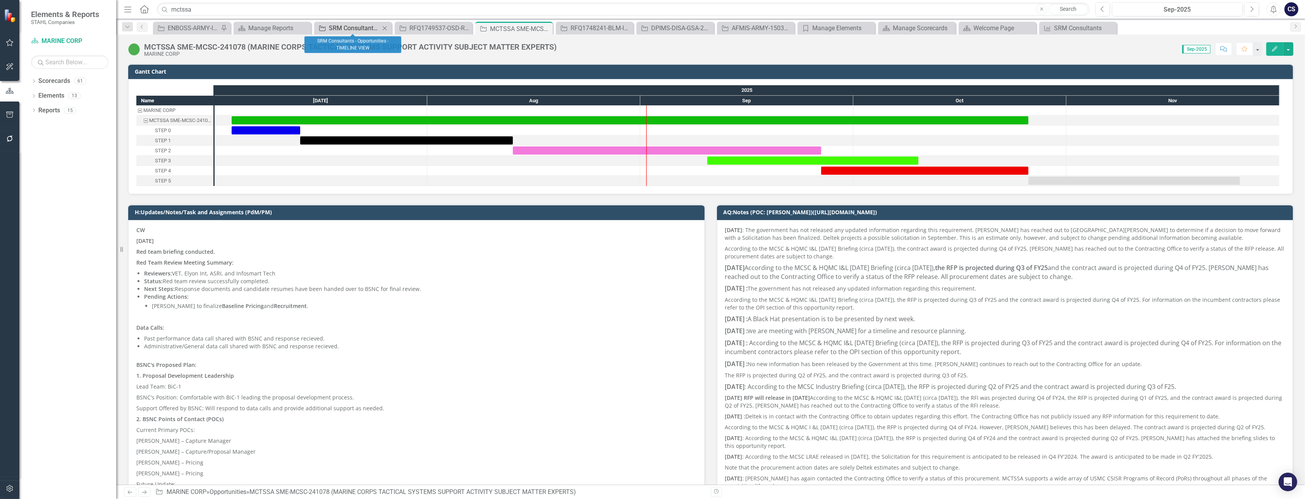
click at [368, 29] on div "SRM Consultants - Opportunities - TIMELINE VIEW" at bounding box center [354, 28] width 51 height 10
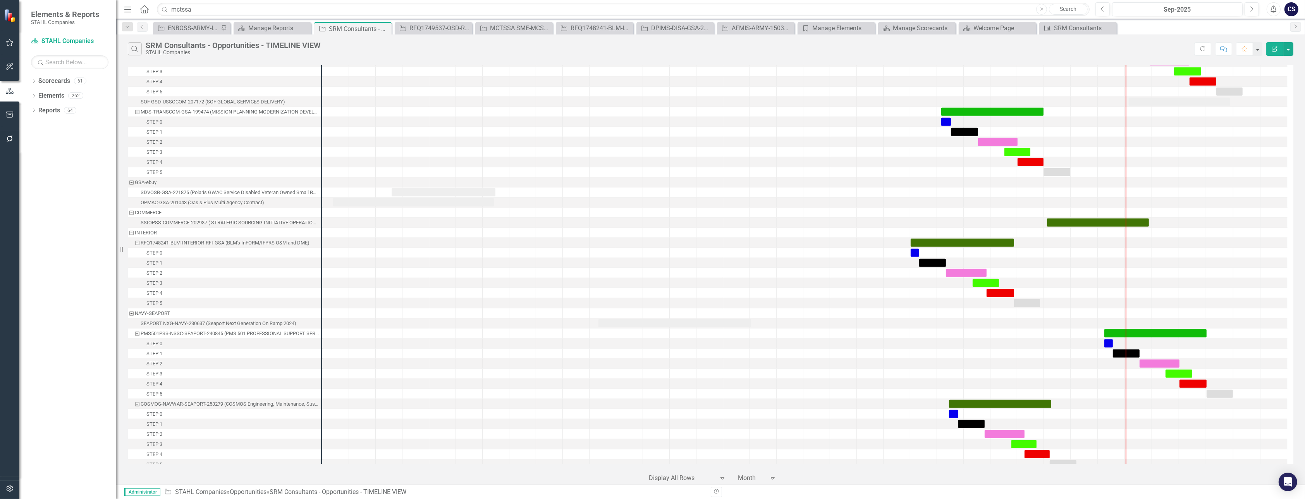
scroll to position [1051, 0]
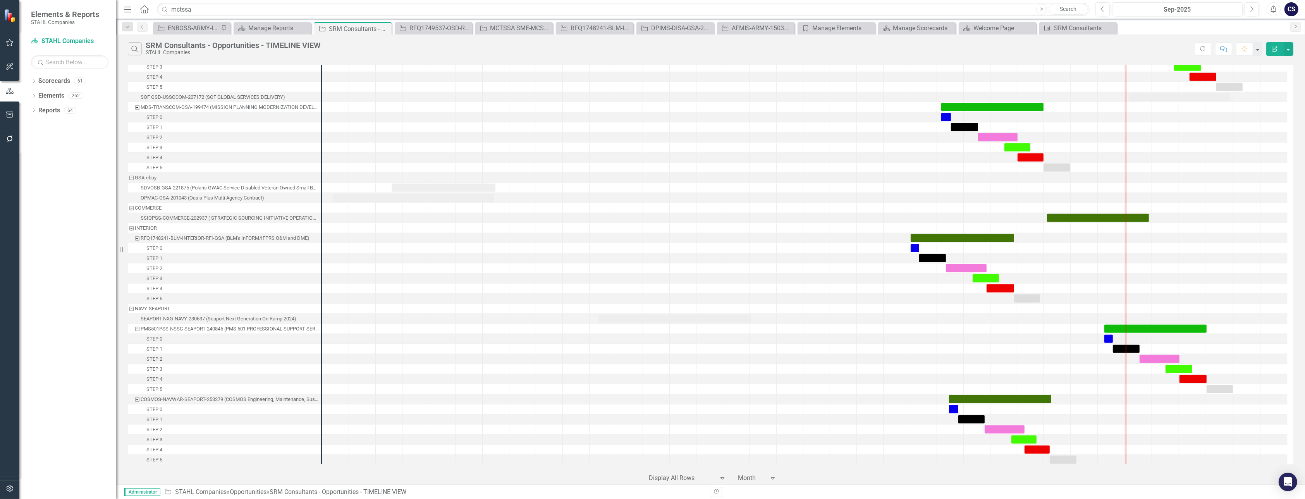
click at [1296, 340] on div "Name [PERSON_NAME] Companies SEWP VI-OTHER AGENCY-201788 (Solutions for Enterpr…" at bounding box center [710, 274] width 1189 height 421
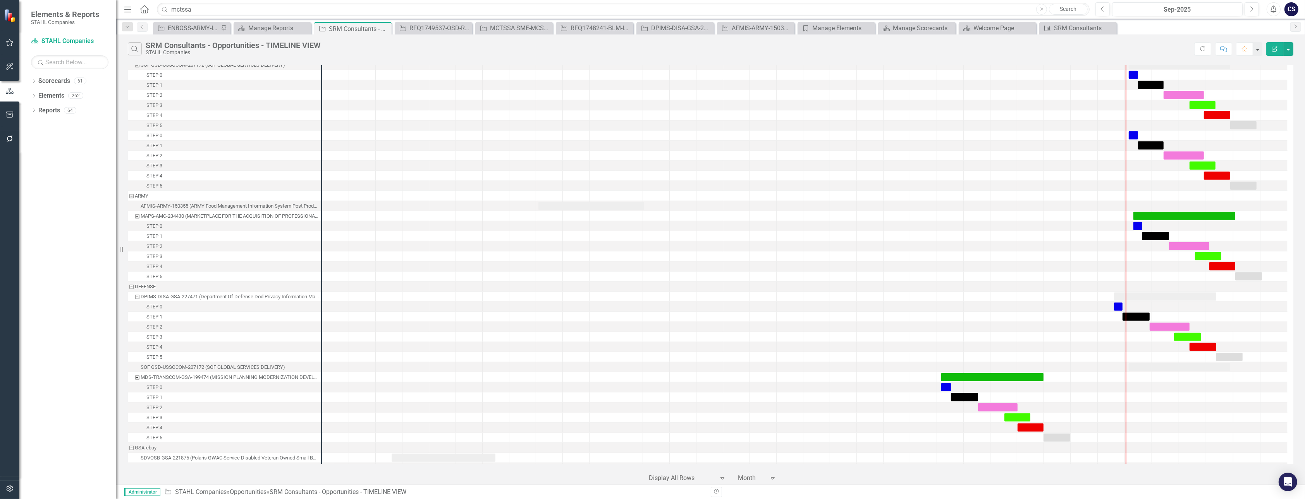
scroll to position [787, 0]
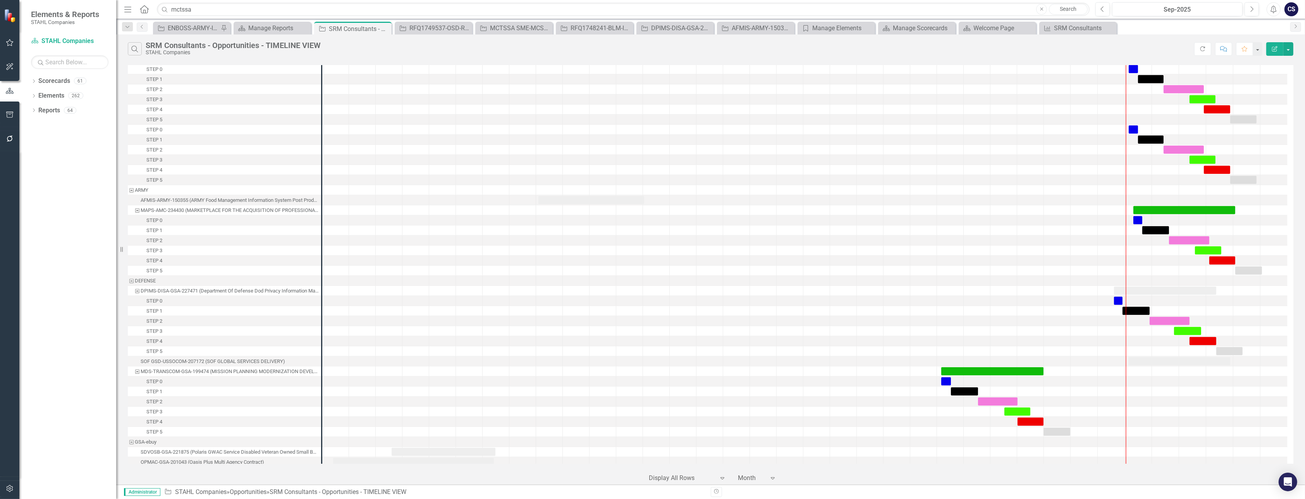
click at [1283, 179] on div at bounding box center [1274, 180] width 27 height 10
